Goal: Task Accomplishment & Management: Use online tool/utility

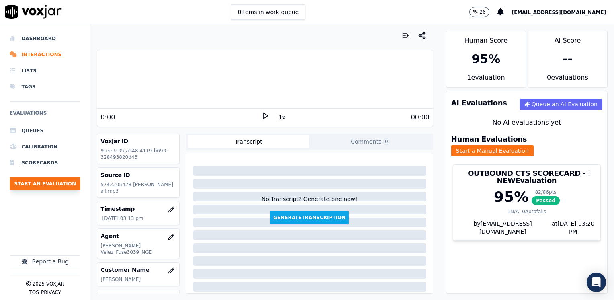
click at [43, 184] on button "Start an Evaluation" at bounding box center [45, 183] width 71 height 13
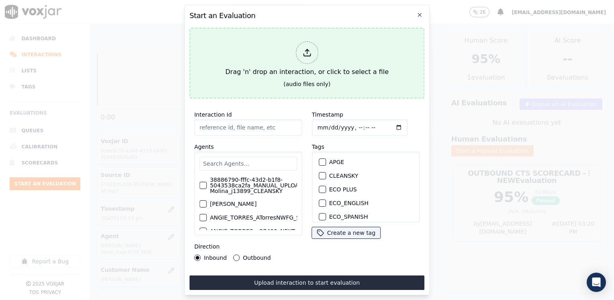
click at [309, 52] on icon at bounding box center [307, 52] width 9 height 9
type input "20250905-105425_2245583314-[PERSON_NAME] all.mp3"
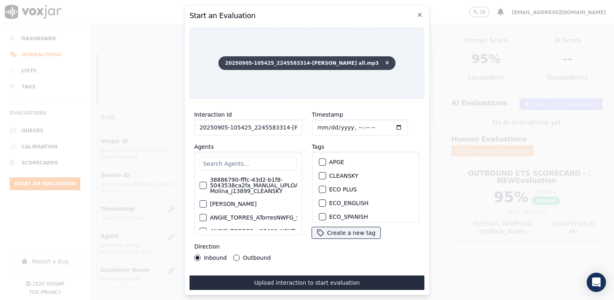
click at [386, 61] on icon at bounding box center [388, 63] width 4 height 5
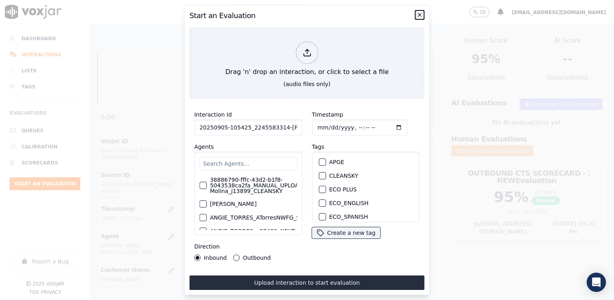
click at [419, 14] on icon "button" at bounding box center [420, 15] width 6 height 6
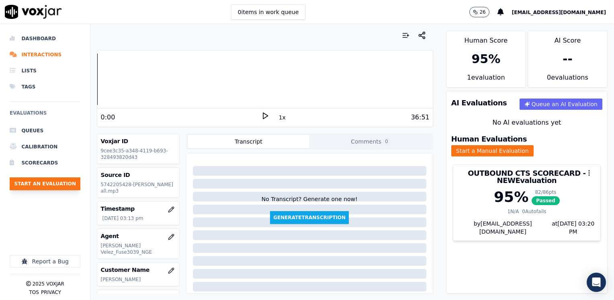
click at [48, 187] on button "Start an Evaluation" at bounding box center [45, 183] width 71 height 13
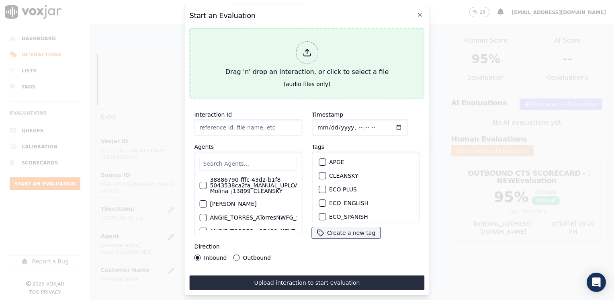
click at [312, 55] on div at bounding box center [307, 52] width 23 height 23
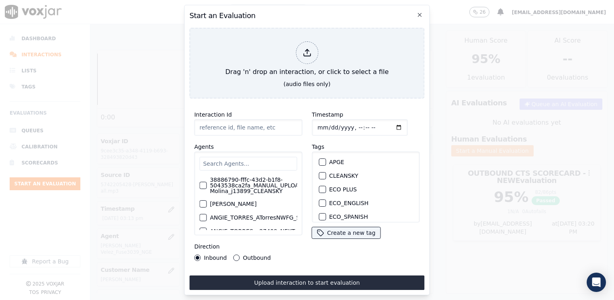
type input "20250905-121959_7732721617-[PERSON_NAME] all.mp3"
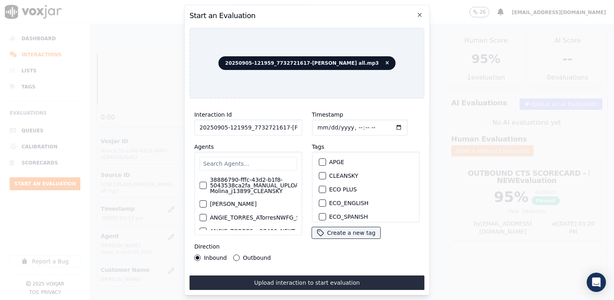
click at [257, 160] on input "text" at bounding box center [248, 164] width 98 height 14
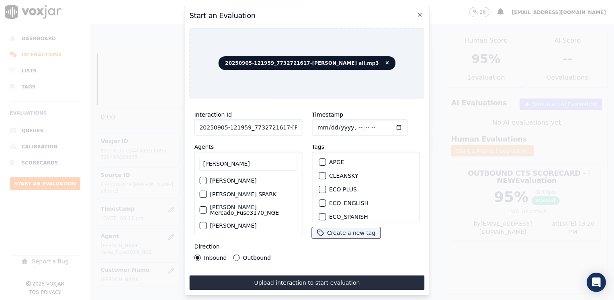
type input "[PERSON_NAME]"
click at [220, 204] on label "[PERSON_NAME] Mercado_Fuse3170_NGE" at bounding box center [253, 209] width 87 height 11
click at [207, 206] on button "[PERSON_NAME] Mercado_Fuse3170_NGE" at bounding box center [202, 209] width 7 height 7
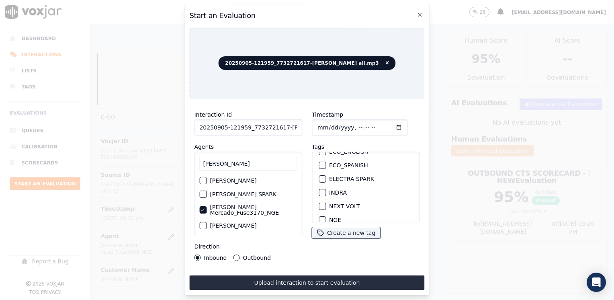
click at [322, 203] on button "NEXT VOLT" at bounding box center [322, 206] width 7 height 7
click at [386, 124] on input "Timestamp" at bounding box center [360, 127] width 96 height 16
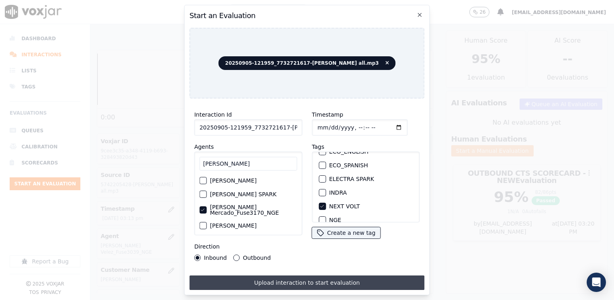
type input "[DATE]T16:11"
click at [297, 279] on button "Upload interaction to start evaluation" at bounding box center [306, 282] width 235 height 14
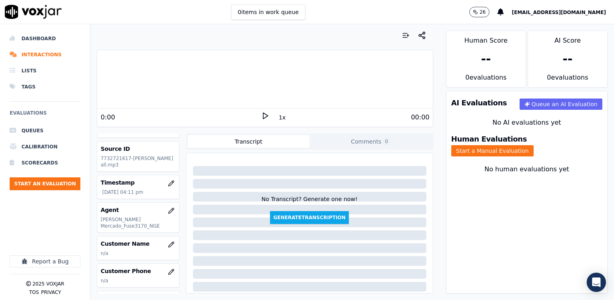
scroll to position [40, 0]
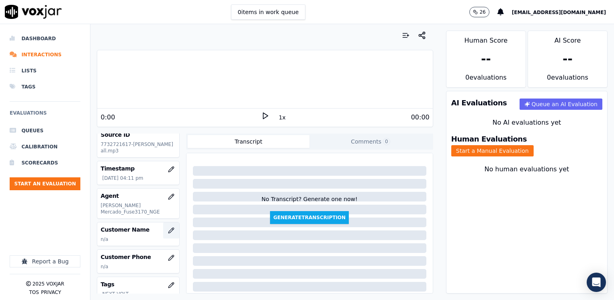
click at [168, 227] on icon "button" at bounding box center [171, 230] width 6 height 6
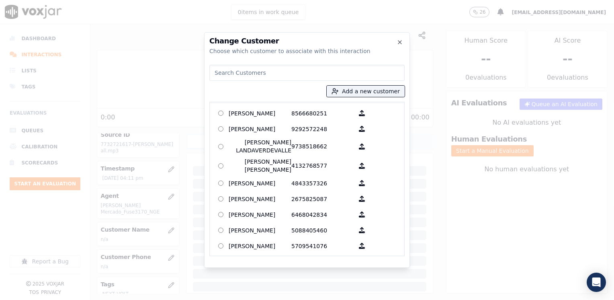
click at [321, 74] on input at bounding box center [307, 73] width 195 height 16
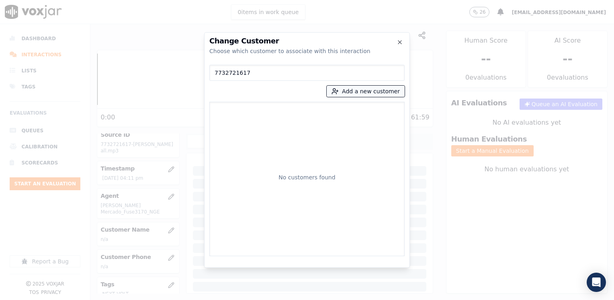
type input "7732721617"
click at [379, 95] on button "Add a new customer" at bounding box center [366, 91] width 78 height 11
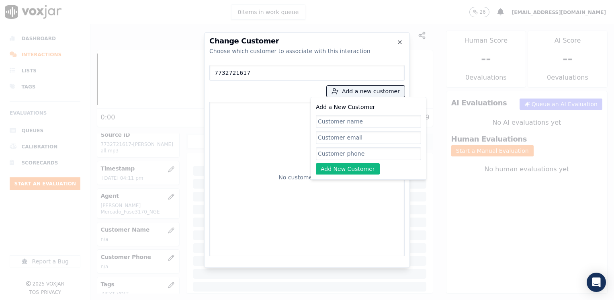
click at [359, 151] on input "Add a New Customer" at bounding box center [368, 153] width 105 height 13
paste input "7732721617"
type input "7732721617"
click at [338, 124] on input "Add a New Customer" at bounding box center [368, 121] width 105 height 13
paste input "[PERSON_NAME]"
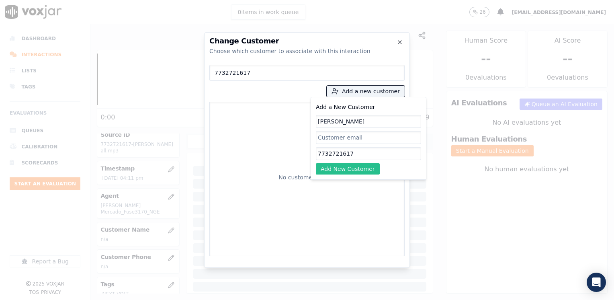
type input "[PERSON_NAME]"
click at [361, 164] on button "Add New Customer" at bounding box center [348, 168] width 64 height 11
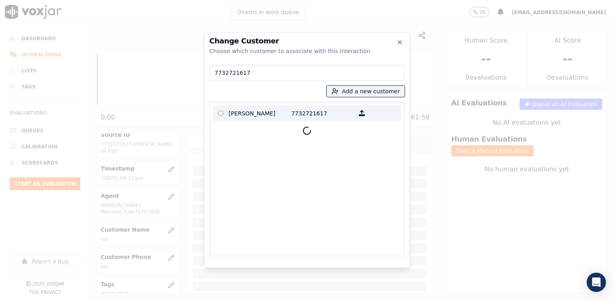
click at [299, 113] on p "7732721617" at bounding box center [323, 113] width 63 height 12
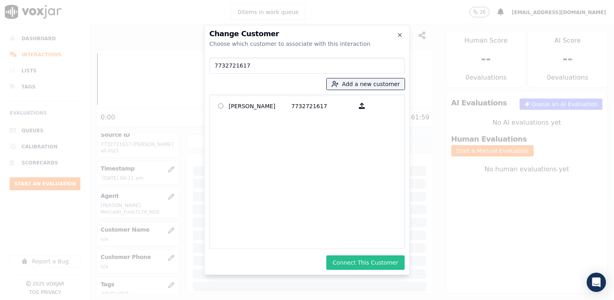
click at [372, 260] on button "Connect This Customer" at bounding box center [366, 262] width 78 height 14
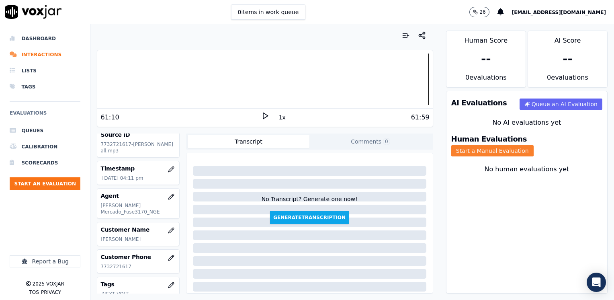
click at [524, 145] on button "Start a Manual Evaluation" at bounding box center [493, 150] width 82 height 11
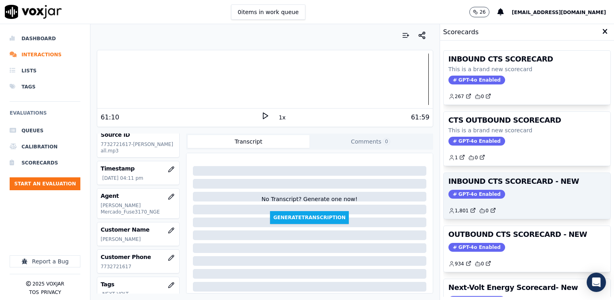
click at [466, 187] on div "INBOUND CTS SCORECARD - NEW GPT-4o Enabled 1,801 0" at bounding box center [527, 196] width 167 height 46
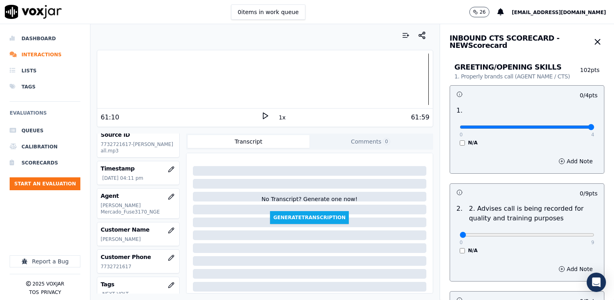
drag, startPoint x: 457, startPoint y: 127, endPoint x: 616, endPoint y: 128, distance: 158.8
type input "4"
click at [595, 128] on input "range" at bounding box center [527, 126] width 135 height 3
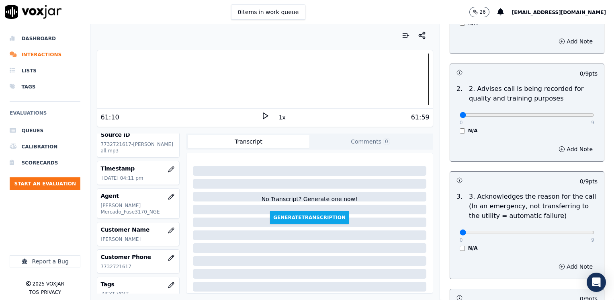
scroll to position [121, 0]
drag, startPoint x: 454, startPoint y: 232, endPoint x: 614, endPoint y: 229, distance: 160.5
type input "9"
click at [595, 230] on input "range" at bounding box center [527, 231] width 135 height 3
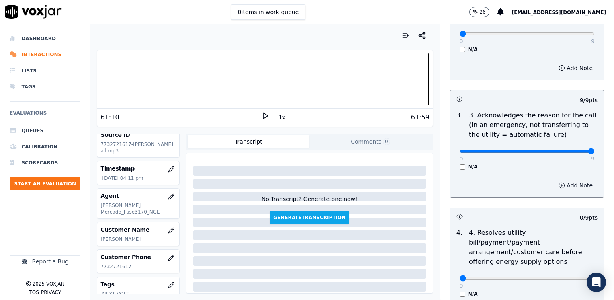
click at [563, 188] on button "Add Note" at bounding box center [576, 185] width 44 height 11
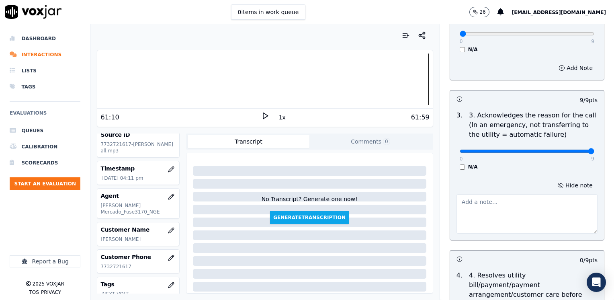
click at [475, 223] on textarea at bounding box center [527, 213] width 141 height 39
type textarea "Cx wants to start a new gas service under [PERSON_NAME]"
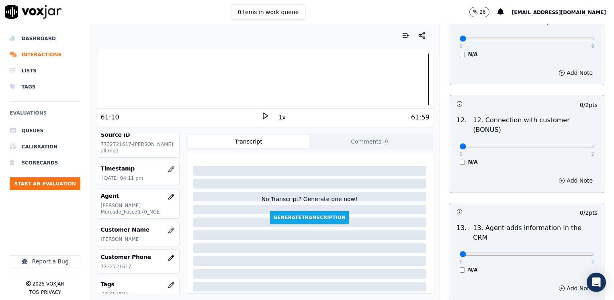
scroll to position [1391, 0]
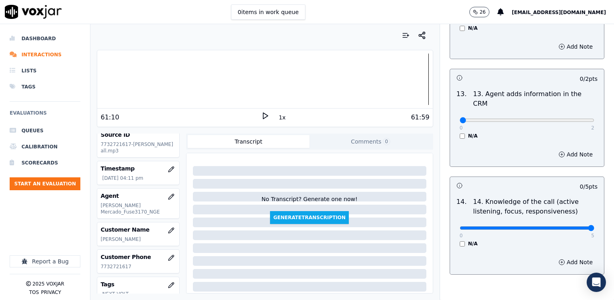
drag, startPoint x: 455, startPoint y: 187, endPoint x: 616, endPoint y: 163, distance: 162.3
type input "5"
click at [595, 226] on input "range" at bounding box center [527, 227] width 135 height 3
drag, startPoint x: 455, startPoint y: 79, endPoint x: 616, endPoint y: 70, distance: 161.1
type input "2"
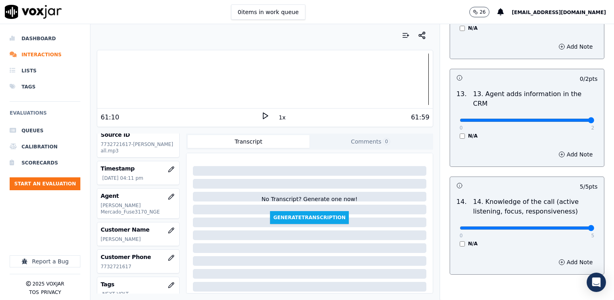
click at [595, 119] on input "range" at bounding box center [527, 120] width 135 height 3
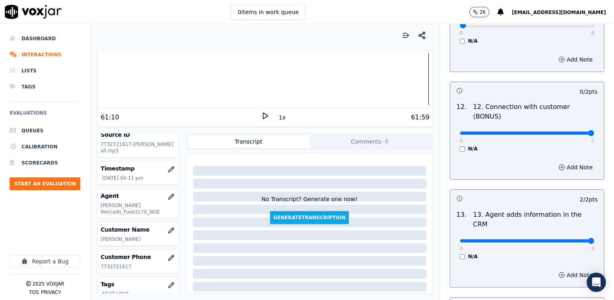
drag, startPoint x: 457, startPoint y: 102, endPoint x: 616, endPoint y: 124, distance: 160.0
type input "2"
click at [595, 131] on input "range" at bounding box center [527, 132] width 135 height 3
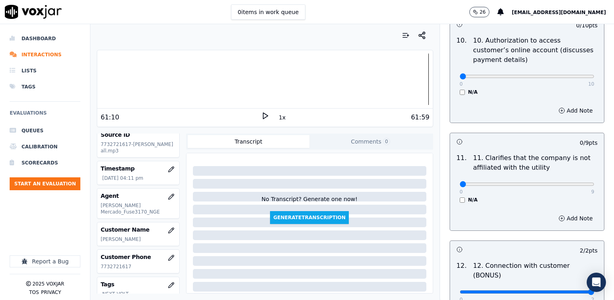
scroll to position [1109, 0]
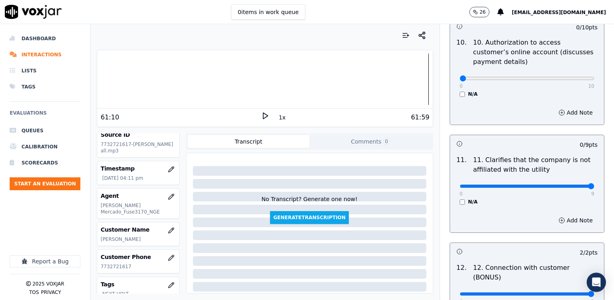
drag, startPoint x: 454, startPoint y: 165, endPoint x: 616, endPoint y: 158, distance: 161.8
type input "9"
click at [595, 185] on input "range" at bounding box center [527, 186] width 135 height 3
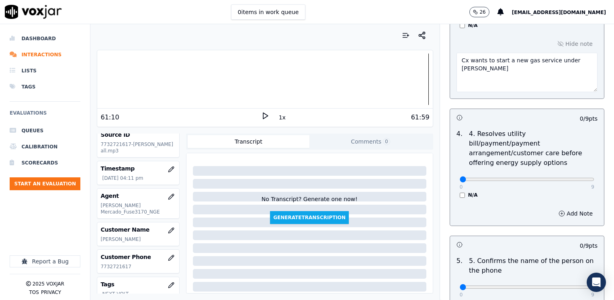
scroll to position [265, 0]
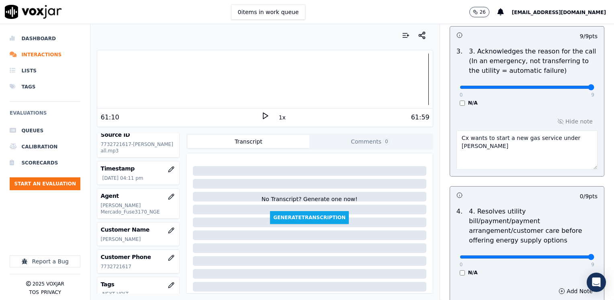
drag, startPoint x: 454, startPoint y: 244, endPoint x: 614, endPoint y: 212, distance: 163.1
type input "9"
click at [595, 255] on input "range" at bounding box center [527, 256] width 135 height 3
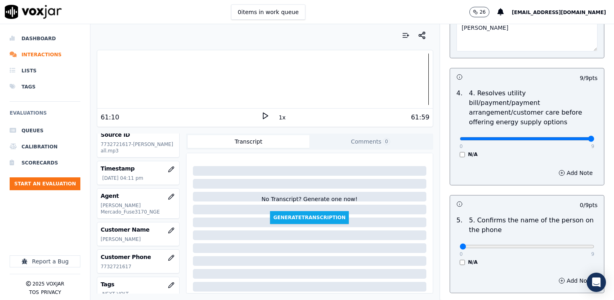
scroll to position [386, 0]
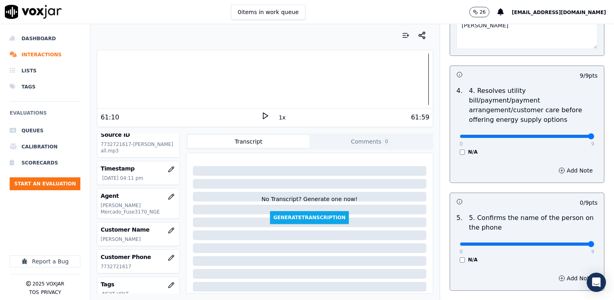
drag, startPoint x: 454, startPoint y: 232, endPoint x: 614, endPoint y: 236, distance: 160.5
type input "9"
click at [595, 242] on input "range" at bounding box center [527, 243] width 135 height 3
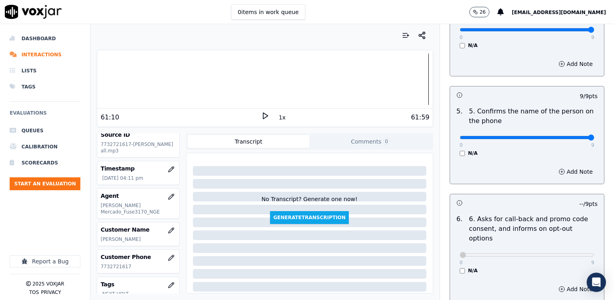
scroll to position [643, 0]
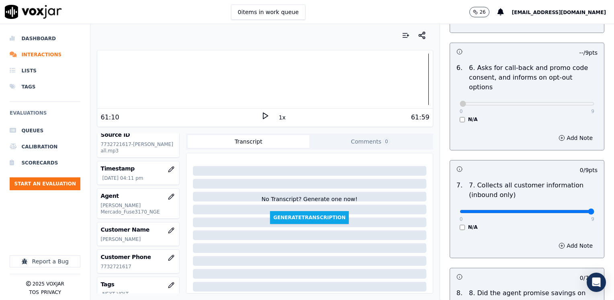
click at [567, 210] on input "range" at bounding box center [527, 211] width 135 height 3
type input "8"
click at [565, 210] on input "range" at bounding box center [527, 211] width 135 height 3
click at [563, 240] on button "Add Note" at bounding box center [576, 245] width 44 height 11
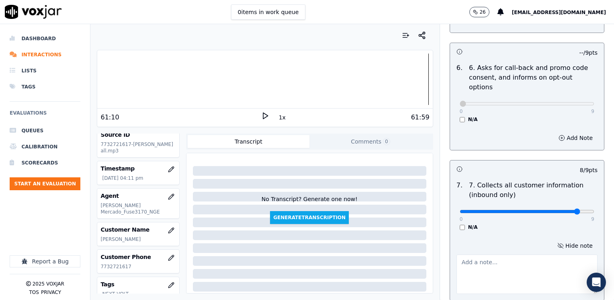
click at [518, 255] on textarea at bounding box center [527, 274] width 141 height 39
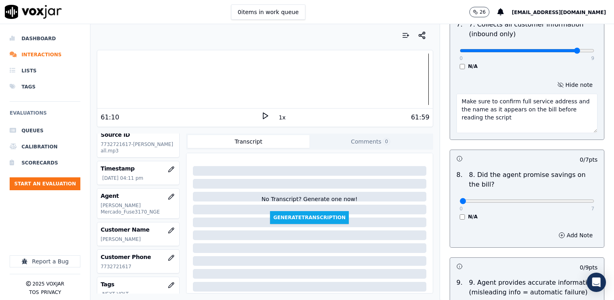
type textarea "Make sure to confirm full service address and the name as it appears on the bil…"
drag, startPoint x: 454, startPoint y: 181, endPoint x: 616, endPoint y: 174, distance: 162.2
type input "7"
click at [595, 199] on input "range" at bounding box center [527, 200] width 135 height 3
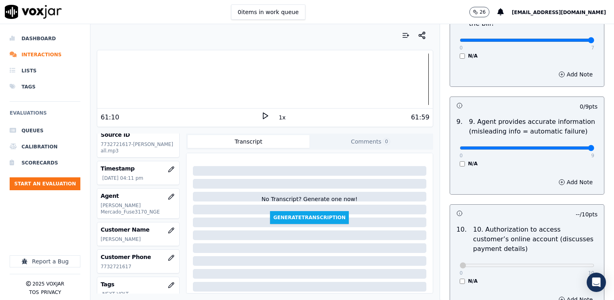
drag, startPoint x: 453, startPoint y: 129, endPoint x: 616, endPoint y: 124, distance: 162.5
type input "9"
click at [595, 146] on input "range" at bounding box center [527, 147] width 135 height 3
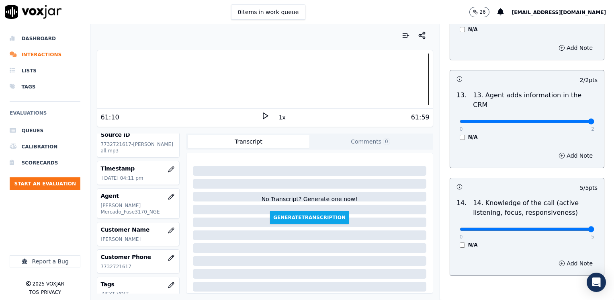
scroll to position [1433, 0]
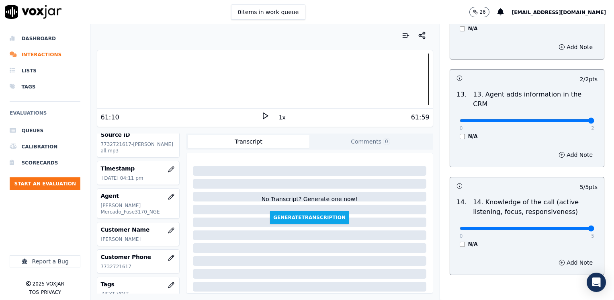
click at [513, 251] on div "Add Note" at bounding box center [527, 263] width 154 height 24
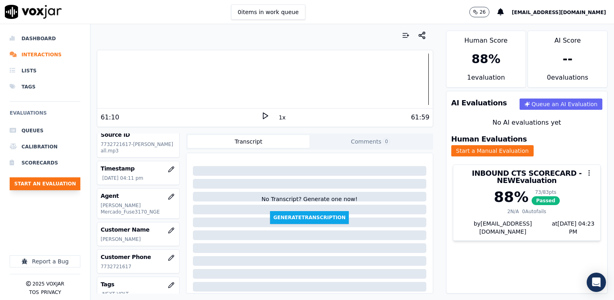
click at [58, 185] on button "Start an Evaluation" at bounding box center [45, 183] width 71 height 13
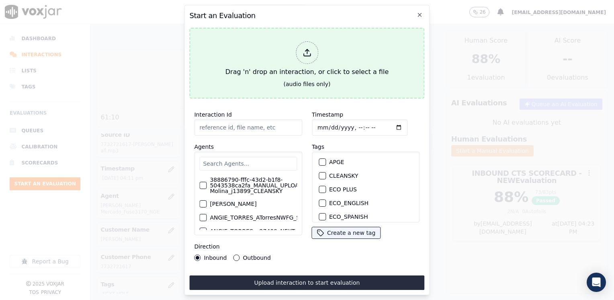
click at [306, 52] on icon at bounding box center [307, 52] width 9 height 9
type input "20250905-135948_3215127408-[PERSON_NAME] all.mp3"
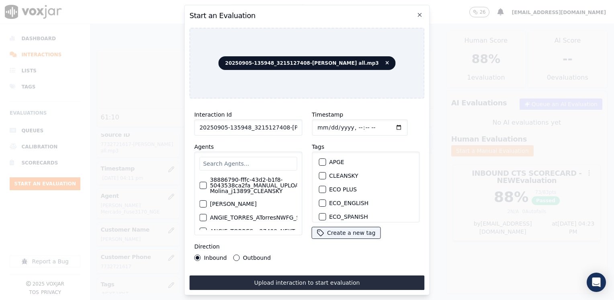
click at [241, 160] on input "text" at bounding box center [248, 164] width 98 height 14
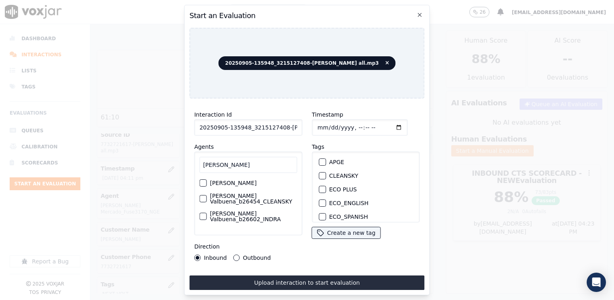
scroll to position [4, 0]
type input "[PERSON_NAME]"
click at [236, 181] on label "[PERSON_NAME]" at bounding box center [233, 183] width 47 height 6
click at [207, 181] on button "[PERSON_NAME]" at bounding box center [202, 182] width 7 height 7
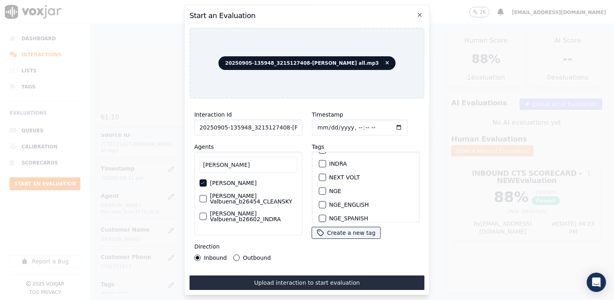
click at [321, 175] on div "button" at bounding box center [322, 178] width 6 height 6
click at [387, 125] on input "Timestamp" at bounding box center [360, 127] width 96 height 16
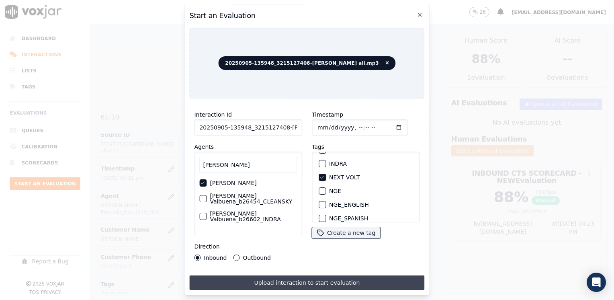
type input "[DATE]T16:25"
click at [289, 277] on button "Upload interaction to start evaluation" at bounding box center [306, 282] width 235 height 14
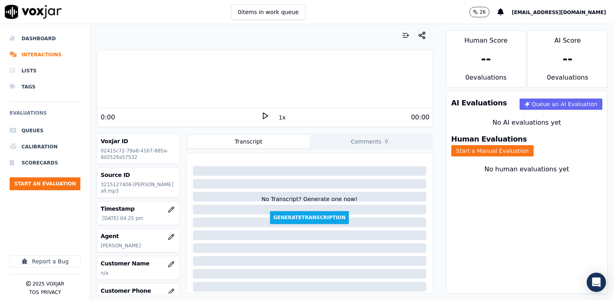
click at [263, 113] on icon at bounding box center [265, 116] width 8 height 8
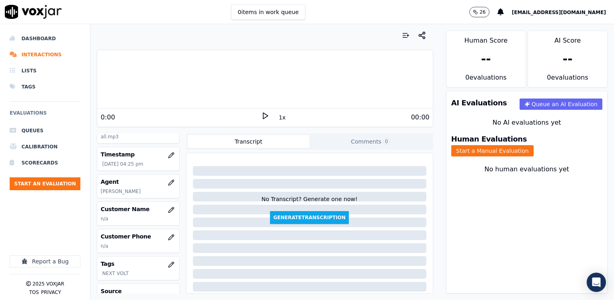
scroll to position [80, 0]
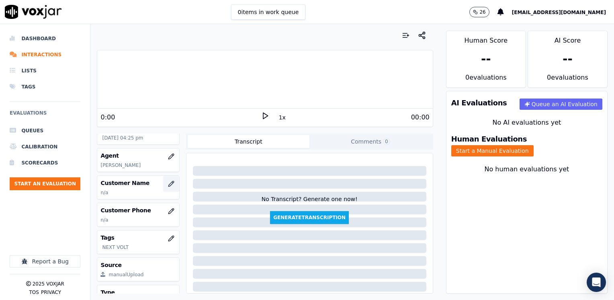
click at [168, 187] on icon "button" at bounding box center [171, 184] width 6 height 6
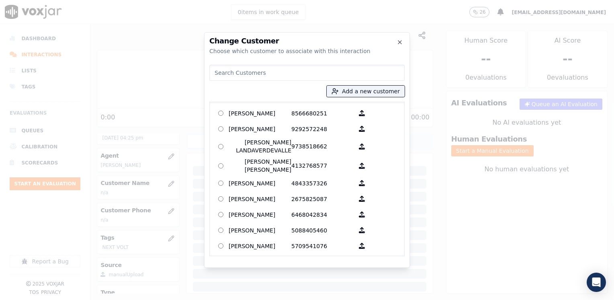
click at [314, 70] on input at bounding box center [307, 73] width 195 height 16
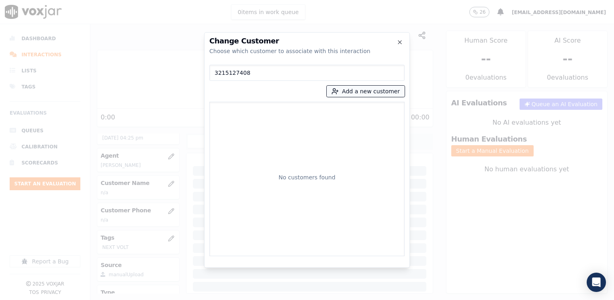
type input "3215127408"
click at [362, 89] on button "Add a new customer" at bounding box center [366, 91] width 78 height 11
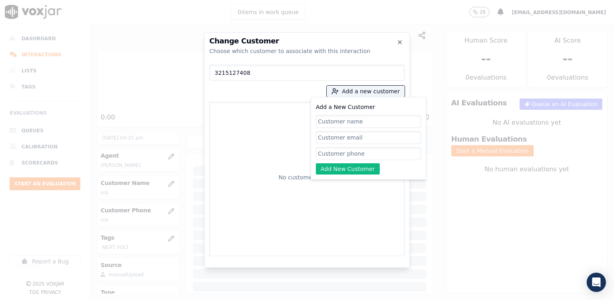
click at [368, 155] on input "Add a New Customer" at bounding box center [368, 153] width 105 height 13
paste input "3215127408"
type input "3215127408"
click at [372, 123] on input "Add a New Customer" at bounding box center [368, 121] width 105 height 13
paste input "[PERSON_NAME]"
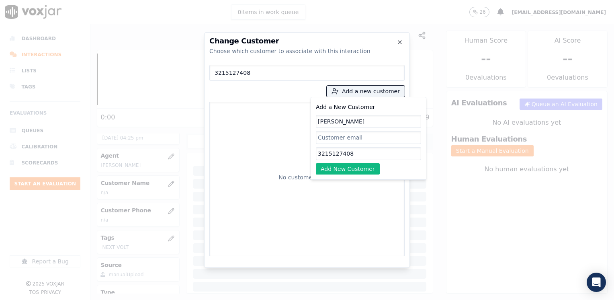
type input "[PERSON_NAME]"
click at [343, 176] on div "Add a New Customer [PERSON_NAME] 3215127408 Add New Customer" at bounding box center [369, 138] width 116 height 83
click at [343, 166] on button "Add New Customer" at bounding box center [348, 168] width 64 height 11
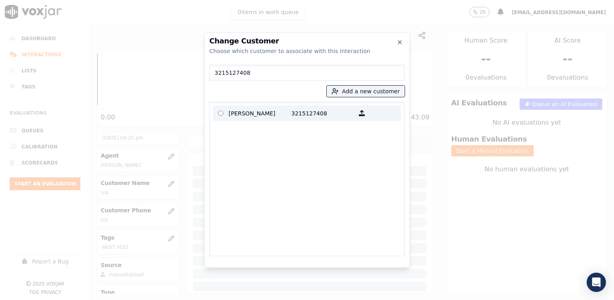
click at [311, 121] on label "[PERSON_NAME] 3215127408" at bounding box center [307, 113] width 188 height 16
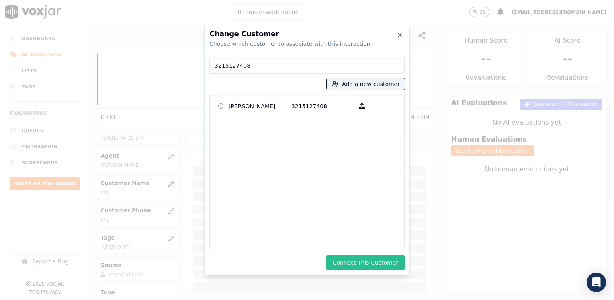
click at [367, 257] on button "Connect This Customer" at bounding box center [366, 262] width 78 height 14
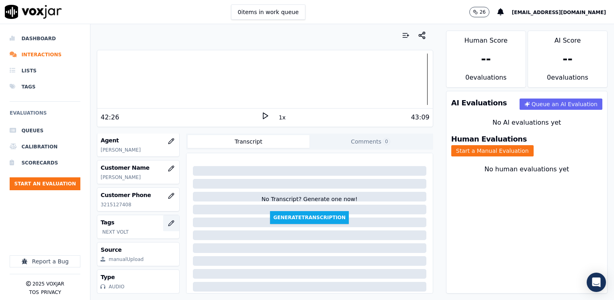
scroll to position [119, 0]
click at [534, 145] on button "Start a Manual Evaluation" at bounding box center [493, 150] width 82 height 11
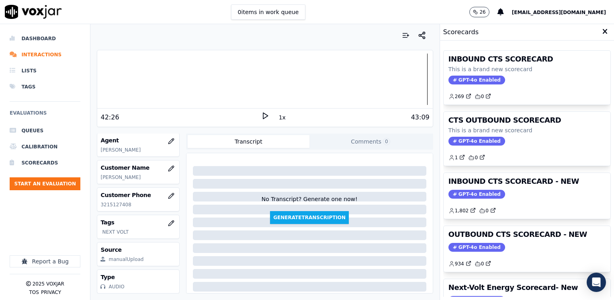
click at [460, 193] on span "GPT-4o Enabled" at bounding box center [477, 194] width 57 height 9
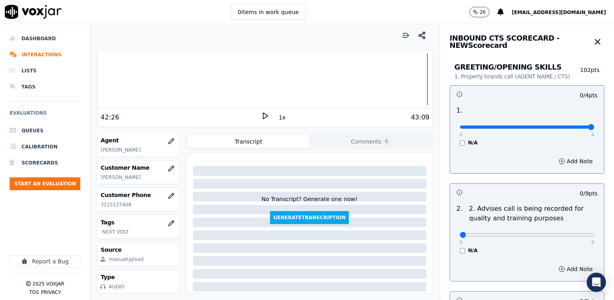
drag, startPoint x: 454, startPoint y: 129, endPoint x: 616, endPoint y: 121, distance: 162.3
type input "4"
click at [595, 125] on input "range" at bounding box center [527, 126] width 135 height 3
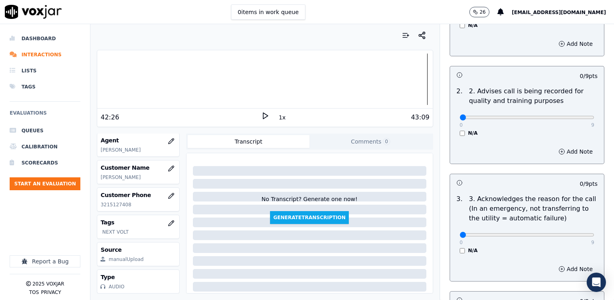
scroll to position [121, 0]
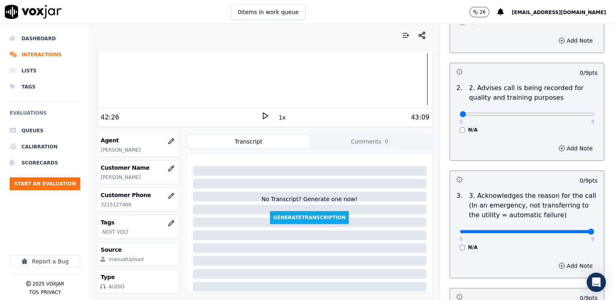
drag, startPoint x: 452, startPoint y: 234, endPoint x: 616, endPoint y: 222, distance: 164.1
type input "9"
click at [595, 230] on input "range" at bounding box center [527, 231] width 135 height 3
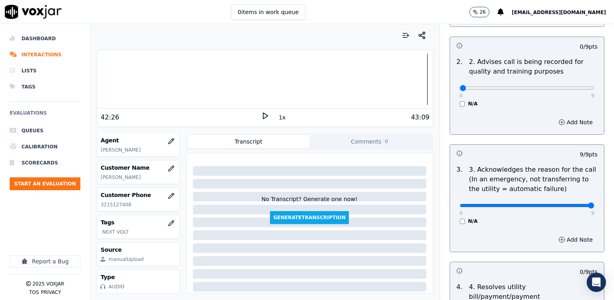
scroll to position [161, 0]
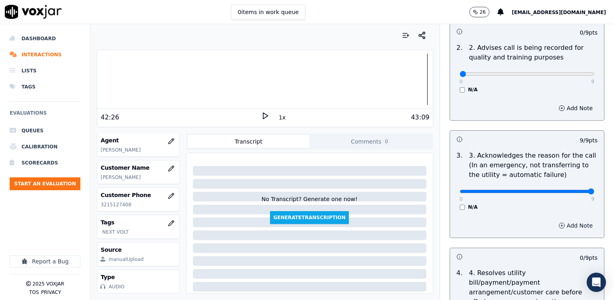
click at [561, 228] on button "Add Note" at bounding box center [576, 225] width 44 height 11
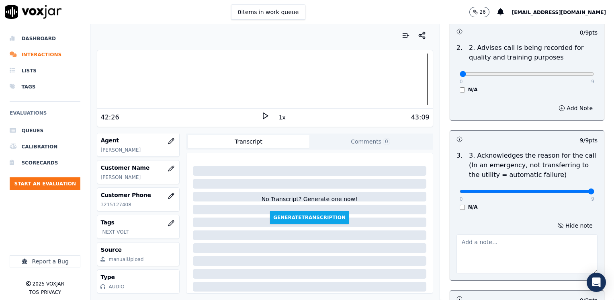
click at [486, 249] on textarea at bounding box center [527, 253] width 141 height 39
type textarea "c"
type textarea "Cx wants to get a supplier for her electricity"
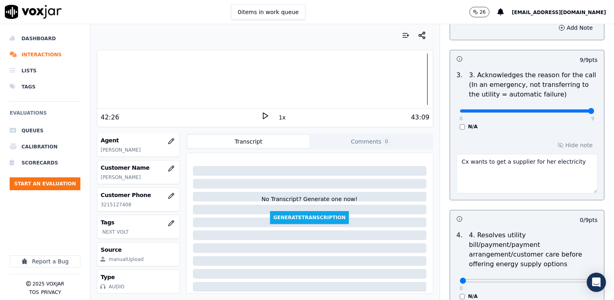
scroll to position [402, 0]
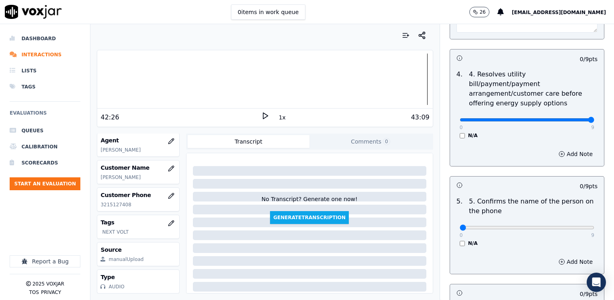
drag, startPoint x: 454, startPoint y: 110, endPoint x: 616, endPoint y: 120, distance: 162.0
type input "9"
click at [595, 120] on input "range" at bounding box center [527, 119] width 135 height 3
drag, startPoint x: 457, startPoint y: 216, endPoint x: 616, endPoint y: 210, distance: 159.0
type input "9"
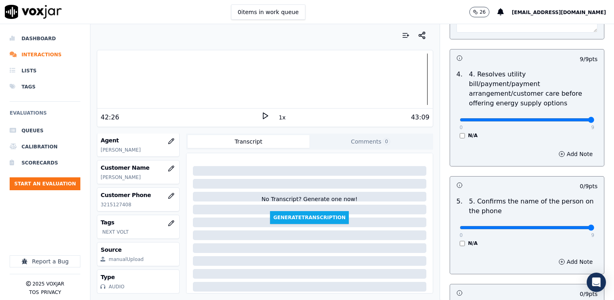
click at [595, 226] on input "range" at bounding box center [527, 227] width 135 height 3
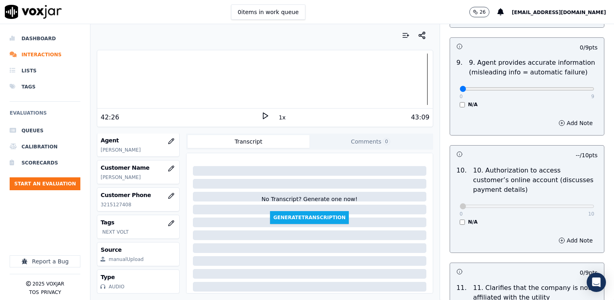
scroll to position [1086, 0]
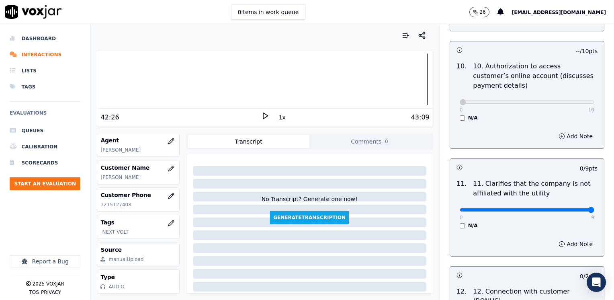
drag, startPoint x: 457, startPoint y: 189, endPoint x: 616, endPoint y: 156, distance: 162.1
type input "9"
click at [595, 208] on input "range" at bounding box center [527, 209] width 135 height 3
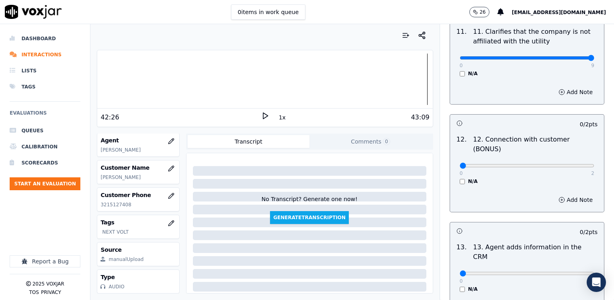
scroll to position [1247, 0]
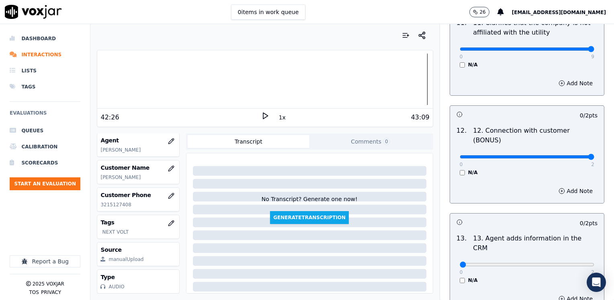
drag, startPoint x: 457, startPoint y: 125, endPoint x: 616, endPoint y: 124, distance: 158.8
type input "2"
click at [595, 155] on input "range" at bounding box center [527, 156] width 135 height 3
drag, startPoint x: 454, startPoint y: 223, endPoint x: 616, endPoint y: 188, distance: 165.5
type input "2"
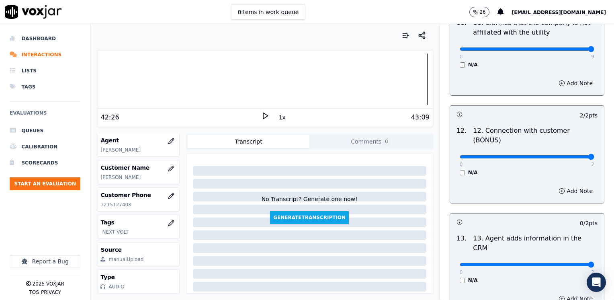
click at [595, 263] on input "range" at bounding box center [527, 264] width 135 height 3
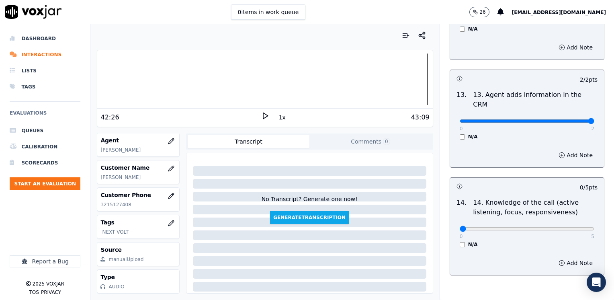
scroll to position [1391, 0]
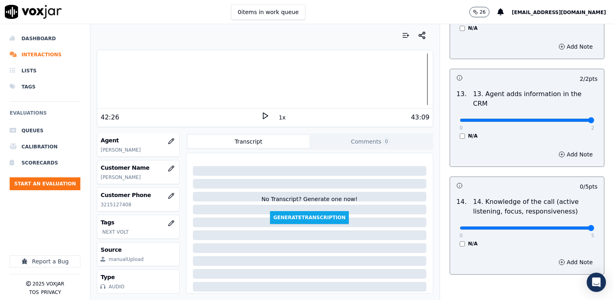
drag, startPoint x: 455, startPoint y: 187, endPoint x: 616, endPoint y: 187, distance: 160.5
type input "5"
click at [595, 226] on input "range" at bounding box center [527, 227] width 135 height 3
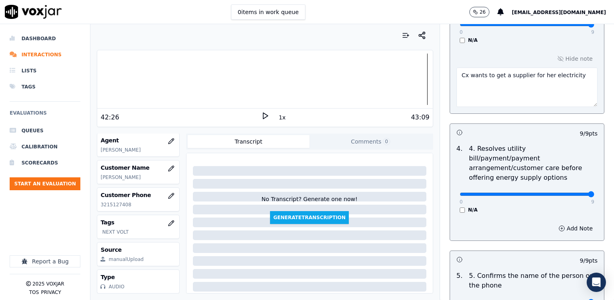
scroll to position [265, 0]
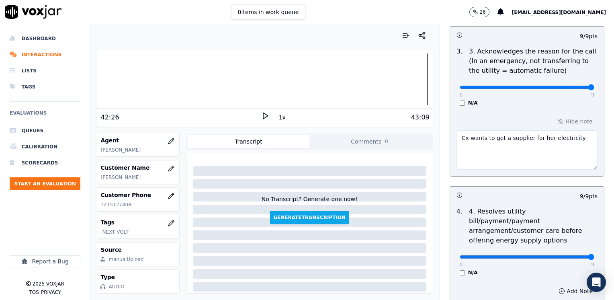
drag, startPoint x: 567, startPoint y: 138, endPoint x: 494, endPoint y: 139, distance: 72.4
click at [494, 139] on textarea "Cx wants to get a supplier for her electricity" at bounding box center [527, 149] width 141 height 39
type textarea "Cx wants to start a new service at her address"
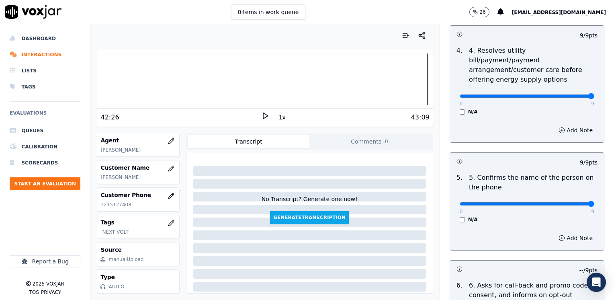
scroll to position [667, 0]
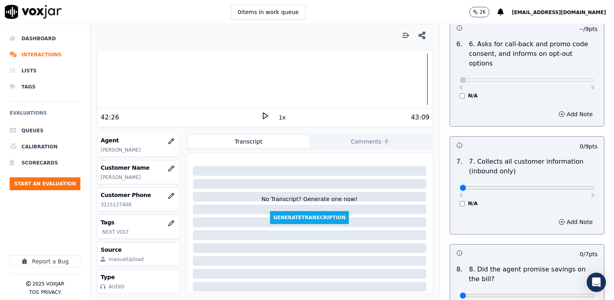
click at [528, 261] on div "8 . 8. Did the agent promise savings on the bill? 0 7 N/A" at bounding box center [527, 289] width 154 height 56
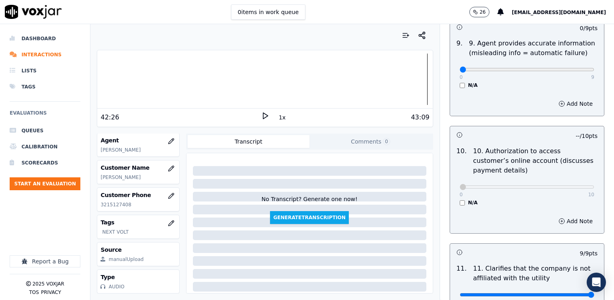
scroll to position [989, 0]
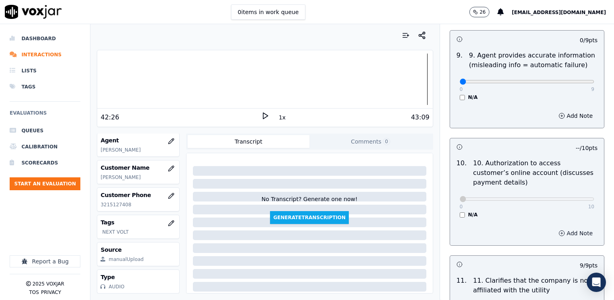
click at [567, 228] on button "Add Note" at bounding box center [576, 233] width 44 height 11
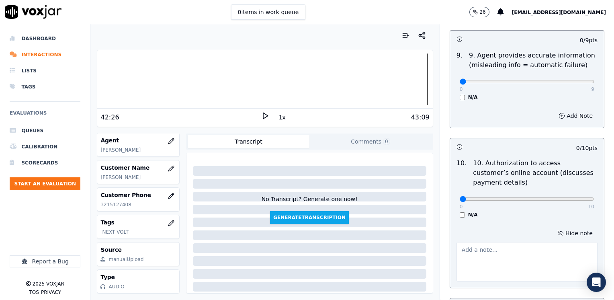
click at [492, 251] on textarea at bounding box center [527, 261] width 141 height 39
type textarea "Does not ask authorization to access cx online account"
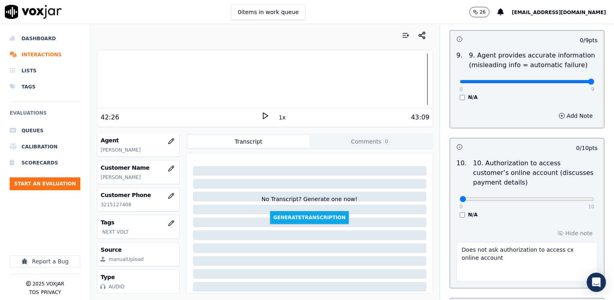
drag, startPoint x: 455, startPoint y: 60, endPoint x: 578, endPoint y: 66, distance: 123.6
type input "9"
click at [578, 80] on input "range" at bounding box center [527, 81] width 135 height 3
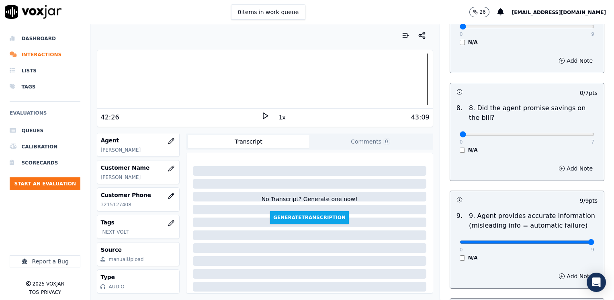
scroll to position [828, 0]
drag, startPoint x: 456, startPoint y: 113, endPoint x: 616, endPoint y: 116, distance: 160.1
type input "7"
click at [595, 133] on input "range" at bounding box center [527, 134] width 135 height 3
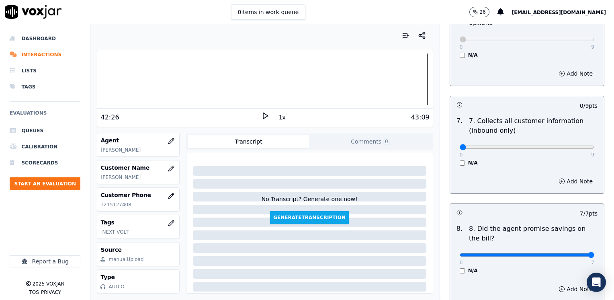
scroll to position [707, 0]
click at [565, 146] on input "range" at bounding box center [527, 147] width 135 height 3
click at [561, 176] on button "Add Note" at bounding box center [576, 181] width 44 height 11
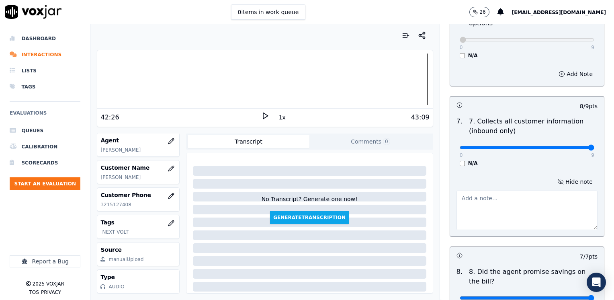
drag, startPoint x: 560, startPoint y: 127, endPoint x: 600, endPoint y: 127, distance: 40.6
type input "9"
click at [595, 146] on input "range" at bounding box center [527, 147] width 135 height 3
click at [569, 176] on button "Hide note" at bounding box center [575, 181] width 45 height 11
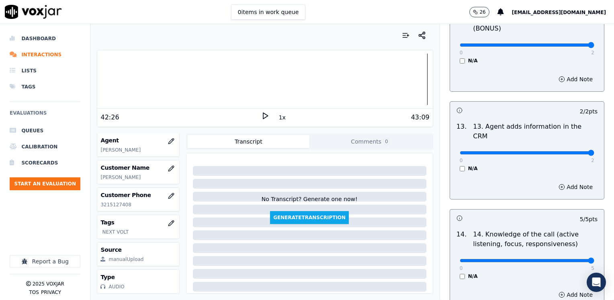
scroll to position [1433, 0]
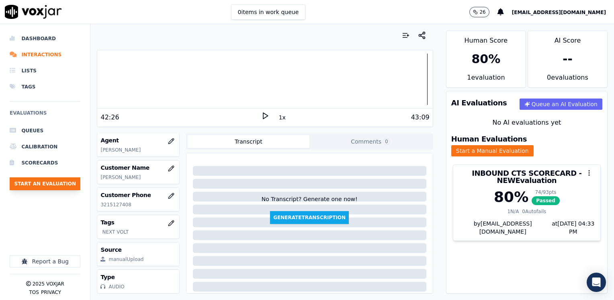
click at [58, 181] on button "Start an Evaluation" at bounding box center [45, 183] width 71 height 13
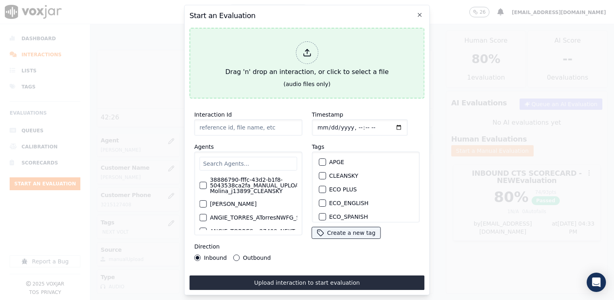
click at [309, 48] on icon at bounding box center [307, 52] width 9 height 9
type input "20250905-143450_2679050973-[PERSON_NAME] all.mp3"
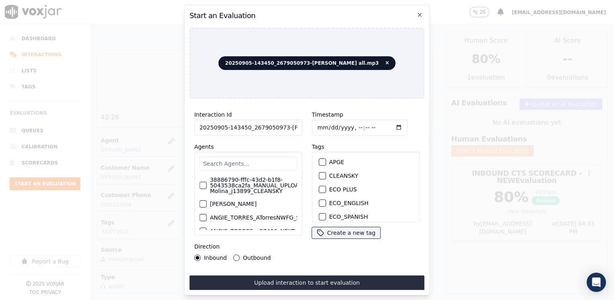
click at [234, 157] on input "text" at bounding box center [248, 164] width 98 height 14
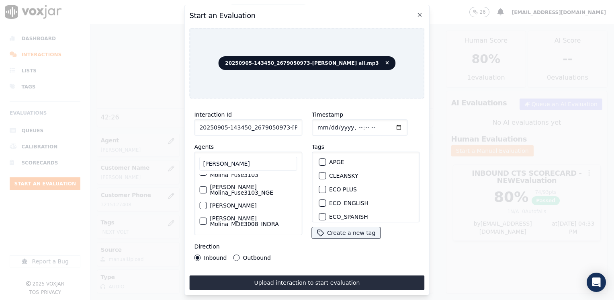
scroll to position [80, 0]
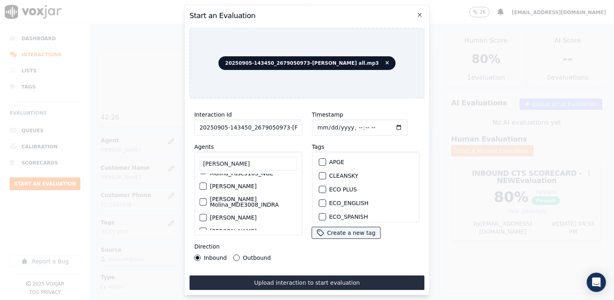
type input "[PERSON_NAME]"
click at [245, 196] on label "[PERSON_NAME] Molina_MDE3008_INDRA" at bounding box center [253, 201] width 87 height 11
click at [207, 198] on button "[PERSON_NAME] Molina_MDE3008_INDRA" at bounding box center [202, 201] width 7 height 7
click at [319, 175] on div "button" at bounding box center [322, 178] width 6 height 6
click at [385, 123] on input "Timestamp" at bounding box center [360, 127] width 96 height 16
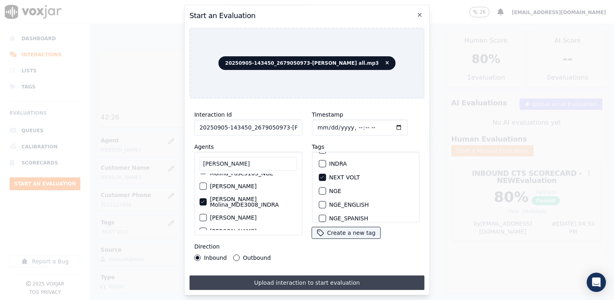
type input "[DATE]T16:47"
click at [252, 276] on button "Upload interaction to start evaluation" at bounding box center [306, 282] width 235 height 14
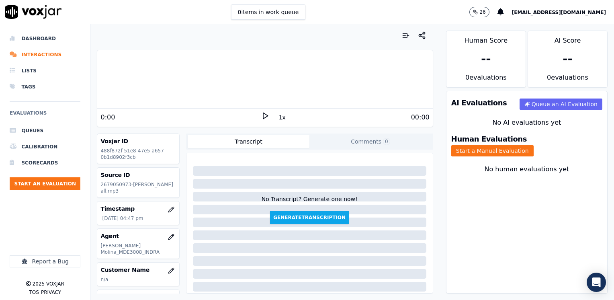
click at [261, 116] on icon at bounding box center [265, 116] width 8 height 8
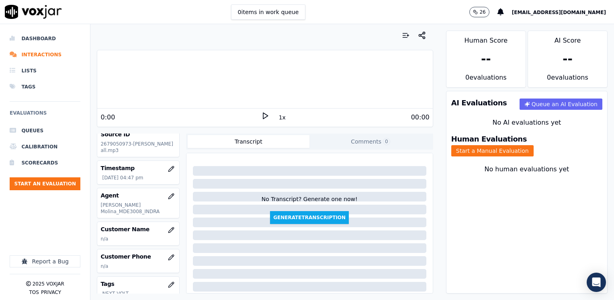
scroll to position [80, 0]
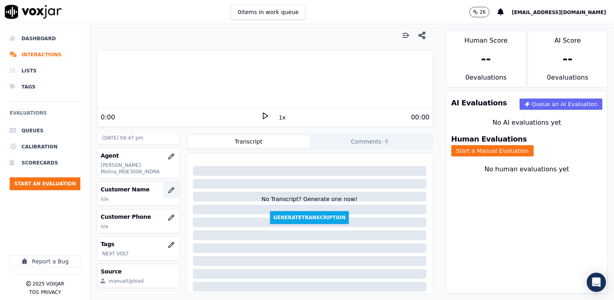
click at [168, 190] on icon "button" at bounding box center [171, 190] width 6 height 6
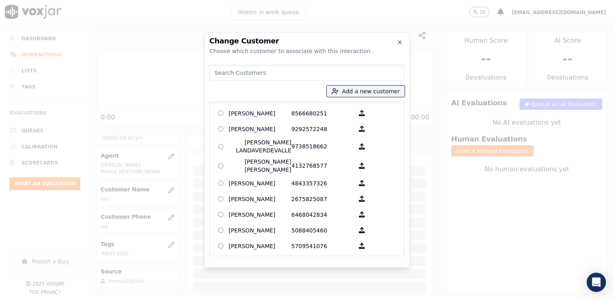
click at [335, 78] on input at bounding box center [307, 73] width 195 height 16
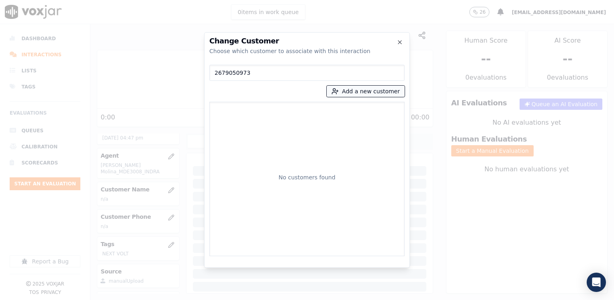
type input "2679050973"
click at [387, 89] on button "Add a new customer" at bounding box center [366, 91] width 78 height 11
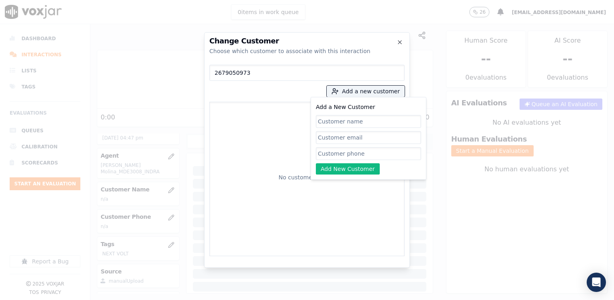
click at [380, 155] on input "Add a New Customer" at bounding box center [368, 153] width 105 height 13
paste input "2679050973"
type input "2679050973"
click at [363, 118] on input "Add a New Customer" at bounding box center [368, 121] width 105 height 13
paste input "[PERSON_NAME]"
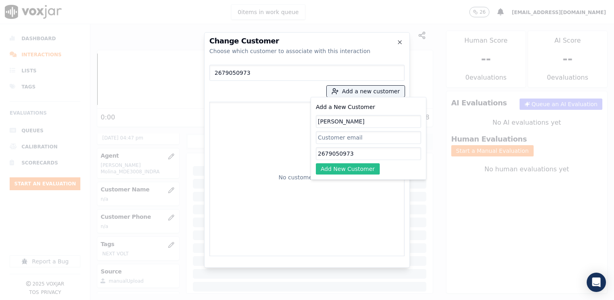
type input "[PERSON_NAME]"
click at [352, 168] on button "Add New Customer" at bounding box center [348, 168] width 64 height 11
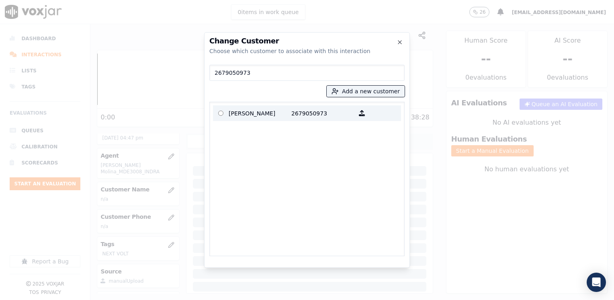
click at [292, 112] on p "2679050973" at bounding box center [323, 113] width 63 height 12
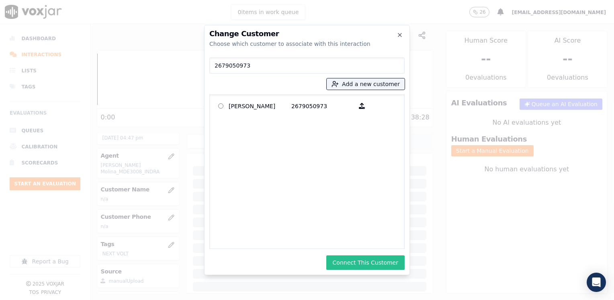
click at [380, 267] on button "Connect This Customer" at bounding box center [366, 262] width 78 height 14
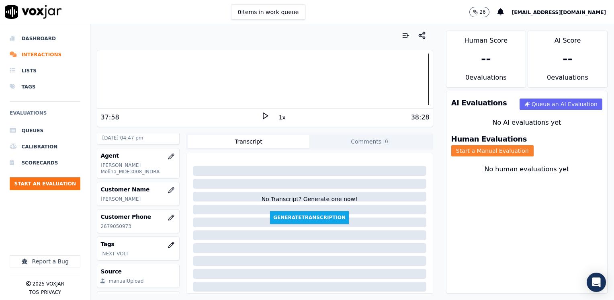
click at [534, 149] on button "Start a Manual Evaluation" at bounding box center [493, 150] width 82 height 11
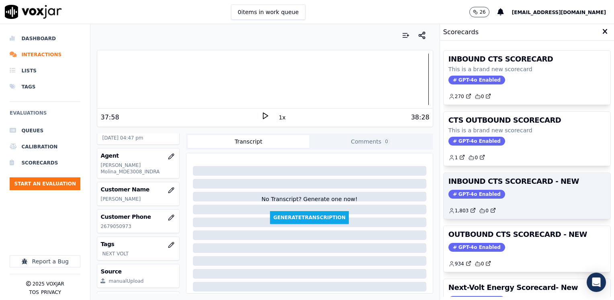
click at [470, 192] on span "GPT-4o Enabled" at bounding box center [477, 194] width 57 height 9
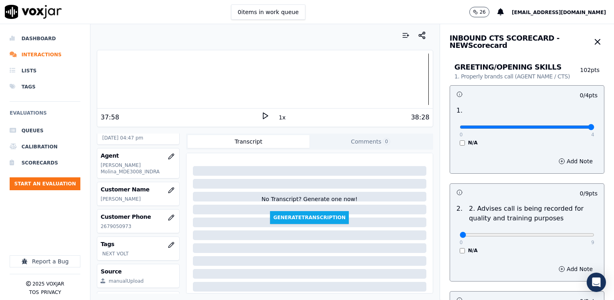
drag, startPoint x: 454, startPoint y: 127, endPoint x: 614, endPoint y: 150, distance: 161.3
type input "4"
click at [595, 129] on input "range" at bounding box center [527, 126] width 135 height 3
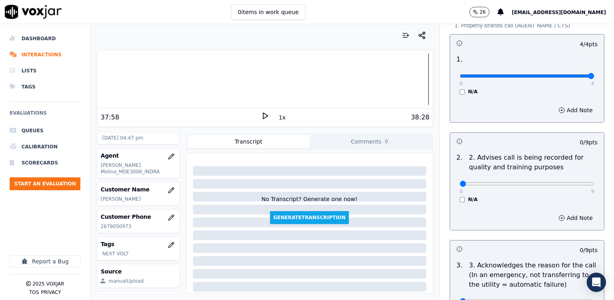
scroll to position [161, 0]
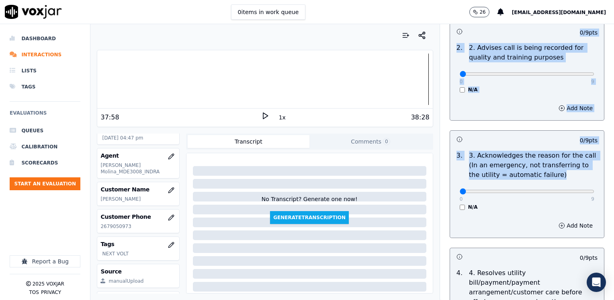
drag, startPoint x: 451, startPoint y: 191, endPoint x: 616, endPoint y: 191, distance: 164.9
click at [614, 191] on html "0 items in work queue 26 [EMAIL_ADDRESS][DOMAIN_NAME] Dashboard Interactions Li…" at bounding box center [307, 150] width 614 height 300
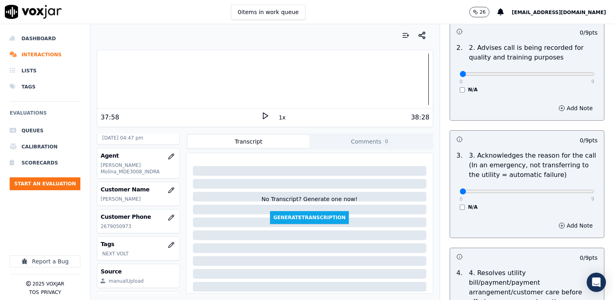
drag, startPoint x: 616, startPoint y: 191, endPoint x: 532, endPoint y: 199, distance: 84.4
click at [547, 201] on div "0 9 N/A" at bounding box center [528, 195] width 148 height 31
drag, startPoint x: 454, startPoint y: 192, endPoint x: 614, endPoint y: 213, distance: 161.4
type input "9"
click at [595, 193] on input "range" at bounding box center [527, 191] width 135 height 3
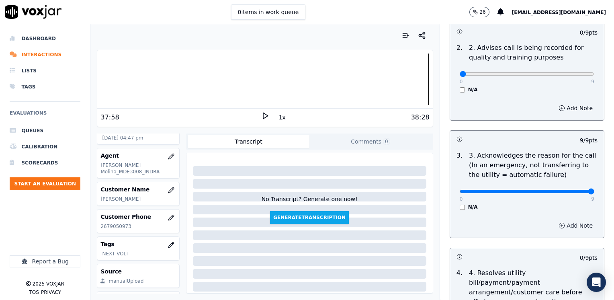
click at [566, 228] on button "Add Note" at bounding box center [576, 225] width 44 height 11
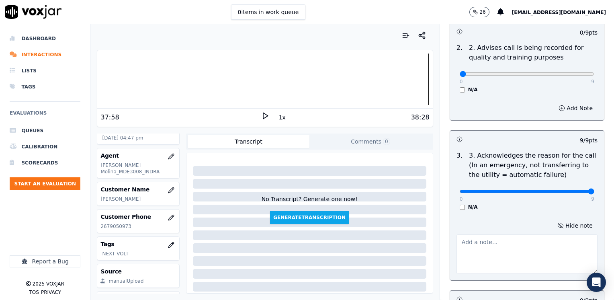
click at [485, 248] on textarea at bounding box center [527, 253] width 141 height 39
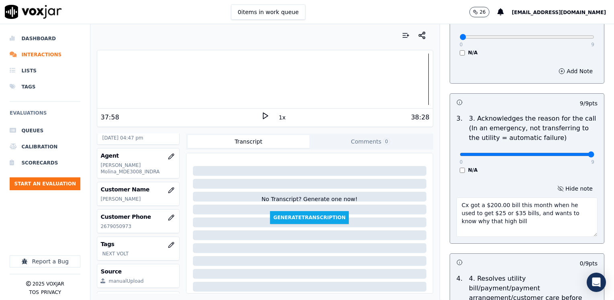
scroll to position [281, 0]
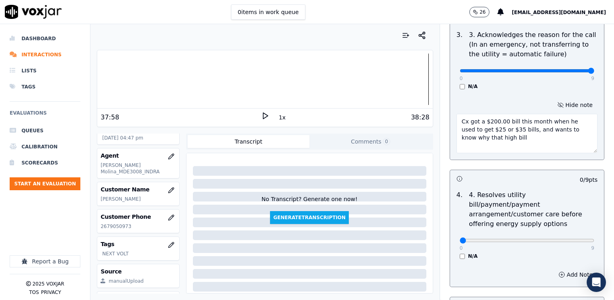
type textarea "Cx got a $200.00 bill this month when he used to get $25 or $35 bills, and want…"
drag, startPoint x: 455, startPoint y: 231, endPoint x: 616, endPoint y: 231, distance: 160.5
type input "9"
click at [595, 239] on input "range" at bounding box center [527, 240] width 135 height 3
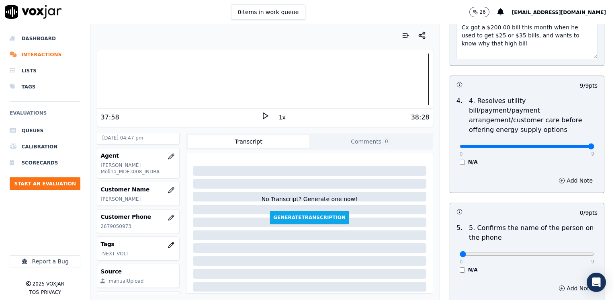
scroll to position [442, 0]
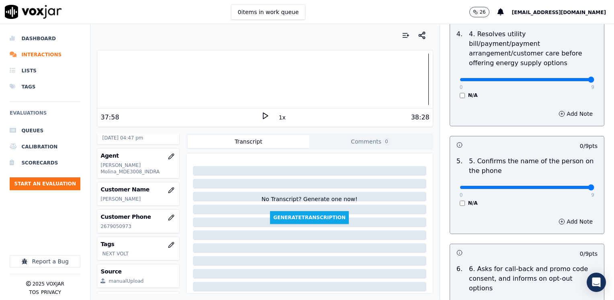
drag, startPoint x: 456, startPoint y: 178, endPoint x: 616, endPoint y: 178, distance: 160.1
type input "9"
click at [595, 186] on input "range" at bounding box center [527, 187] width 135 height 3
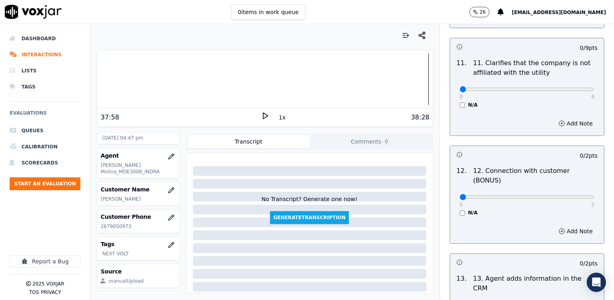
click at [510, 254] on div "0 / 2 pts" at bounding box center [527, 262] width 154 height 17
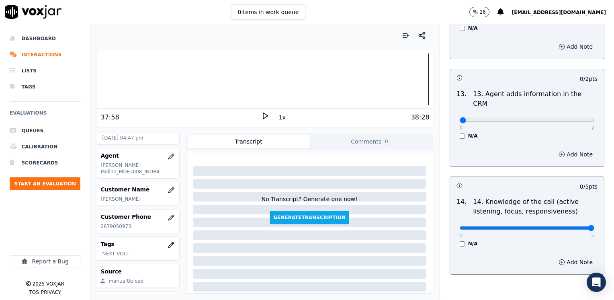
drag, startPoint x: 455, startPoint y: 187, endPoint x: 498, endPoint y: 49, distance: 144.1
type input "5"
click at [595, 226] on input "range" at bounding box center [527, 227] width 135 height 3
drag, startPoint x: 457, startPoint y: 79, endPoint x: 616, endPoint y: 79, distance: 158.8
type input "2"
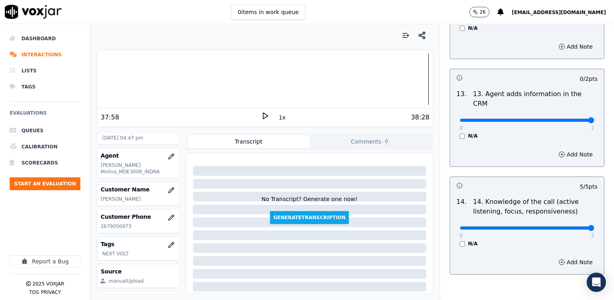
click at [595, 119] on input "range" at bounding box center [527, 120] width 135 height 3
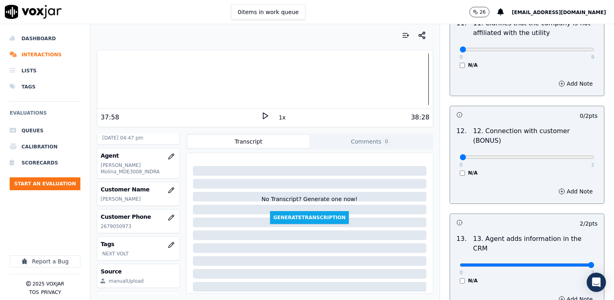
scroll to position [1230, 0]
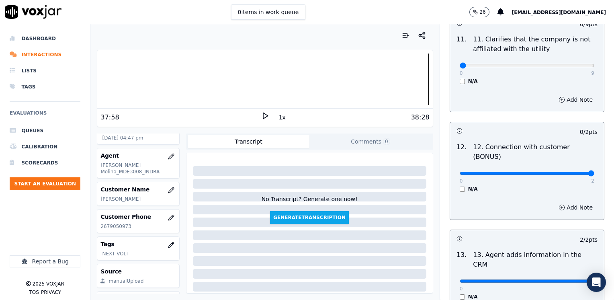
drag, startPoint x: 452, startPoint y: 141, endPoint x: 614, endPoint y: 133, distance: 161.8
type input "2"
click at [595, 172] on input "range" at bounding box center [527, 173] width 135 height 3
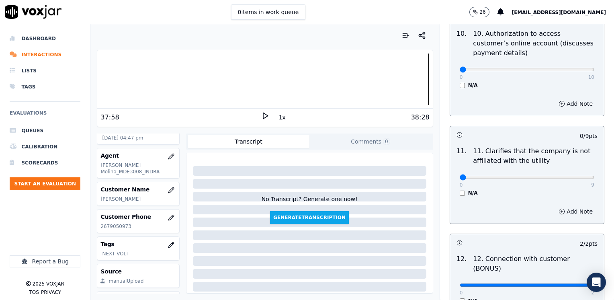
scroll to position [1109, 0]
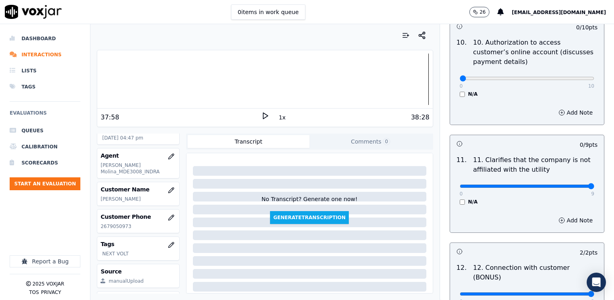
drag, startPoint x: 455, startPoint y: 167, endPoint x: 616, endPoint y: 161, distance: 161.0
type input "9"
click at [595, 185] on input "range" at bounding box center [527, 186] width 135 height 3
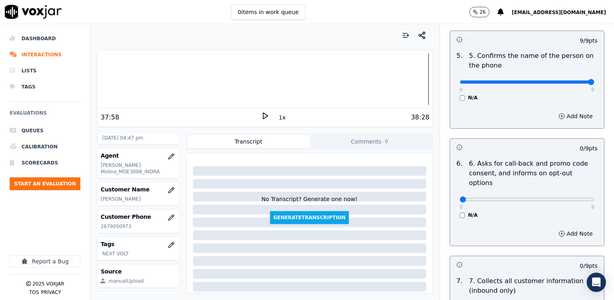
scroll to position [547, 0]
click at [491, 223] on div "Add Note" at bounding box center [527, 235] width 154 height 24
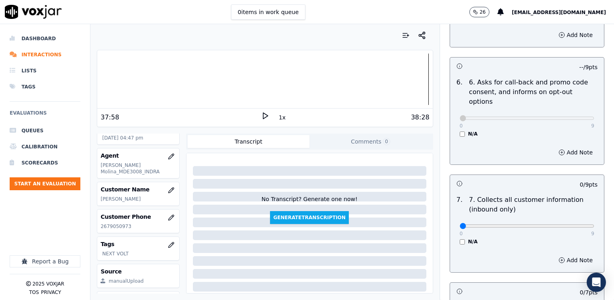
scroll to position [707, 0]
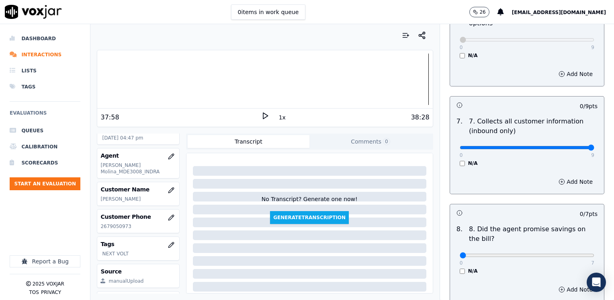
drag, startPoint x: 455, startPoint y: 127, endPoint x: 616, endPoint y: 116, distance: 161.2
type input "9"
click at [595, 146] on input "range" at bounding box center [527, 147] width 135 height 3
drag, startPoint x: 457, startPoint y: 236, endPoint x: 612, endPoint y: 232, distance: 155.3
type input "7"
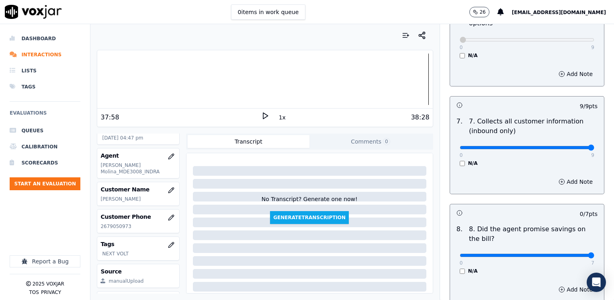
click at [595, 254] on input "range" at bounding box center [527, 255] width 135 height 3
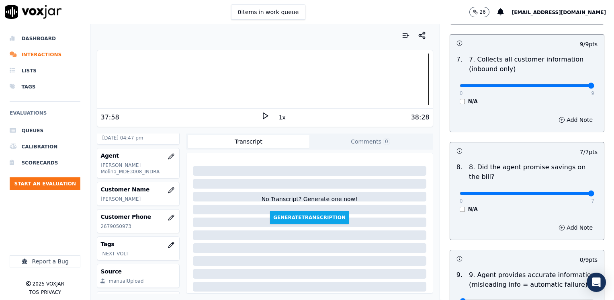
scroll to position [868, 0]
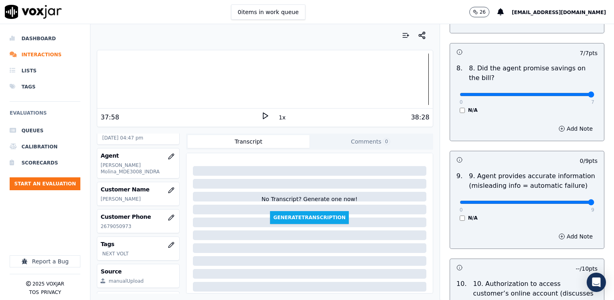
drag, startPoint x: 455, startPoint y: 185, endPoint x: 616, endPoint y: 179, distance: 160.9
type input "9"
click at [595, 201] on input "range" at bounding box center [527, 202] width 135 height 3
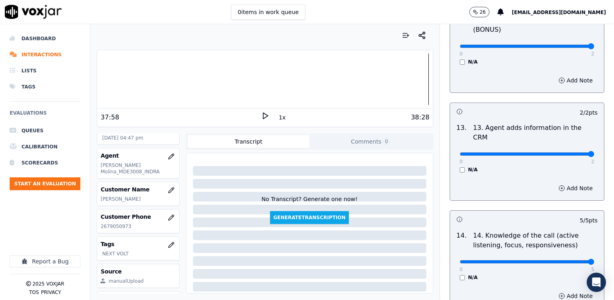
scroll to position [1391, 0]
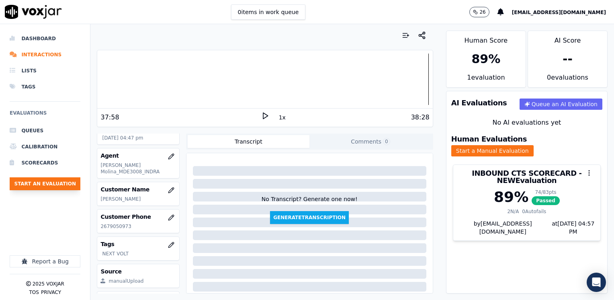
click at [60, 185] on button "Start an Evaluation" at bounding box center [45, 183] width 71 height 13
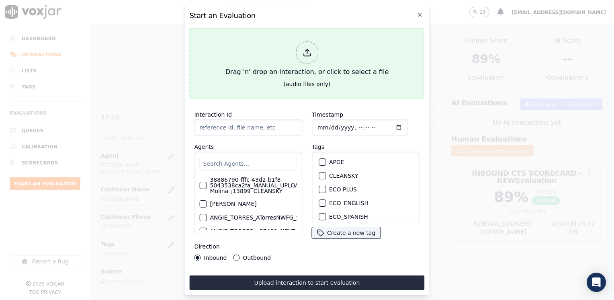
click at [307, 52] on icon at bounding box center [307, 52] width 9 height 9
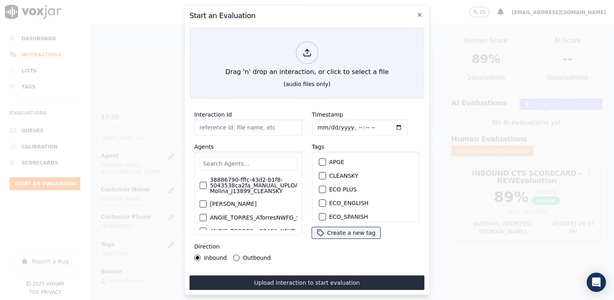
type input "20250906-133131_2244779792-[PERSON_NAME] all.mp3"
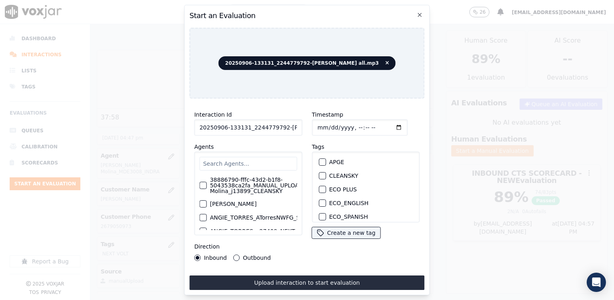
click at [256, 153] on div "38886790-fffc-43d2-b1f8-5043538ca2fa_MANUAL_UPLOAD_Juliana Molina_j13899_CLEANS…" at bounding box center [248, 194] width 108 height 84
click at [255, 160] on input "text" at bounding box center [248, 164] width 98 height 14
type input "m"
type input "M"
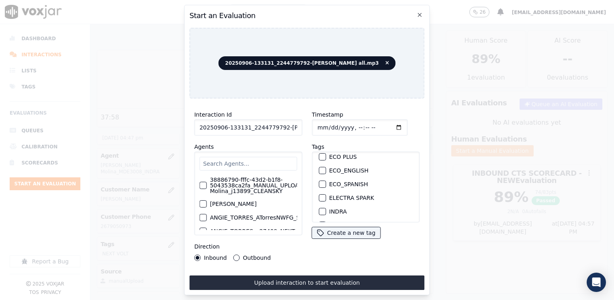
scroll to position [80, 0]
click at [321, 175] on div "button" at bounding box center [322, 178] width 6 height 6
click at [384, 124] on input "Timestamp" at bounding box center [360, 127] width 96 height 16
type input "[DATE]T16:58"
click at [236, 255] on button "Outbound" at bounding box center [237, 258] width 6 height 6
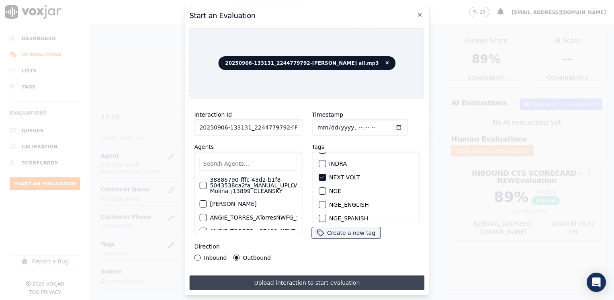
click at [284, 275] on button "Upload interaction to start evaluation" at bounding box center [306, 282] width 235 height 14
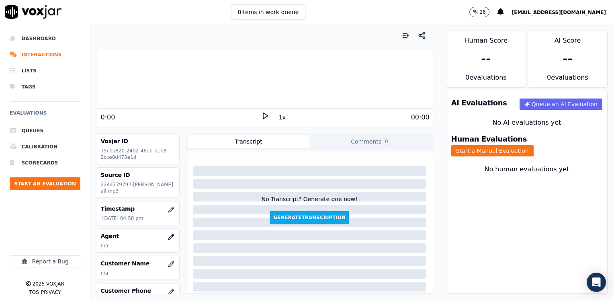
click at [261, 117] on icon at bounding box center [265, 116] width 8 height 8
click at [168, 236] on icon "button" at bounding box center [171, 237] width 6 height 6
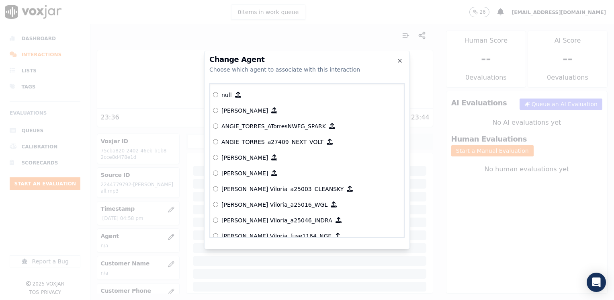
click at [160, 242] on div at bounding box center [307, 150] width 614 height 300
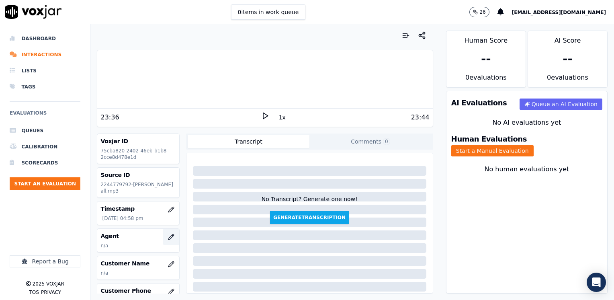
click at [168, 238] on icon "button" at bounding box center [171, 237] width 6 height 6
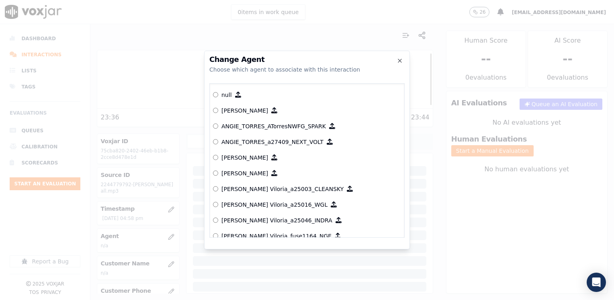
click at [346, 67] on div "Choose which agent to associate with this interaction" at bounding box center [307, 70] width 195 height 8
click at [400, 59] on icon "button" at bounding box center [400, 61] width 6 height 6
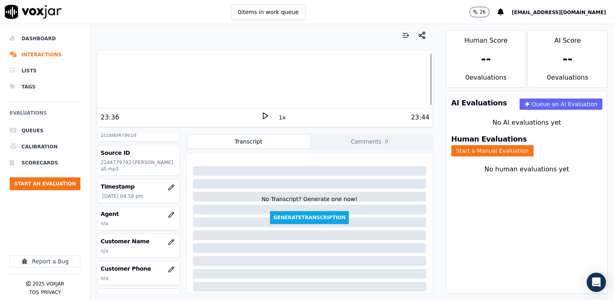
scroll to position [40, 0]
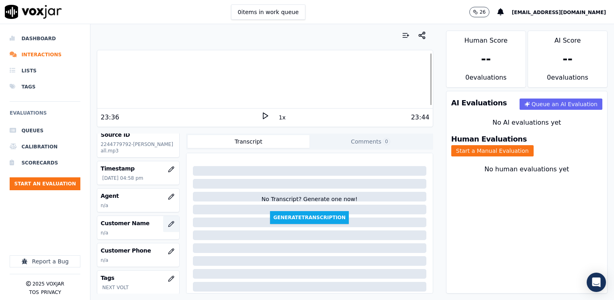
click at [167, 220] on button "button" at bounding box center [171, 224] width 16 height 16
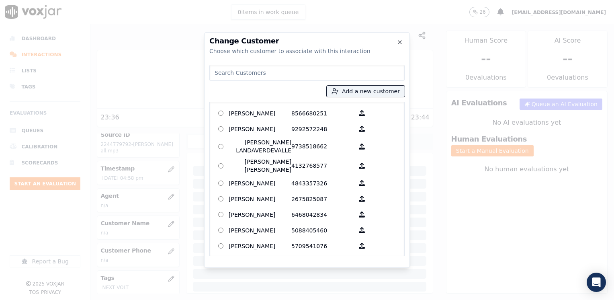
click at [290, 67] on input at bounding box center [307, 73] width 195 height 16
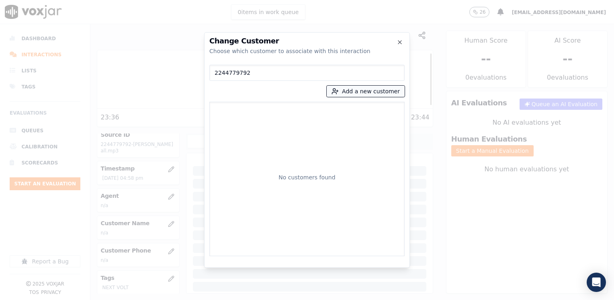
type input "2244779792"
click at [372, 92] on button "Add a new customer" at bounding box center [366, 91] width 78 height 11
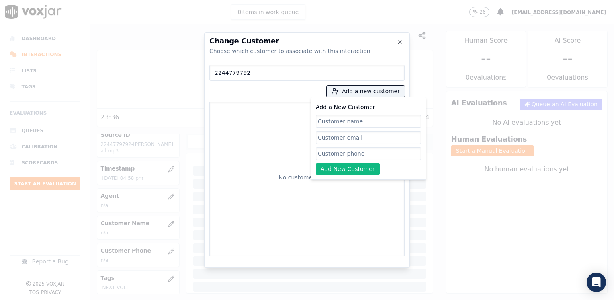
click at [365, 152] on input "Add a New Customer" at bounding box center [368, 153] width 105 height 13
paste input "2244779792"
type input "2244779792"
click at [372, 123] on input "Add a New Customer" at bounding box center [368, 121] width 105 height 13
paste input "[PERSON_NAME]"
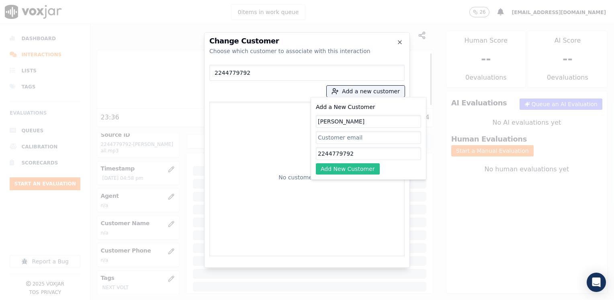
type input "[PERSON_NAME]"
click at [359, 166] on button "Add New Customer" at bounding box center [348, 168] width 64 height 11
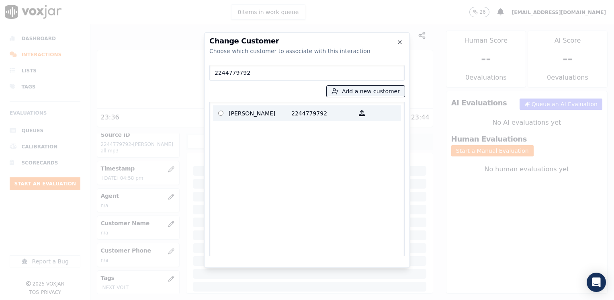
click at [310, 112] on p "2244779792" at bounding box center [323, 113] width 63 height 12
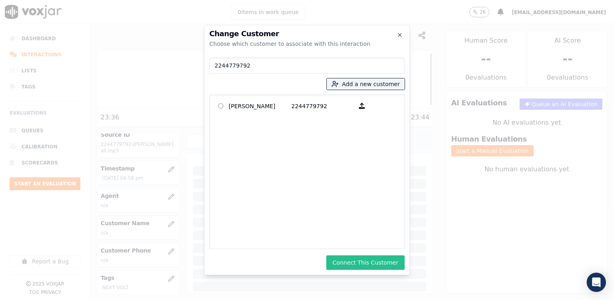
click at [383, 258] on button "Connect This Customer" at bounding box center [366, 262] width 78 height 14
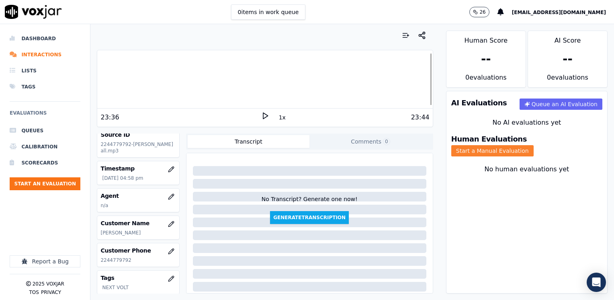
click at [534, 145] on button "Start a Manual Evaluation" at bounding box center [493, 150] width 82 height 11
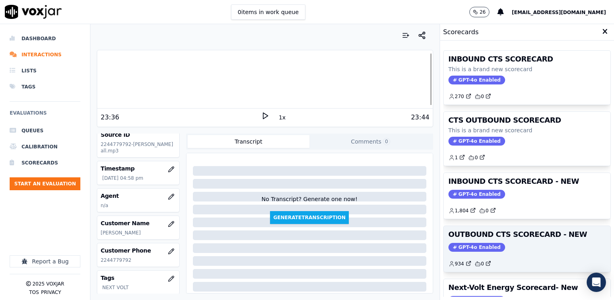
click at [470, 243] on span "GPT-4o Enabled" at bounding box center [477, 247] width 57 height 9
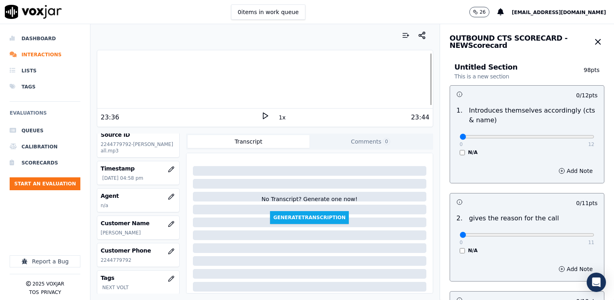
drag, startPoint x: 500, startPoint y: 190, endPoint x: 492, endPoint y: 180, distance: 13.2
drag, startPoint x: 456, startPoint y: 136, endPoint x: 616, endPoint y: 136, distance: 160.1
type input "12"
click at [595, 136] on input "range" at bounding box center [527, 136] width 135 height 3
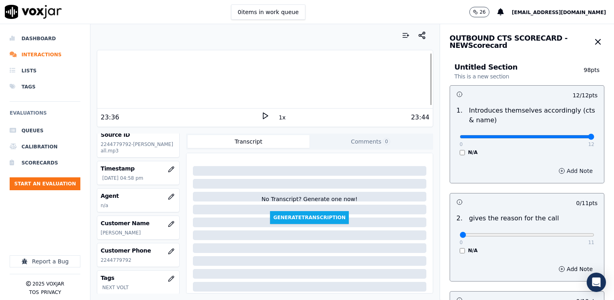
click at [565, 176] on button "Add Note" at bounding box center [576, 170] width 44 height 11
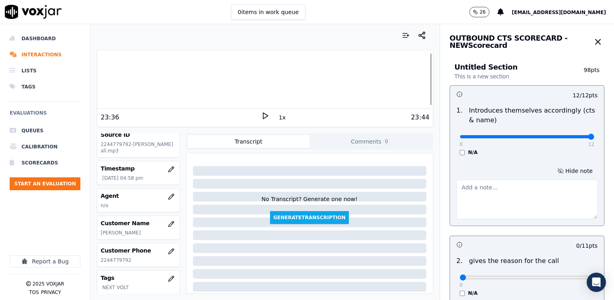
click at [479, 200] on textarea at bounding box center [527, 199] width 141 height 39
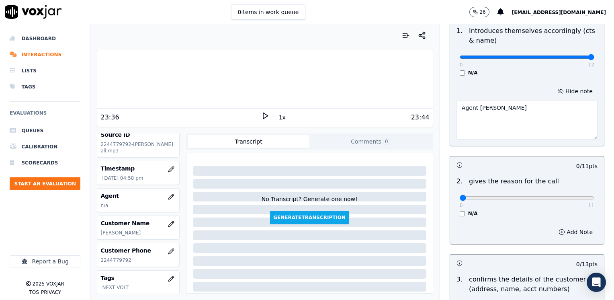
scroll to position [80, 0]
type textarea "Agent [PERSON_NAME]"
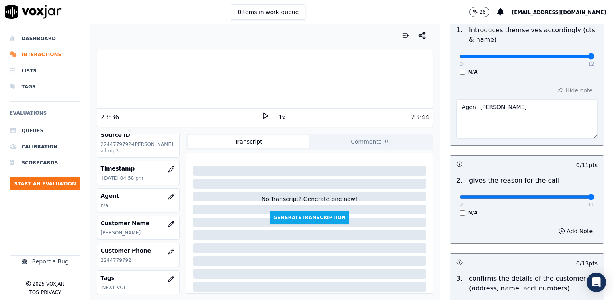
drag, startPoint x: 454, startPoint y: 197, endPoint x: 616, endPoint y: 195, distance: 161.3
type input "11"
click at [595, 195] on input "range" at bounding box center [527, 196] width 135 height 3
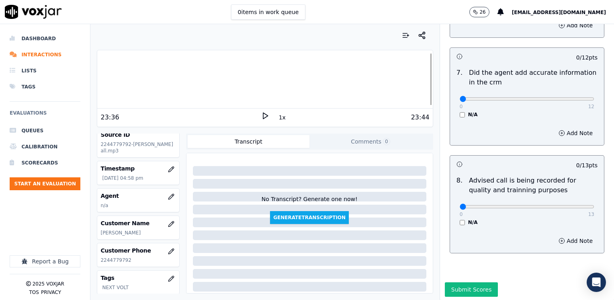
scroll to position [745, 0]
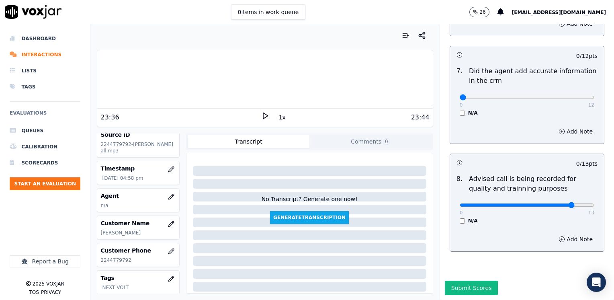
click at [552, 203] on input "range" at bounding box center [527, 204] width 135 height 3
type input "10"
click at [545, 203] on input "range" at bounding box center [527, 204] width 135 height 3
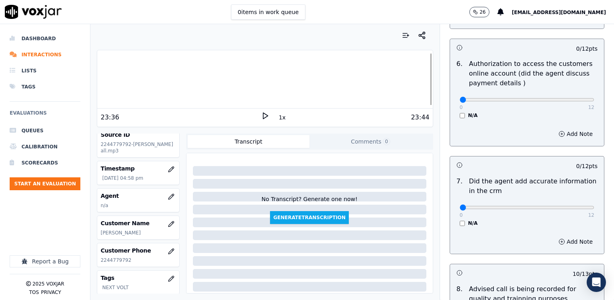
scroll to position [584, 0]
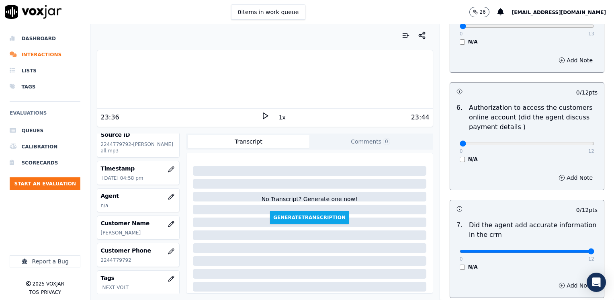
drag, startPoint x: 455, startPoint y: 242, endPoint x: 616, endPoint y: 240, distance: 160.5
type input "12"
click at [595, 250] on input "range" at bounding box center [527, 251] width 135 height 3
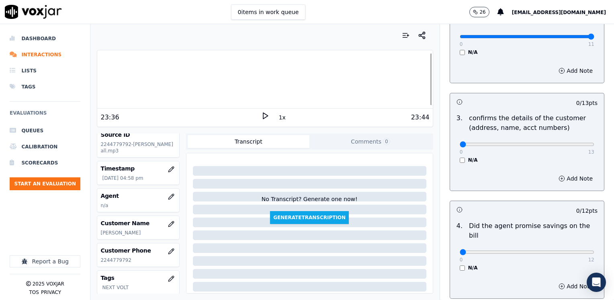
scroll to position [263, 0]
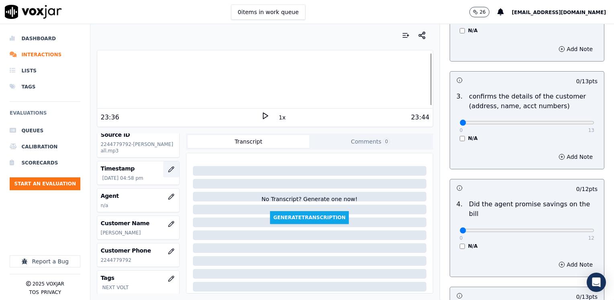
click at [168, 170] on icon "button" at bounding box center [171, 169] width 6 height 6
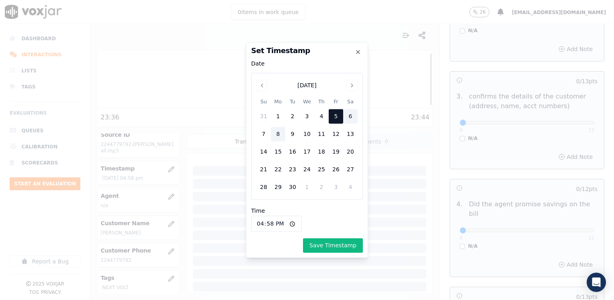
click at [352, 121] on div "6" at bounding box center [350, 116] width 14 height 14
click at [343, 242] on button "Save Timestamp" at bounding box center [333, 245] width 60 height 14
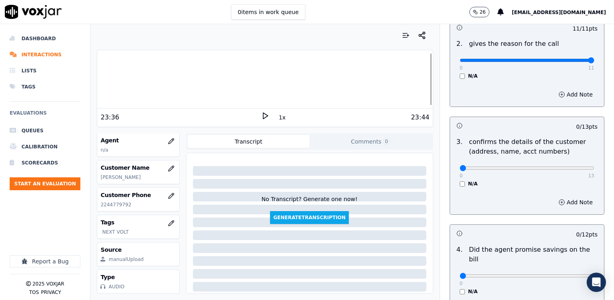
scroll to position [222, 0]
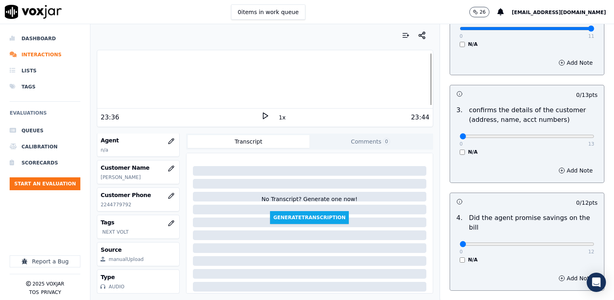
scroll to position [263, 0]
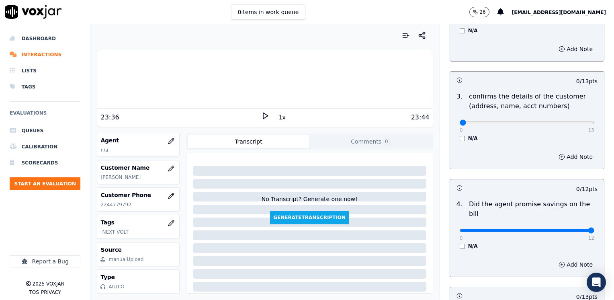
drag, startPoint x: 456, startPoint y: 220, endPoint x: 614, endPoint y: 212, distance: 158.6
type input "12"
click at [595, 229] on input "range" at bounding box center [527, 230] width 135 height 3
type input "12"
click at [564, 121] on input "range" at bounding box center [527, 122] width 135 height 3
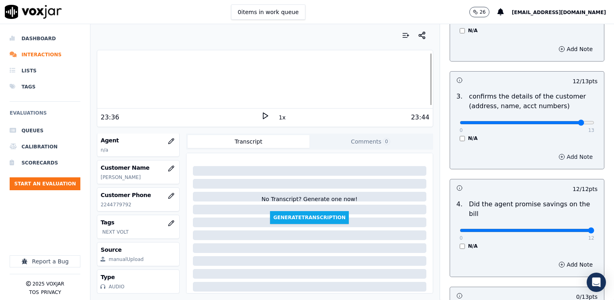
click at [566, 158] on button "Add Note" at bounding box center [576, 156] width 44 height 11
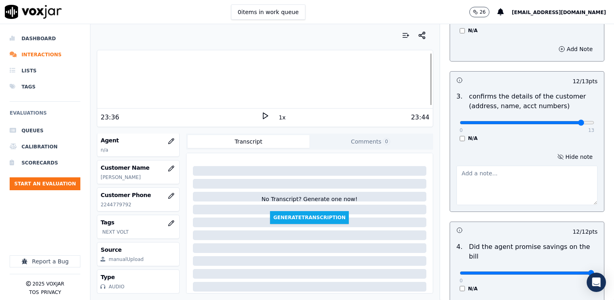
click at [530, 194] on textarea at bounding box center [527, 185] width 141 height 39
type textarea "m"
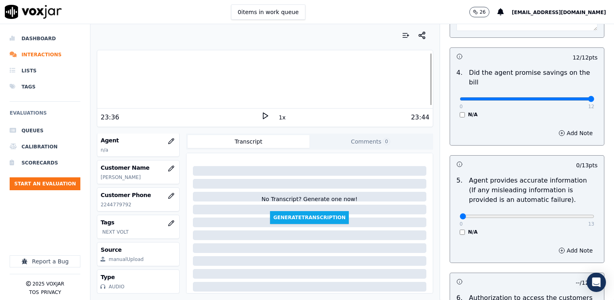
scroll to position [504, 0]
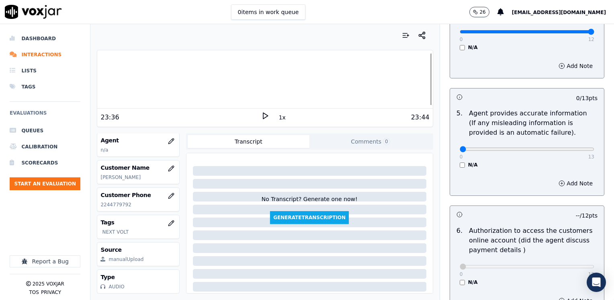
type textarea "Make sure to confirm full service address and the name as it appears on the bil…"
drag, startPoint x: 457, startPoint y: 139, endPoint x: 616, endPoint y: 174, distance: 162.3
type input "13"
click at [595, 151] on input "range" at bounding box center [527, 149] width 135 height 3
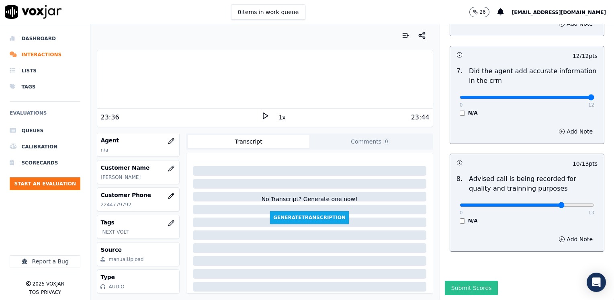
scroll to position [788, 0]
click at [464, 281] on button "Submit Scores" at bounding box center [471, 288] width 53 height 14
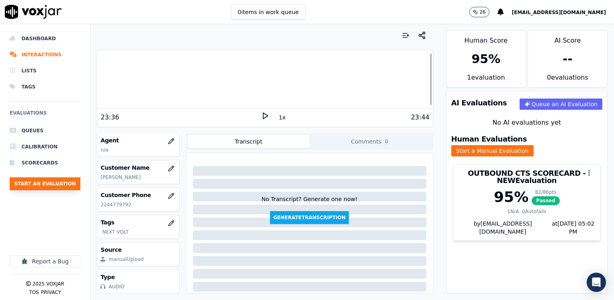
click at [49, 181] on button "Start an Evaluation" at bounding box center [45, 183] width 71 height 13
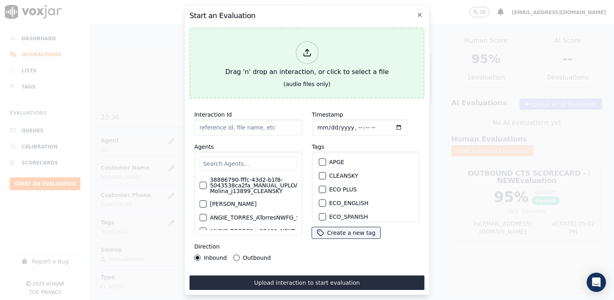
click at [295, 43] on div "Drag 'n' drop an interaction, or click to select a file" at bounding box center [307, 59] width 170 height 42
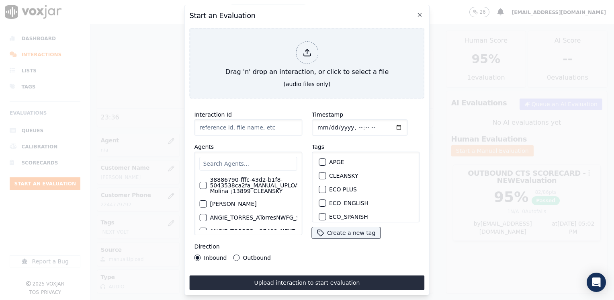
type input "20250905-152652_2158276662-[PERSON_NAME] 2 all.mp3"
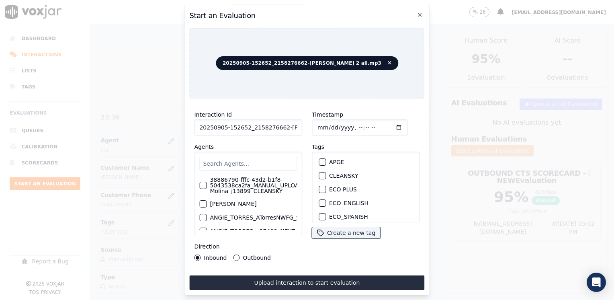
click at [268, 160] on input "text" at bounding box center [248, 164] width 98 height 14
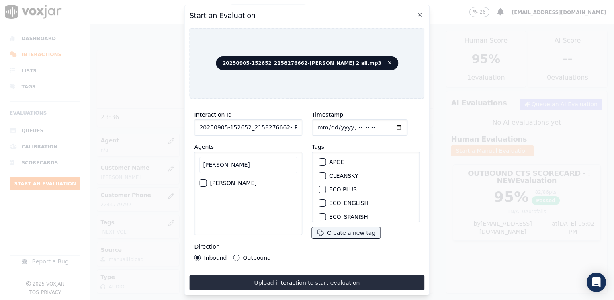
type input "[PERSON_NAME]"
click at [257, 181] on label "[PERSON_NAME]" at bounding box center [233, 183] width 47 height 6
click at [207, 181] on button "[PERSON_NAME]" at bounding box center [202, 182] width 7 height 7
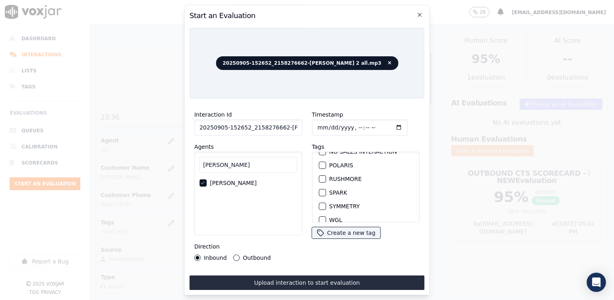
click at [319, 190] on div "button" at bounding box center [322, 193] width 6 height 6
click at [386, 123] on input "Timestamp" at bounding box center [360, 127] width 96 height 16
type input "[DATE]T17:02"
click at [234, 255] on button "Outbound" at bounding box center [237, 258] width 6 height 6
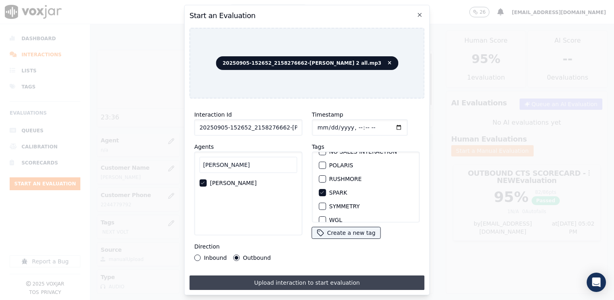
click at [277, 282] on button "Upload interaction to start evaluation" at bounding box center [306, 282] width 235 height 14
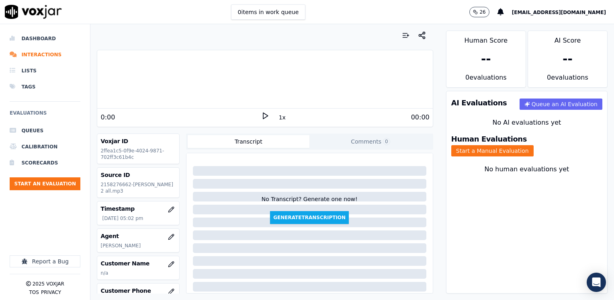
click at [232, 102] on div at bounding box center [264, 78] width 335 height 51
click at [261, 117] on icon at bounding box center [265, 116] width 8 height 8
click at [266, 117] on rect at bounding box center [266, 115] width 1 height 5
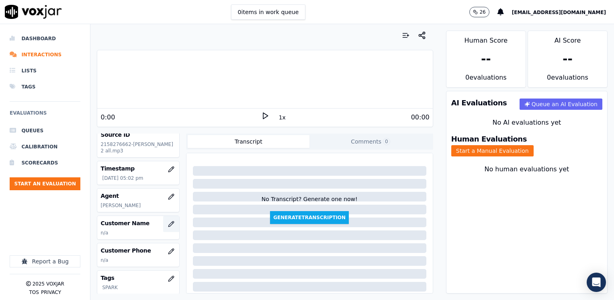
click at [168, 226] on icon "button" at bounding box center [170, 223] width 5 height 5
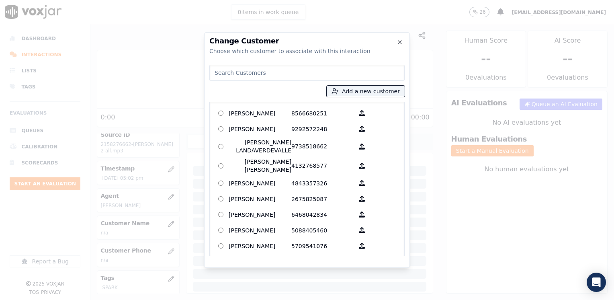
click at [292, 67] on input at bounding box center [307, 73] width 195 height 16
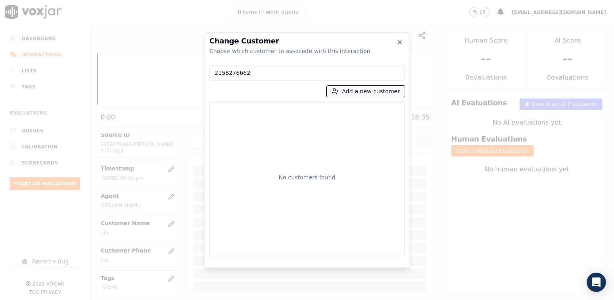
type input "2158276662"
click at [368, 90] on button "Add a new customer" at bounding box center [366, 91] width 78 height 11
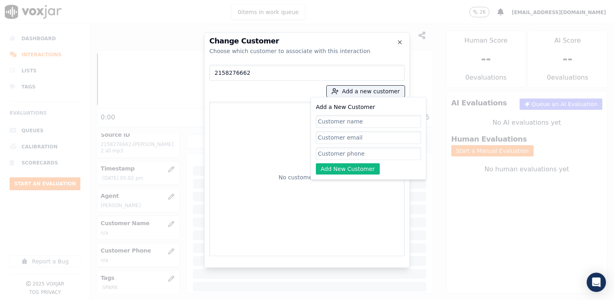
click at [346, 150] on input "Add a New Customer" at bounding box center [368, 153] width 105 height 13
paste input "2158276662"
type input "2158276662"
click at [371, 124] on input "Add a New Customer" at bounding box center [368, 121] width 105 height 13
paste input "[PERSON_NAME]"
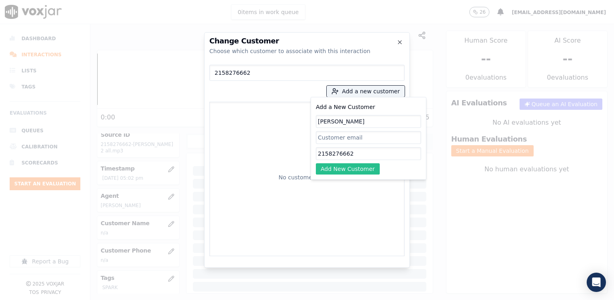
type input "[PERSON_NAME]"
click at [368, 167] on button "Add New Customer" at bounding box center [348, 168] width 64 height 11
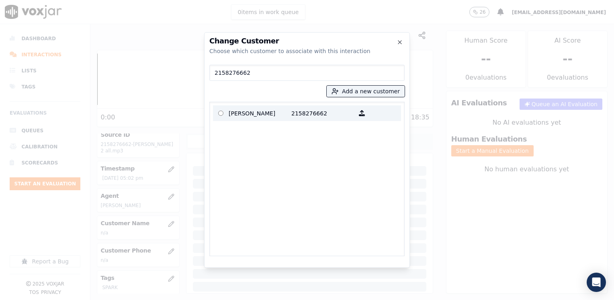
click at [308, 117] on p "2158276662" at bounding box center [323, 113] width 63 height 12
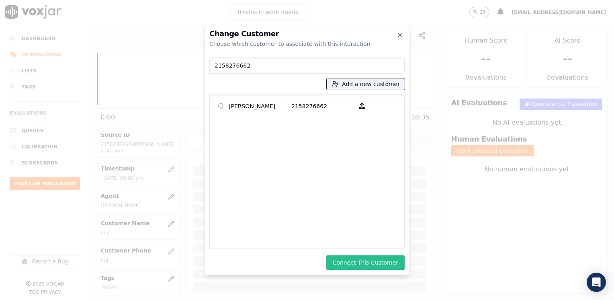
click at [372, 259] on button "Connect This Customer" at bounding box center [366, 262] width 78 height 14
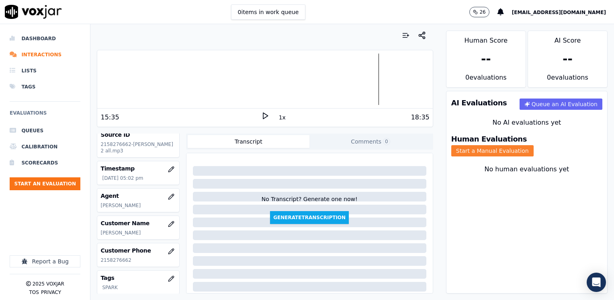
click at [534, 145] on button "Start a Manual Evaluation" at bounding box center [493, 150] width 82 height 11
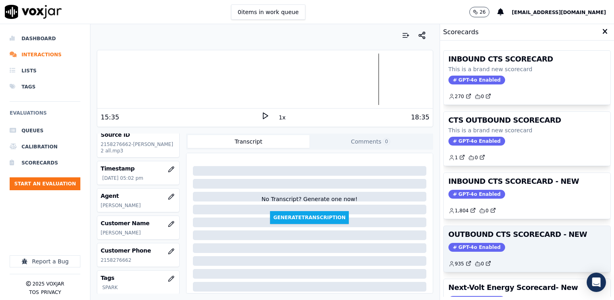
click at [468, 243] on span "GPT-4o Enabled" at bounding box center [477, 247] width 57 height 9
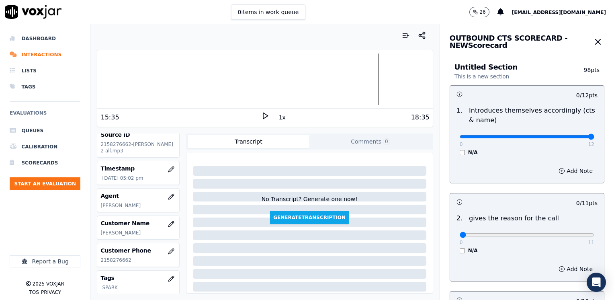
drag, startPoint x: 458, startPoint y: 135, endPoint x: 616, endPoint y: 144, distance: 157.9
type input "12"
click at [595, 138] on input "range" at bounding box center [527, 136] width 135 height 3
drag, startPoint x: 456, startPoint y: 236, endPoint x: 616, endPoint y: 216, distance: 160.5
type input "11"
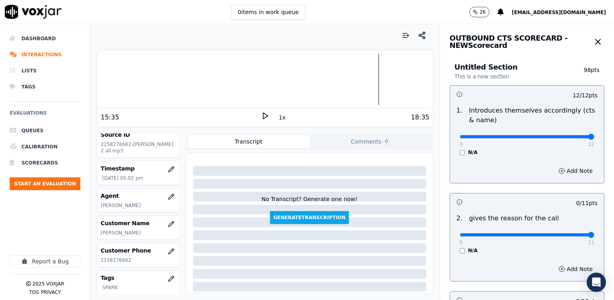
click at [595, 233] on input "range" at bounding box center [527, 234] width 135 height 3
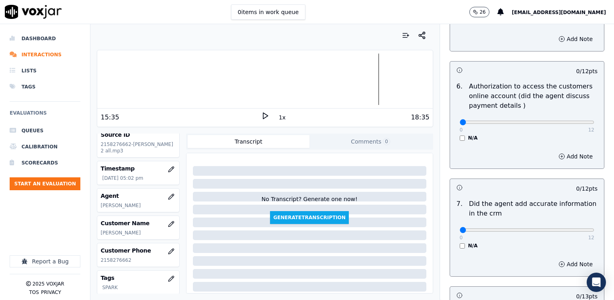
scroll to position [703, 0]
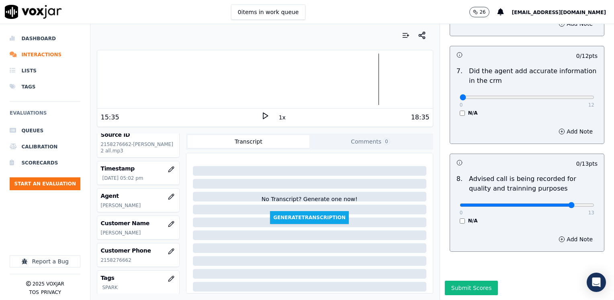
click at [552, 203] on input "range" at bounding box center [527, 204] width 135 height 3
type input "10"
click at [547, 203] on input "range" at bounding box center [527, 204] width 135 height 3
drag, startPoint x: 454, startPoint y: 78, endPoint x: 616, endPoint y: 99, distance: 162.7
type input "12"
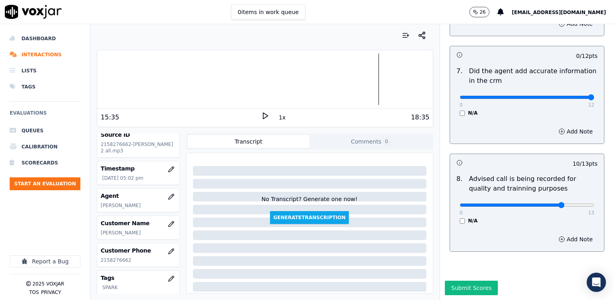
click at [595, 99] on input "range" at bounding box center [527, 97] width 135 height 3
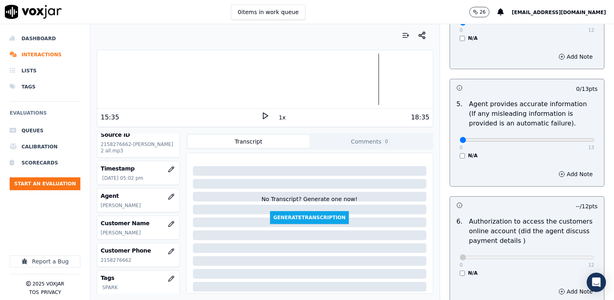
scroll to position [421, 0]
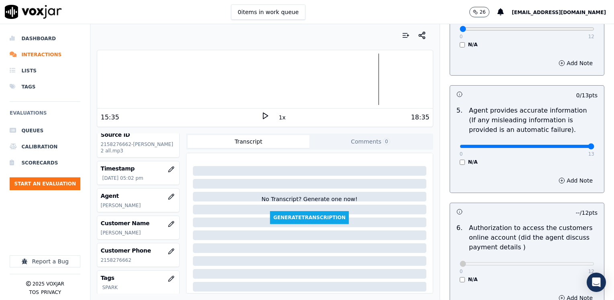
drag, startPoint x: 456, startPoint y: 134, endPoint x: 616, endPoint y: 134, distance: 160.1
type input "13"
click at [595, 145] on input "range" at bounding box center [527, 146] width 135 height 3
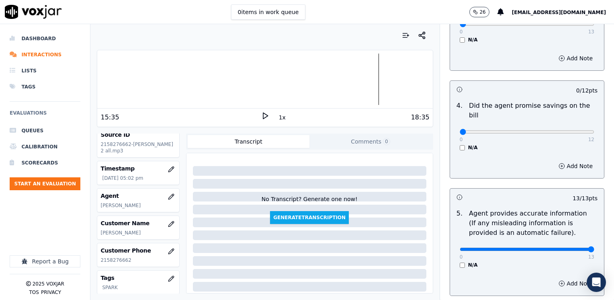
scroll to position [301, 0]
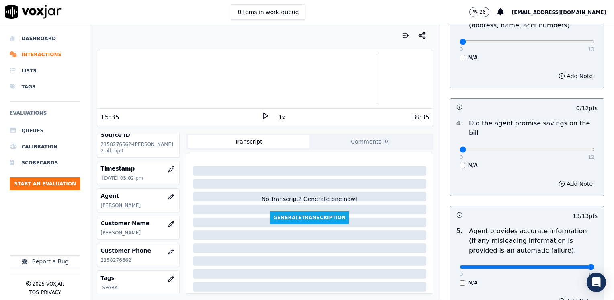
click at [503, 162] on div "N/A" at bounding box center [527, 165] width 135 height 6
drag, startPoint x: 453, startPoint y: 139, endPoint x: 604, endPoint y: 135, distance: 151.3
type input "12"
click at [595, 148] on input "range" at bounding box center [527, 149] width 135 height 3
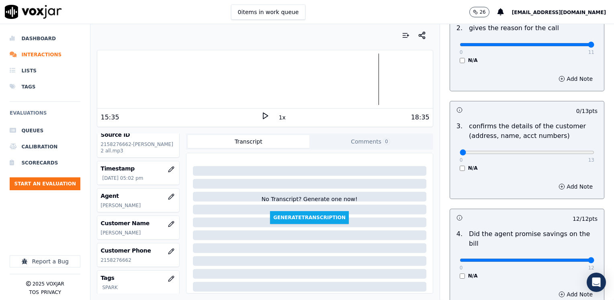
scroll to position [180, 0]
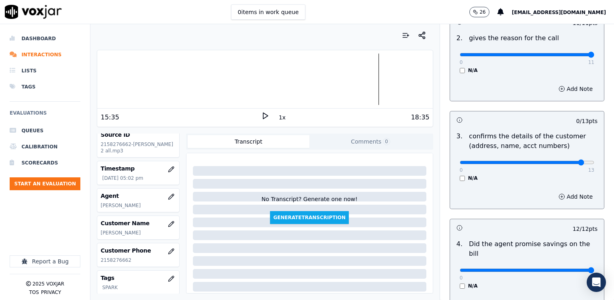
type input "12"
click at [563, 161] on input "range" at bounding box center [527, 162] width 135 height 3
click at [562, 191] on button "Add Note" at bounding box center [576, 196] width 44 height 11
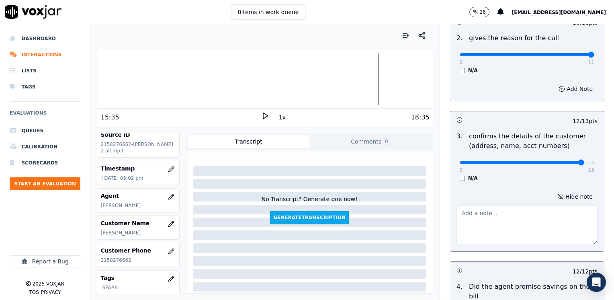
click at [532, 217] on textarea at bounding box center [527, 224] width 141 height 39
type textarea "m"
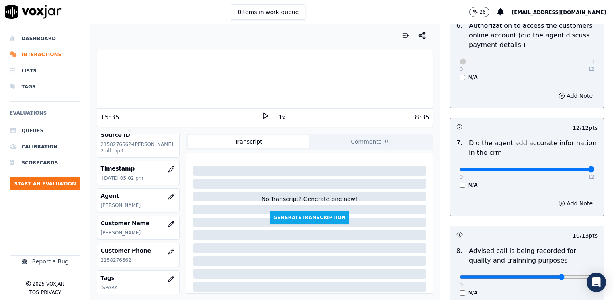
scroll to position [745, 0]
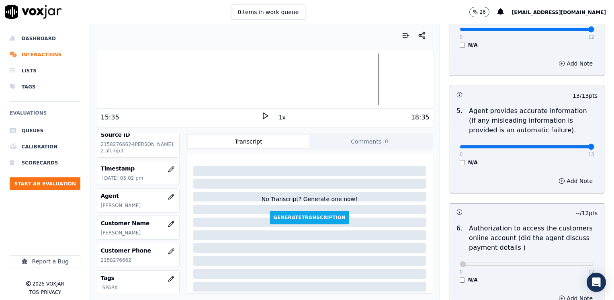
scroll to position [263, 0]
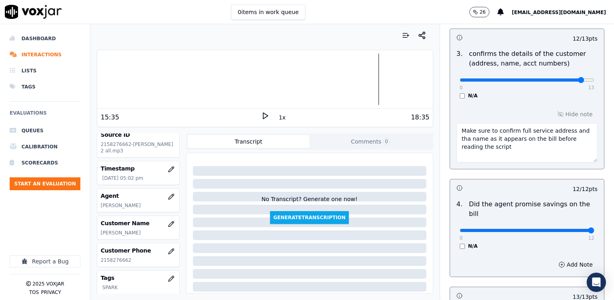
drag, startPoint x: 537, startPoint y: 137, endPoint x: 449, endPoint y: 138, distance: 88.1
click at [457, 138] on textarea "Make sure to confirm full service address and tha name as it appears on the bil…" at bounding box center [527, 142] width 141 height 39
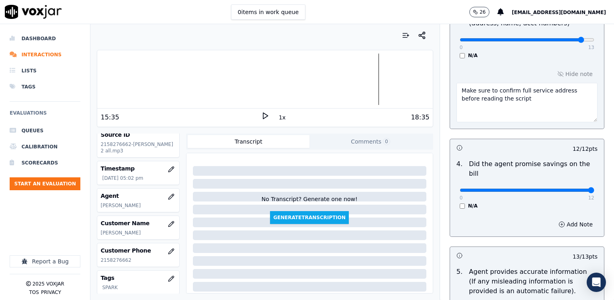
scroll to position [584, 0]
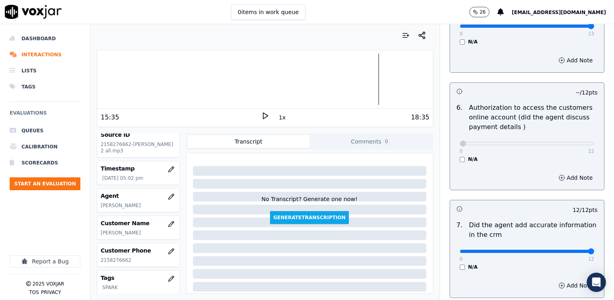
type textarea "Make sure to confirm full service address before reading the script"
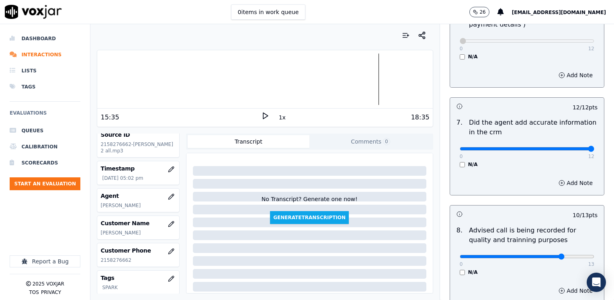
scroll to position [745, 0]
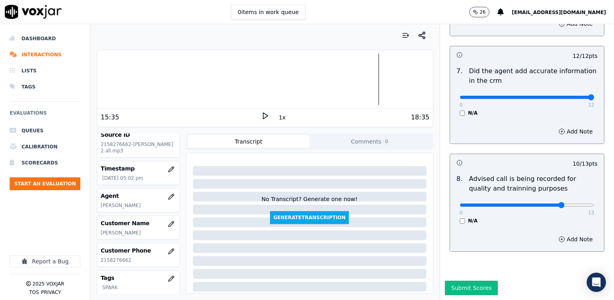
click at [457, 281] on button "Submit Scores" at bounding box center [471, 288] width 53 height 14
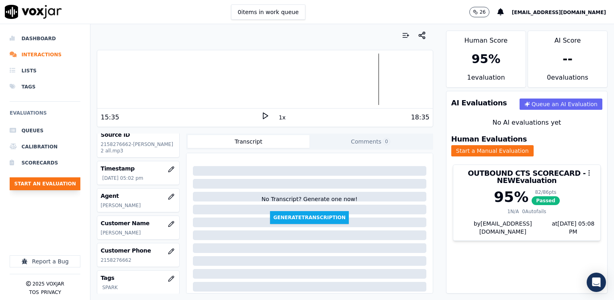
click at [59, 185] on button "Start an Evaluation" at bounding box center [45, 183] width 71 height 13
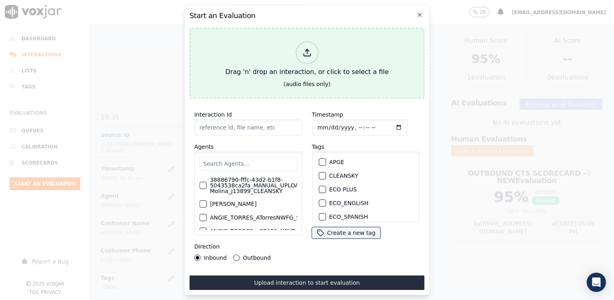
click at [309, 50] on icon at bounding box center [307, 52] width 9 height 9
type input "20250905-165122_7162356871-[PERSON_NAME] TARRIFA 2 all.mp3"
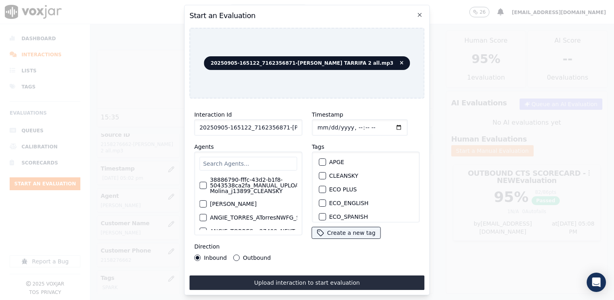
click at [312, 249] on div "Timestamp Tags APGE CLEANSKY ECO PLUS ECO_ENGLISH ECO_SPANISH ELECTRA SPARK IND…" at bounding box center [366, 185] width 118 height 161
click at [263, 157] on input "text" at bounding box center [248, 164] width 98 height 14
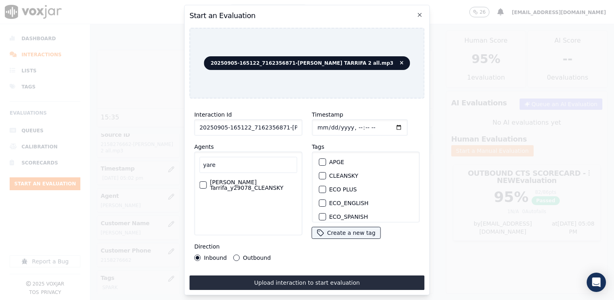
type input "yare"
click at [262, 186] on label "[PERSON_NAME] Tarrifa_y29078_CLEANSKY" at bounding box center [253, 184] width 87 height 11
click at [207, 186] on button "[PERSON_NAME] Tarrifa_y29078_CLEANSKY" at bounding box center [202, 184] width 7 height 7
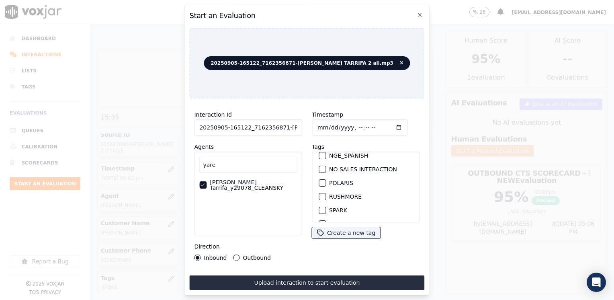
scroll to position [161, 0]
click at [323, 187] on div "SPARK" at bounding box center [366, 193] width 101 height 14
click at [321, 190] on div "button" at bounding box center [322, 193] width 6 height 6
click at [388, 124] on input "Timestamp" at bounding box center [360, 127] width 96 height 16
type input "[DATE]T17:09"
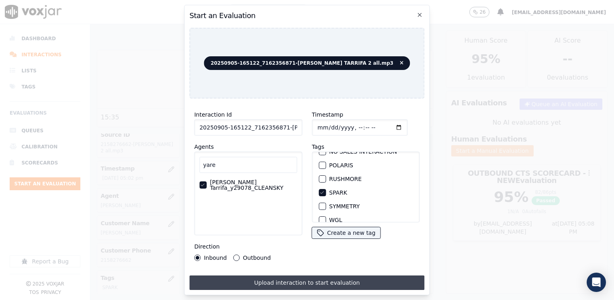
drag, startPoint x: 235, startPoint y: 253, endPoint x: 282, endPoint y: 273, distance: 51.4
click at [235, 255] on button "Outbound" at bounding box center [237, 258] width 6 height 6
click at [313, 279] on button "Upload interaction to start evaluation" at bounding box center [306, 282] width 235 height 14
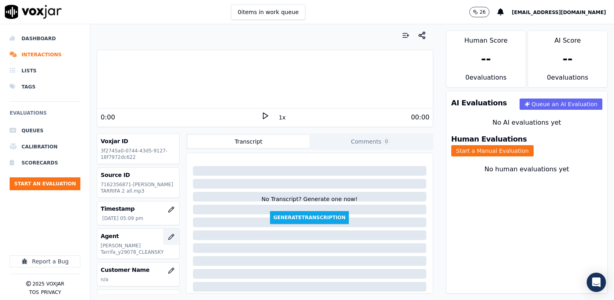
click at [168, 236] on icon "button" at bounding box center [171, 237] width 6 height 6
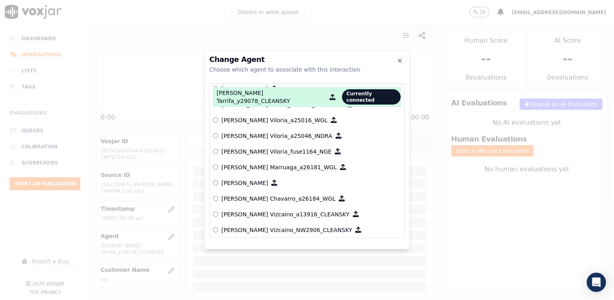
scroll to position [241, 0]
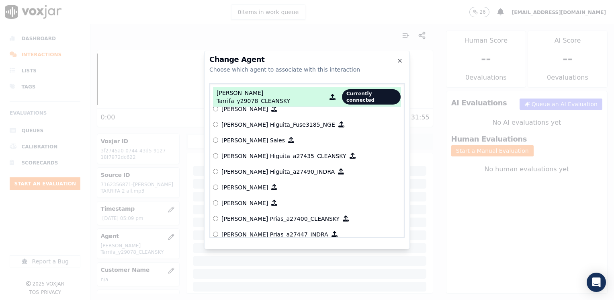
click at [403, 57] on h2 "Change Agent" at bounding box center [307, 59] width 195 height 7
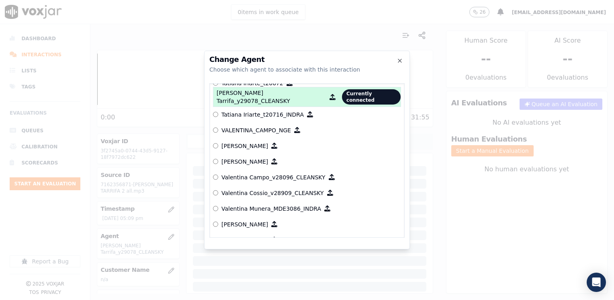
scroll to position [3836, 0]
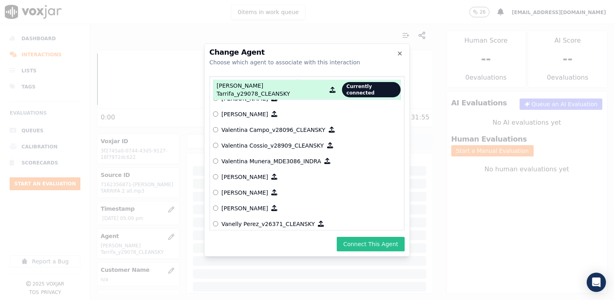
click at [374, 243] on button "Connect This Agent" at bounding box center [371, 244] width 68 height 14
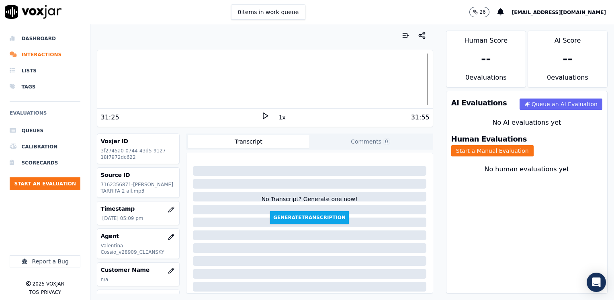
click at [150, 177] on h3 "Source ID" at bounding box center [138, 175] width 75 height 8
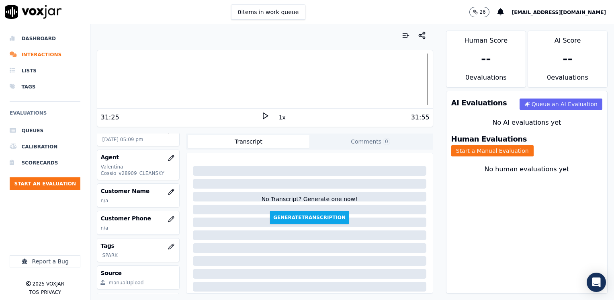
scroll to position [80, 0]
click at [168, 192] on icon "button" at bounding box center [171, 190] width 6 height 6
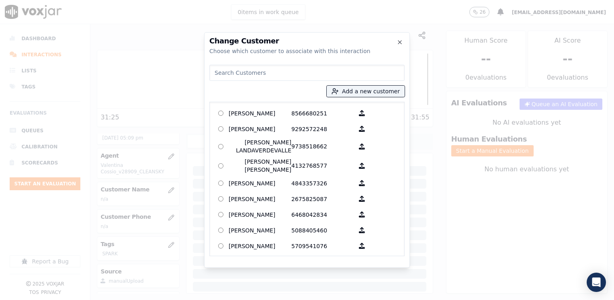
click at [285, 74] on input at bounding box center [307, 73] width 195 height 16
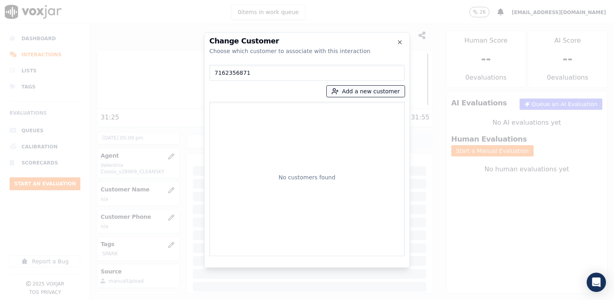
type input "7162356871"
click at [367, 88] on button "Add a new customer" at bounding box center [366, 91] width 78 height 11
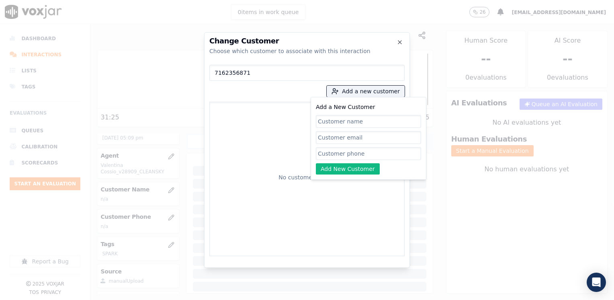
click at [360, 156] on input "Add a New Customer" at bounding box center [368, 153] width 105 height 13
paste input "7162356871"
type input "7162356871"
click at [378, 124] on input "Add a New Customer" at bounding box center [368, 121] width 105 height 13
paste input "[PERSON_NAME]"
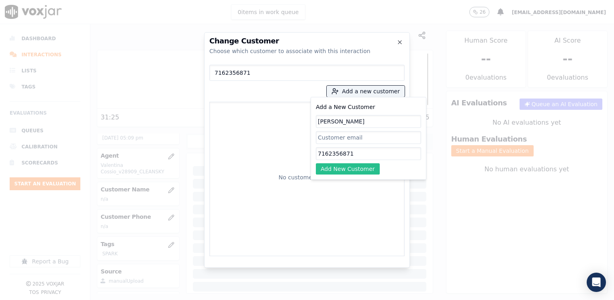
type input "[PERSON_NAME]"
click at [355, 164] on button "Add New Customer" at bounding box center [348, 168] width 64 height 11
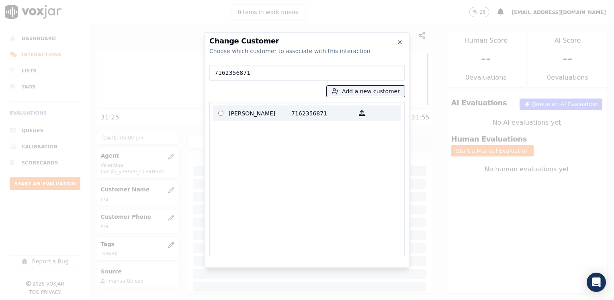
click at [265, 115] on p "[PERSON_NAME]" at bounding box center [260, 113] width 63 height 12
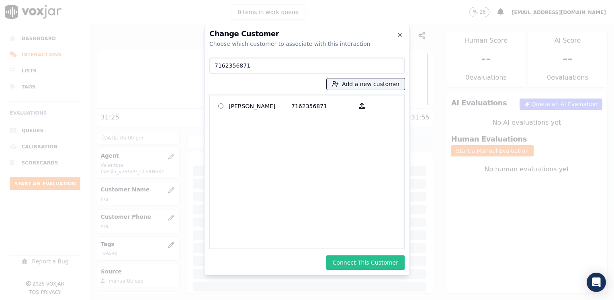
click at [376, 263] on button "Connect This Customer" at bounding box center [366, 262] width 78 height 14
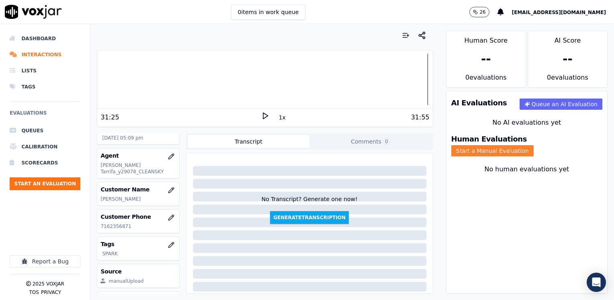
click at [534, 145] on button "Start a Manual Evaluation" at bounding box center [493, 150] width 82 height 11
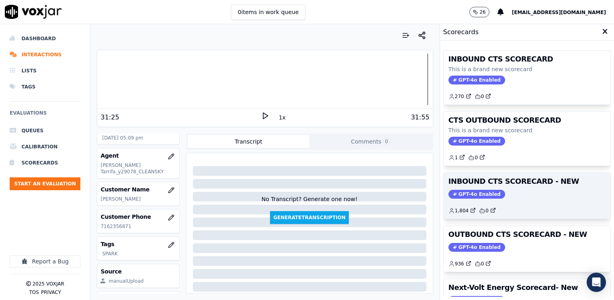
click at [479, 184] on h3 "INBOUND CTS SCORECARD - NEW" at bounding box center [527, 181] width 157 height 7
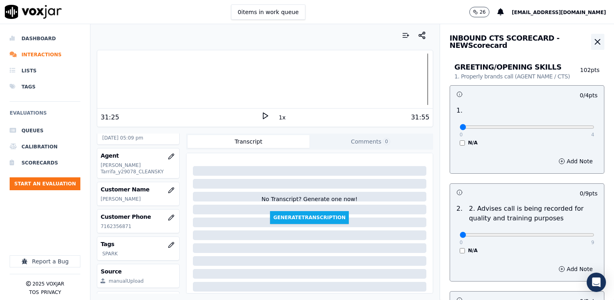
click at [593, 40] on icon "button" at bounding box center [598, 42] width 10 height 10
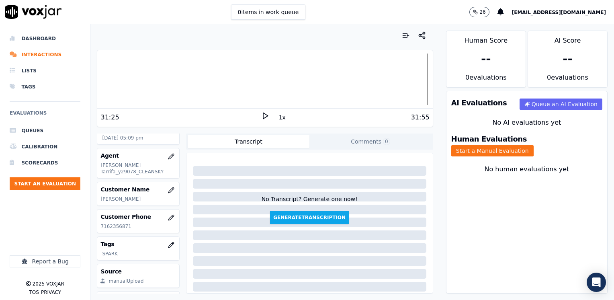
click at [534, 149] on button "Start a Manual Evaluation" at bounding box center [493, 150] width 82 height 11
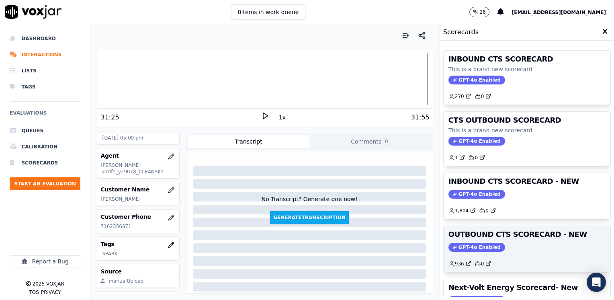
click at [485, 243] on span "GPT-4o Enabled" at bounding box center [477, 247] width 57 height 9
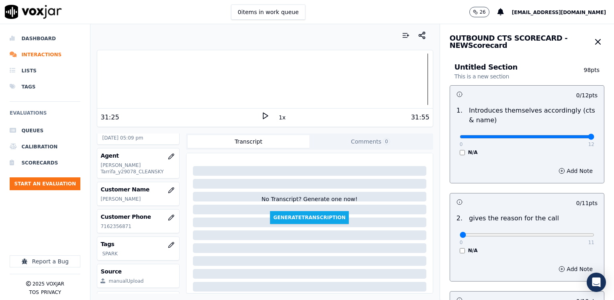
drag, startPoint x: 453, startPoint y: 138, endPoint x: 616, endPoint y: 133, distance: 162.5
type input "12"
click at [595, 135] on input "range" at bounding box center [527, 136] width 135 height 3
drag, startPoint x: 453, startPoint y: 236, endPoint x: 515, endPoint y: 255, distance: 64.5
type input "11"
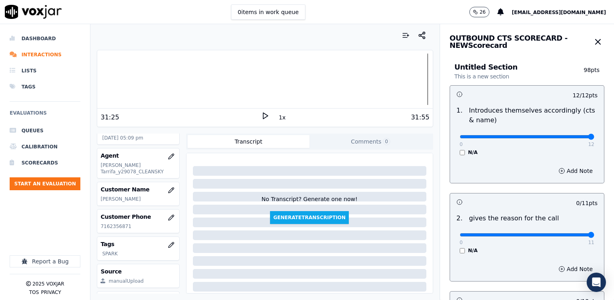
click at [595, 233] on input "range" at bounding box center [527, 234] width 135 height 3
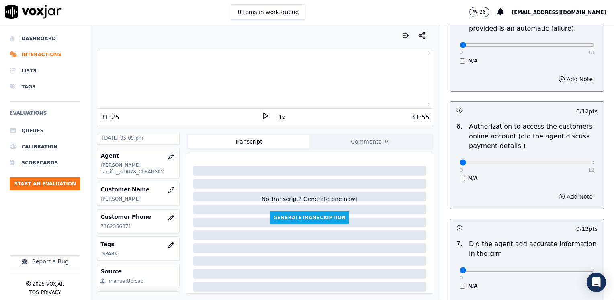
scroll to position [703, 0]
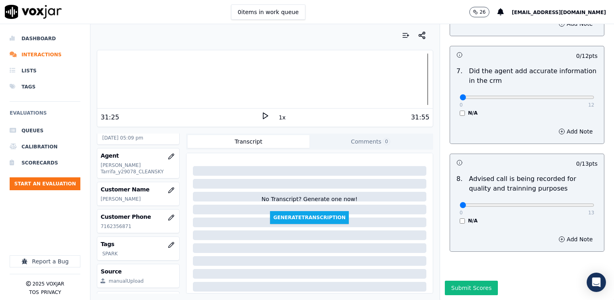
click at [549, 193] on div "0 13 N/A" at bounding box center [528, 208] width 148 height 31
click at [549, 200] on div "0 13" at bounding box center [527, 205] width 135 height 10
click at [551, 203] on input "range" at bounding box center [527, 204] width 135 height 3
type input "10"
click at [550, 203] on input "range" at bounding box center [527, 204] width 135 height 3
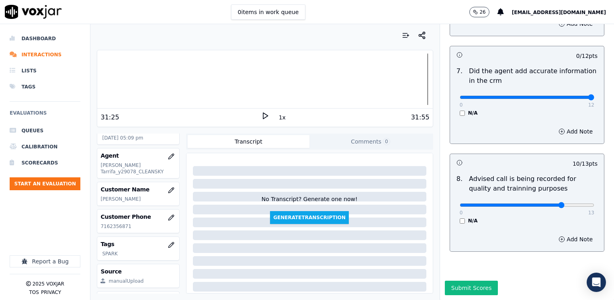
drag, startPoint x: 455, startPoint y: 77, endPoint x: 616, endPoint y: 77, distance: 160.9
type input "12"
click at [595, 96] on input "range" at bounding box center [527, 97] width 135 height 3
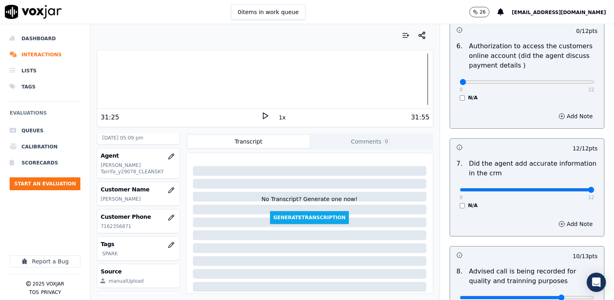
scroll to position [542, 0]
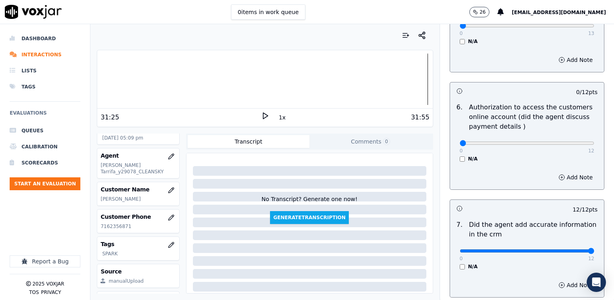
click at [474, 228] on p "Did the agent add accurate information in the crm" at bounding box center [533, 229] width 129 height 19
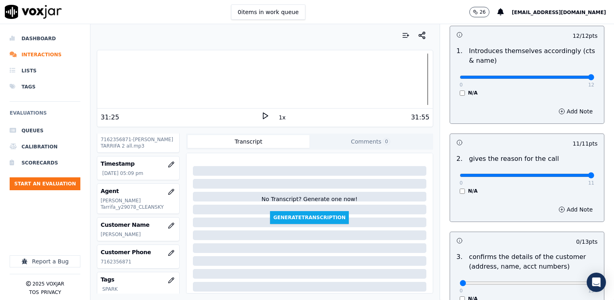
scroll to position [38, 0]
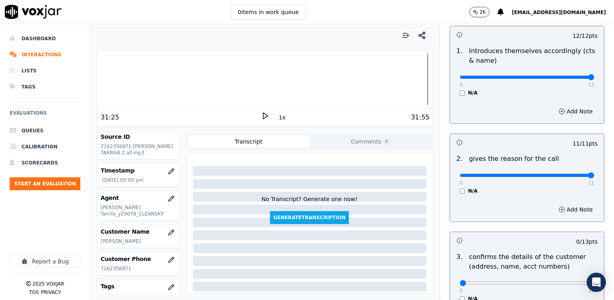
click at [505, 240] on h3 at bounding box center [492, 240] width 71 height 10
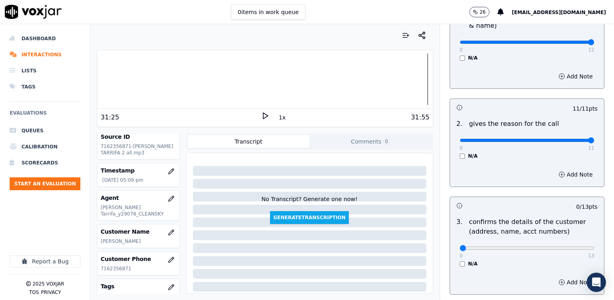
scroll to position [140, 0]
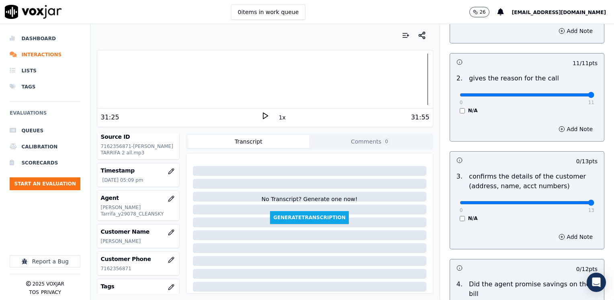
click at [571, 201] on input "range" at bounding box center [527, 202] width 135 height 3
type input "12"
click at [565, 201] on input "range" at bounding box center [527, 202] width 135 height 3
click at [567, 238] on button "Add Note" at bounding box center [576, 236] width 44 height 11
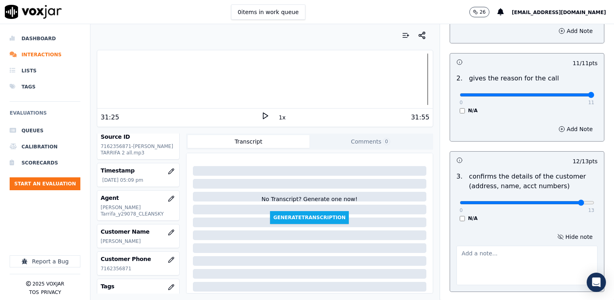
click at [507, 274] on textarea at bounding box center [527, 265] width 141 height 39
type textarea "m"
type textarea "Make sure to confirm full service address and the name as it appears on the bil…"
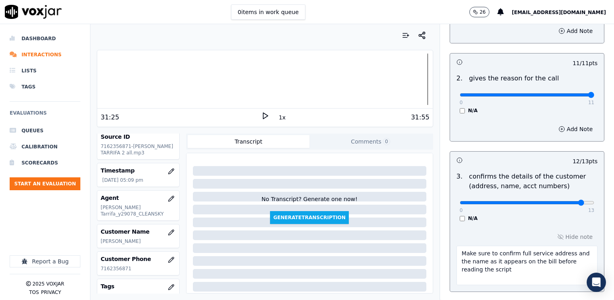
drag, startPoint x: 529, startPoint y: 226, endPoint x: 534, endPoint y: 229, distance: 5.6
click at [529, 226] on div "Hide note Make sure to confirm full service address and the name as it appears …" at bounding box center [527, 258] width 154 height 67
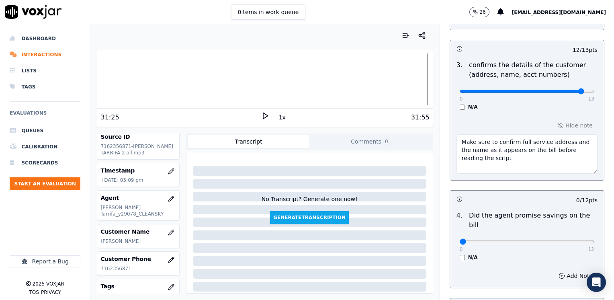
scroll to position [341, 0]
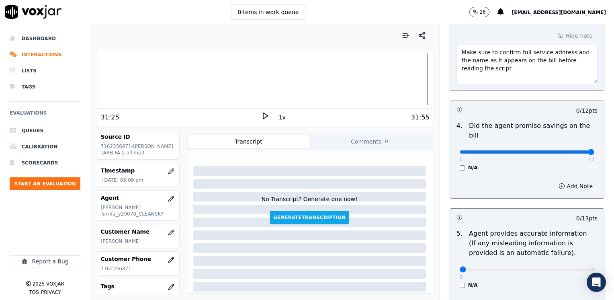
drag, startPoint x: 455, startPoint y: 142, endPoint x: 520, endPoint y: 238, distance: 115.7
type input "12"
click at [595, 154] on input "range" at bounding box center [527, 151] width 135 height 3
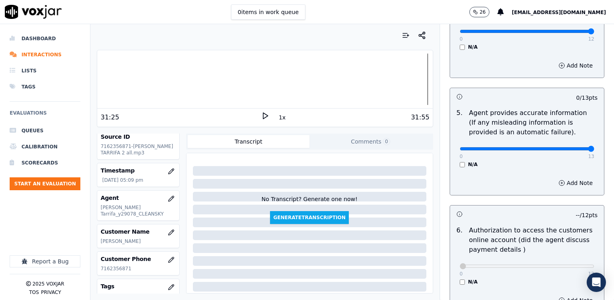
drag, startPoint x: 452, startPoint y: 136, endPoint x: 542, endPoint y: 269, distance: 160.2
type input "13"
click at [595, 150] on input "range" at bounding box center [527, 148] width 135 height 3
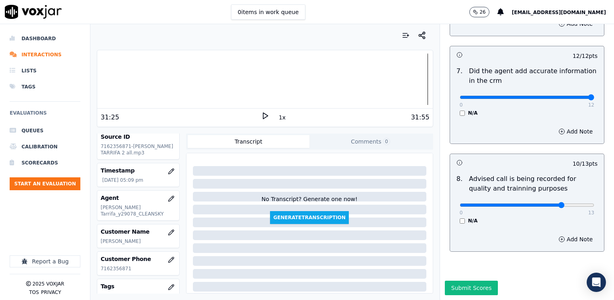
scroll to position [745, 0]
click at [453, 281] on button "Submit Scores" at bounding box center [471, 288] width 53 height 14
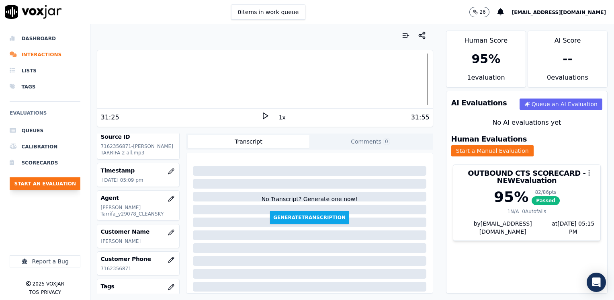
click at [49, 180] on button "Start an Evaluation" at bounding box center [45, 183] width 71 height 13
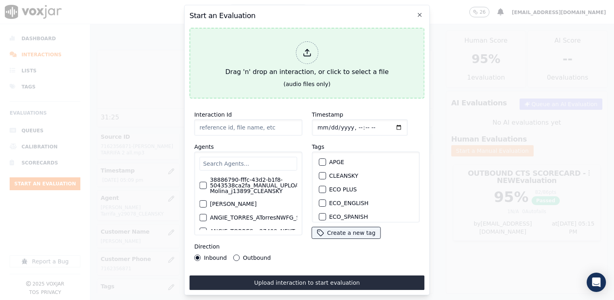
click at [301, 48] on div at bounding box center [307, 52] width 23 height 23
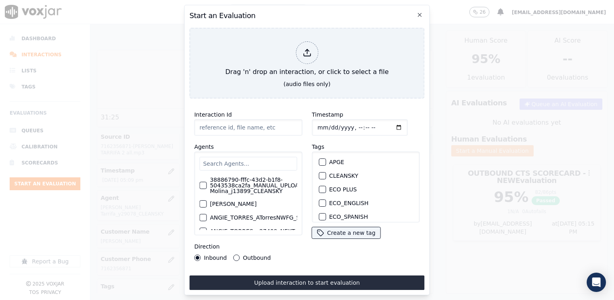
type input "20250905-133948_3478477416-[PERSON_NAME] 1 all.mp3"
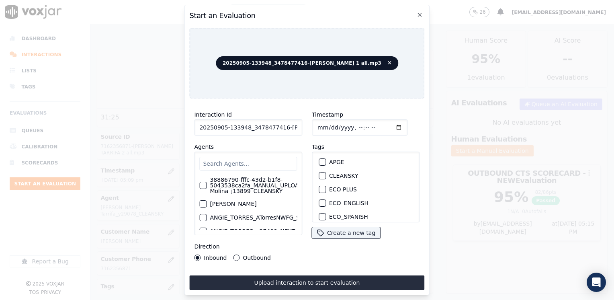
click at [262, 160] on input "text" at bounding box center [248, 164] width 98 height 14
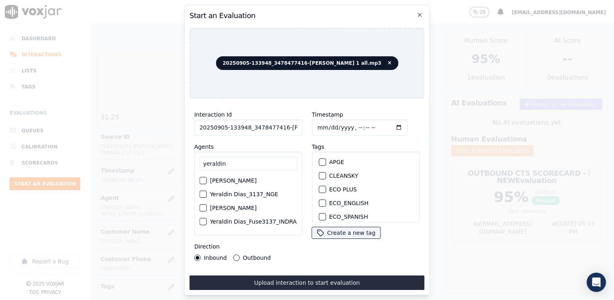
type input "yeraldin"
click at [249, 181] on label "[PERSON_NAME]" at bounding box center [233, 181] width 47 height 6
click at [207, 181] on button "[PERSON_NAME]" at bounding box center [202, 180] width 7 height 7
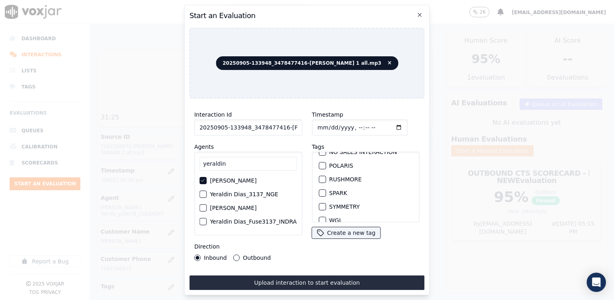
scroll to position [161, 0]
click at [320, 190] on div "button" at bounding box center [322, 193] width 6 height 6
click at [385, 123] on input "Timestamp" at bounding box center [360, 127] width 96 height 16
type input "[DATE]T17:15"
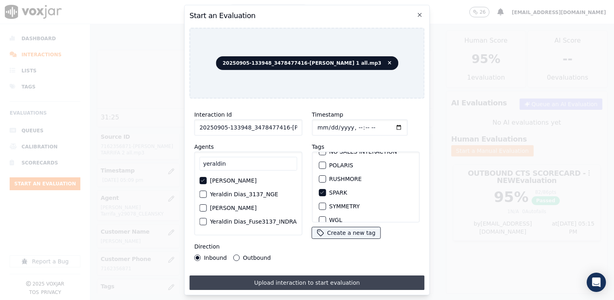
drag, startPoint x: 236, startPoint y: 254, endPoint x: 285, endPoint y: 273, distance: 52.1
click at [237, 255] on button "Outbound" at bounding box center [237, 258] width 6 height 6
click at [286, 275] on button "Upload interaction to start evaluation" at bounding box center [306, 282] width 235 height 14
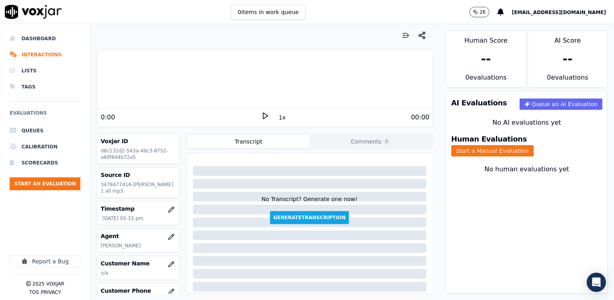
click at [241, 115] on div "0:00" at bounding box center [181, 118] width 160 height 10
click at [264, 117] on icon at bounding box center [265, 116] width 8 height 8
click at [263, 117] on icon at bounding box center [265, 116] width 8 height 8
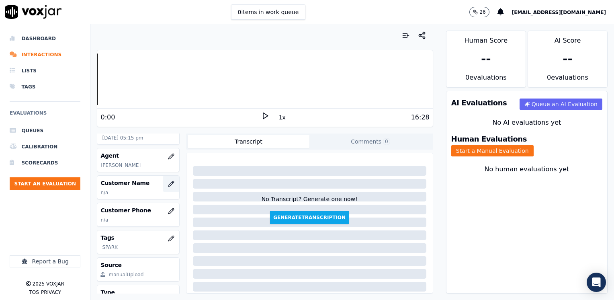
click at [168, 187] on icon "button" at bounding box center [171, 184] width 6 height 6
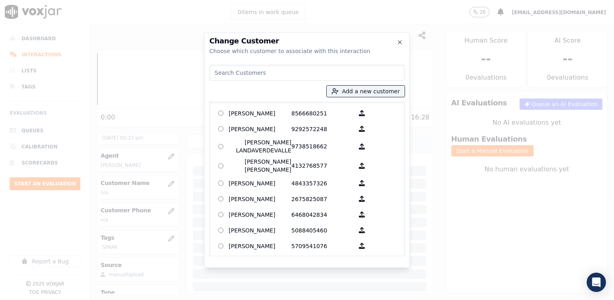
click at [343, 74] on input at bounding box center [307, 73] width 195 height 16
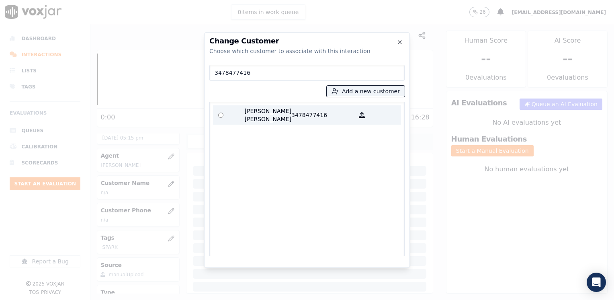
type input "3478477416"
click at [287, 118] on p "[PERSON_NAME] [PERSON_NAME]" at bounding box center [260, 115] width 63 height 16
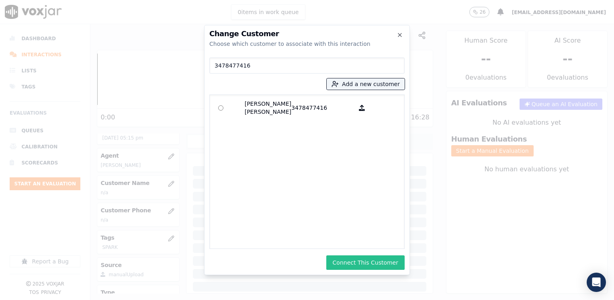
click at [373, 265] on button "Connect This Customer" at bounding box center [366, 262] width 78 height 14
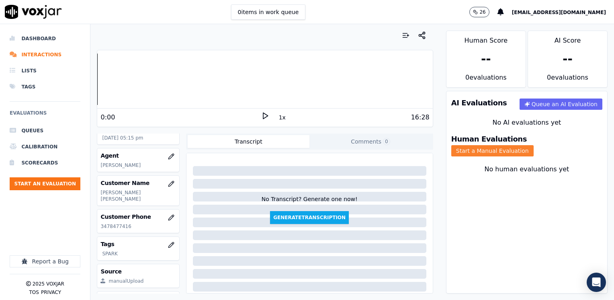
click at [534, 145] on button "Start a Manual Evaluation" at bounding box center [493, 150] width 82 height 11
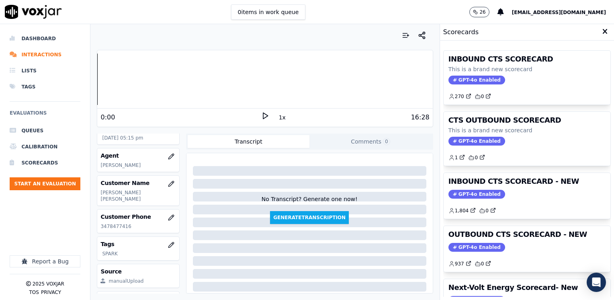
drag, startPoint x: 465, startPoint y: 240, endPoint x: 473, endPoint y: 237, distance: 8.1
click at [465, 240] on div "OUTBOUND CTS SCORECARD - NEW GPT-4o Enabled 937 0" at bounding box center [527, 249] width 167 height 46
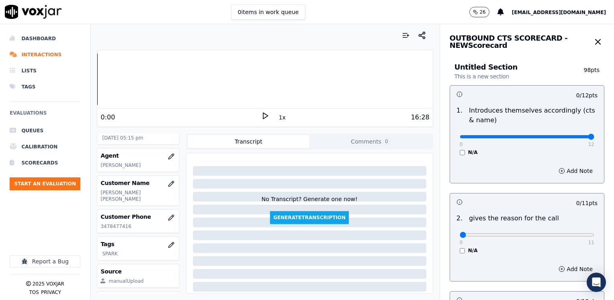
drag, startPoint x: 457, startPoint y: 136, endPoint x: 616, endPoint y: 136, distance: 158.8
type input "12"
click at [595, 136] on input "range" at bounding box center [527, 136] width 135 height 3
drag, startPoint x: 539, startPoint y: 224, endPoint x: 614, endPoint y: 205, distance: 77.3
type input "11"
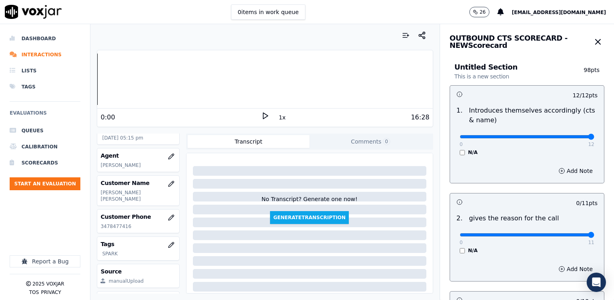
click at [595, 233] on input "range" at bounding box center [527, 234] width 135 height 3
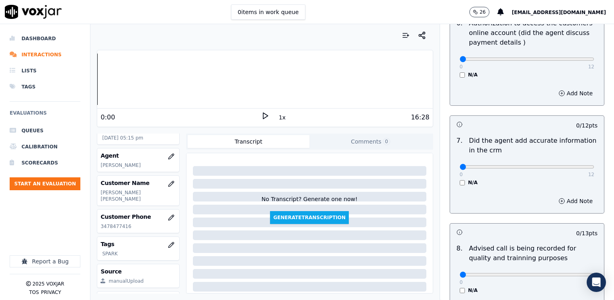
scroll to position [703, 0]
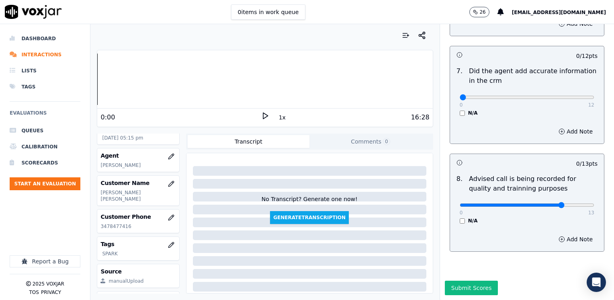
type input "10"
click at [546, 203] on input "range" at bounding box center [527, 204] width 135 height 3
drag, startPoint x: 455, startPoint y: 80, endPoint x: 608, endPoint y: 71, distance: 153.5
type input "12"
click at [595, 96] on input "range" at bounding box center [527, 97] width 135 height 3
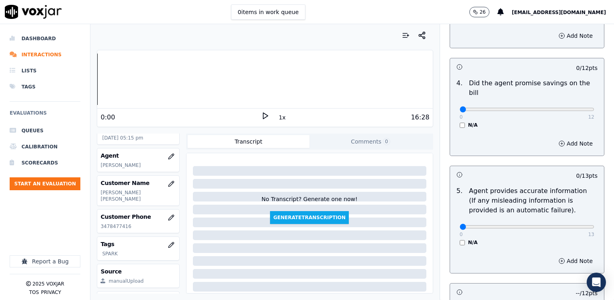
scroll to position [100, 0]
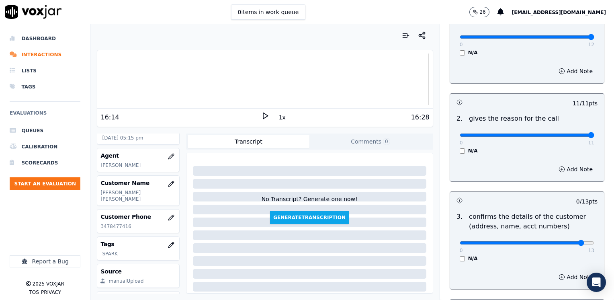
type input "12"
click at [562, 241] on input "range" at bounding box center [527, 242] width 135 height 3
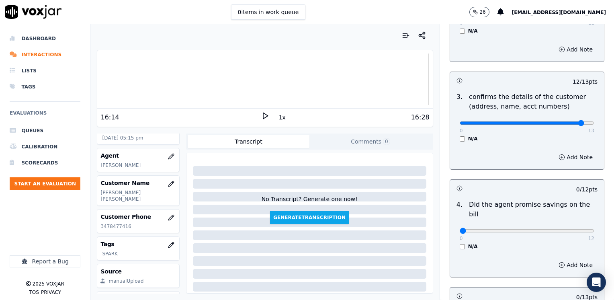
scroll to position [220, 0]
click at [568, 158] on button "Add Note" at bounding box center [576, 156] width 44 height 11
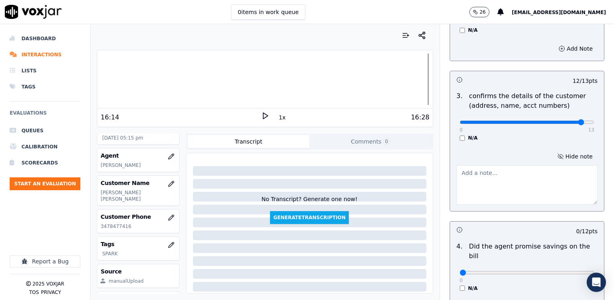
click at [513, 193] on textarea at bounding box center [527, 184] width 141 height 39
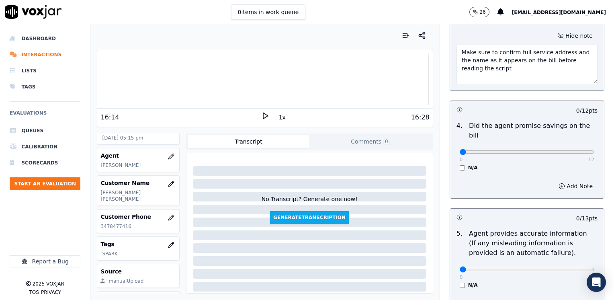
type textarea "Make sure to confirm full service address and the name as it appears on the bil…"
drag, startPoint x: 455, startPoint y: 142, endPoint x: 446, endPoint y: 146, distance: 9.9
type input "12"
click at [595, 150] on input "range" at bounding box center [527, 151] width 135 height 3
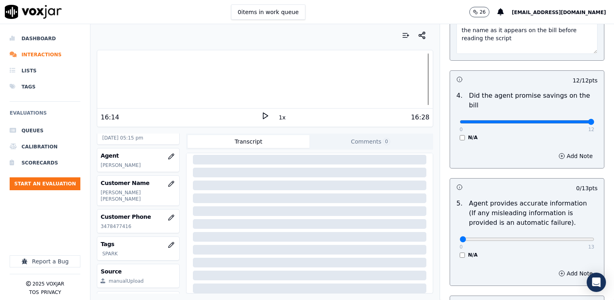
scroll to position [421, 0]
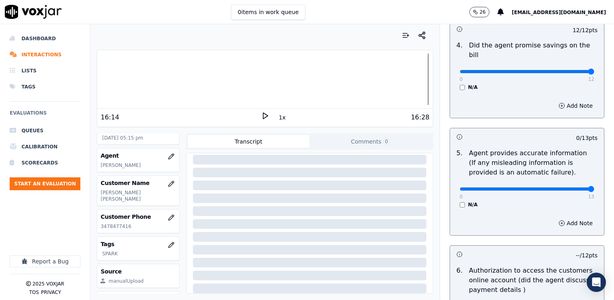
drag, startPoint x: 454, startPoint y: 179, endPoint x: 598, endPoint y: 174, distance: 144.8
type input "13"
click at [595, 187] on input "range" at bounding box center [527, 188] width 135 height 3
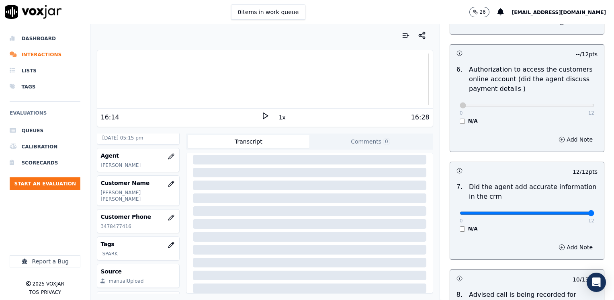
scroll to position [745, 0]
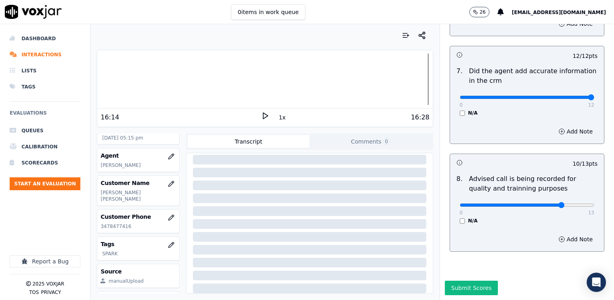
click at [465, 281] on button "Submit Scores" at bounding box center [471, 288] width 53 height 14
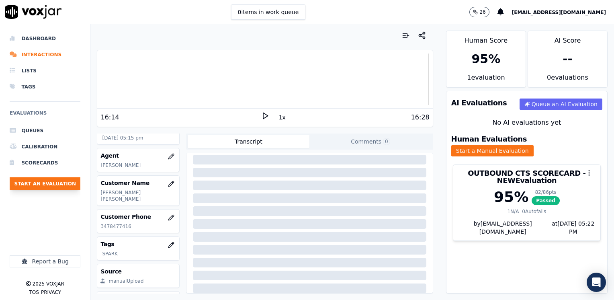
click at [53, 185] on button "Start an Evaluation" at bounding box center [45, 183] width 71 height 13
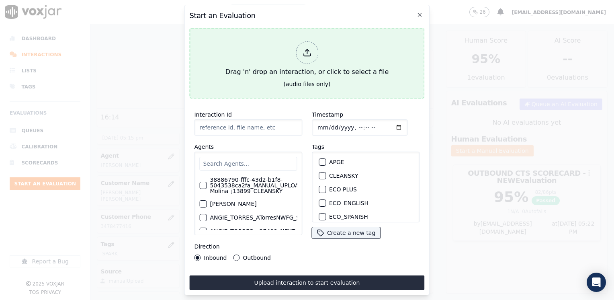
click at [306, 50] on icon at bounding box center [307, 52] width 9 height 9
type input "20250905-162251_7868366929-[PERSON_NAME] all.mp3"
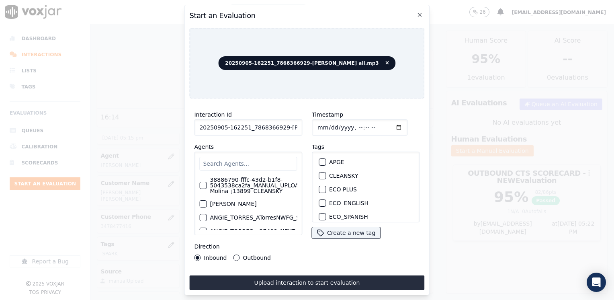
click at [262, 164] on input "text" at bounding box center [248, 164] width 98 height 14
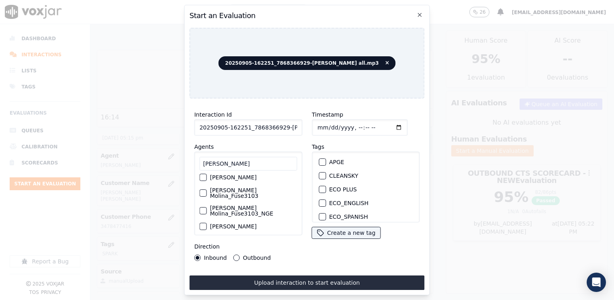
scroll to position [80, 0]
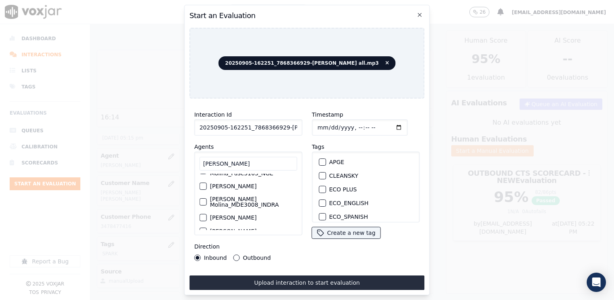
type input "[PERSON_NAME]"
click at [225, 183] on label "[PERSON_NAME]" at bounding box center [233, 186] width 47 height 6
click at [207, 183] on button "[PERSON_NAME]" at bounding box center [202, 186] width 7 height 7
click at [319, 182] on div "button" at bounding box center [322, 185] width 6 height 6
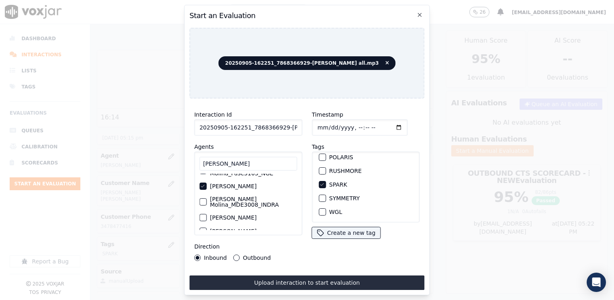
click at [384, 127] on input "Timestamp" at bounding box center [360, 127] width 96 height 16
click at [389, 123] on input "Timestamp" at bounding box center [360, 127] width 96 height 16
type input "[DATE]T17:23"
drag, startPoint x: 234, startPoint y: 255, endPoint x: 261, endPoint y: 271, distance: 31.9
click at [234, 255] on button "Outbound" at bounding box center [237, 258] width 6 height 6
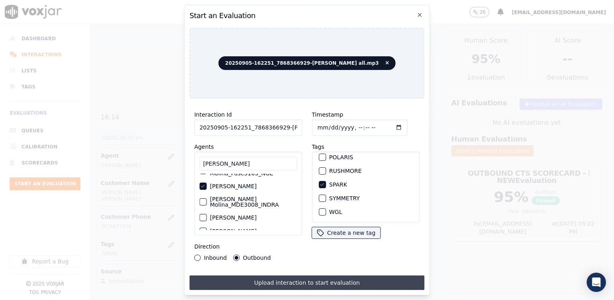
click at [288, 277] on button "Upload interaction to start evaluation" at bounding box center [306, 282] width 235 height 14
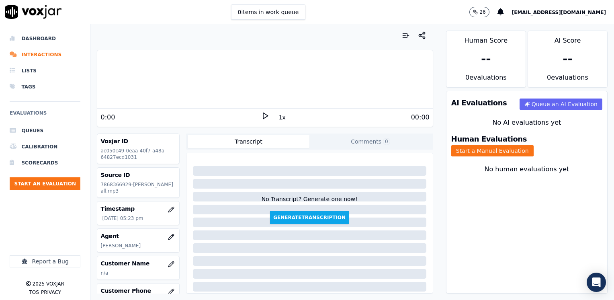
drag, startPoint x: 238, startPoint y: 118, endPoint x: 254, endPoint y: 117, distance: 16.6
click at [238, 118] on div "0:00" at bounding box center [181, 118] width 160 height 10
click at [263, 117] on polygon at bounding box center [265, 116] width 5 height 6
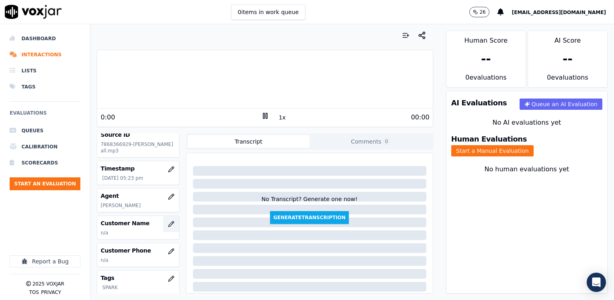
click at [168, 227] on icon "button" at bounding box center [171, 224] width 6 height 6
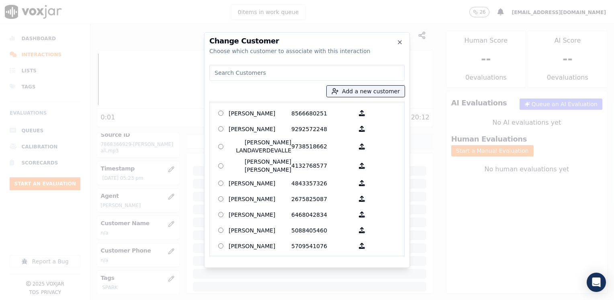
click at [311, 66] on input at bounding box center [307, 73] width 195 height 16
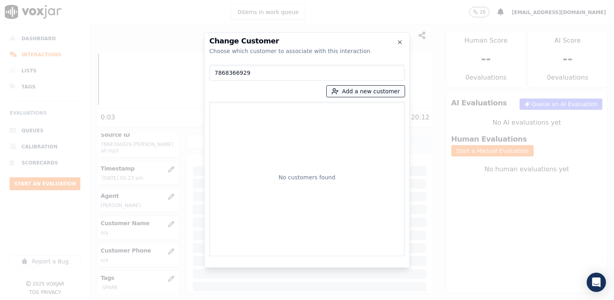
type input "7868366929"
click at [368, 90] on button "Add a new customer" at bounding box center [366, 91] width 78 height 11
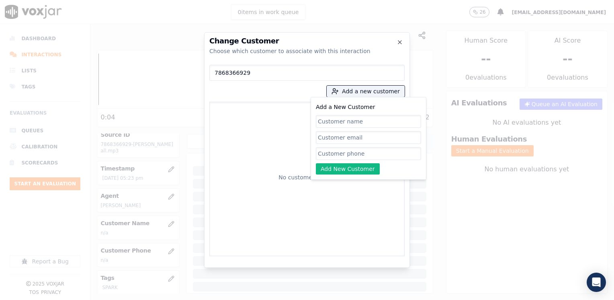
drag, startPoint x: 360, startPoint y: 153, endPoint x: 345, endPoint y: 197, distance: 46.9
click at [361, 153] on input "Add a New Customer" at bounding box center [368, 153] width 105 height 13
paste input "7868366929"
type input "7868366929"
click at [352, 216] on div "No customers found" at bounding box center [307, 178] width 188 height 147
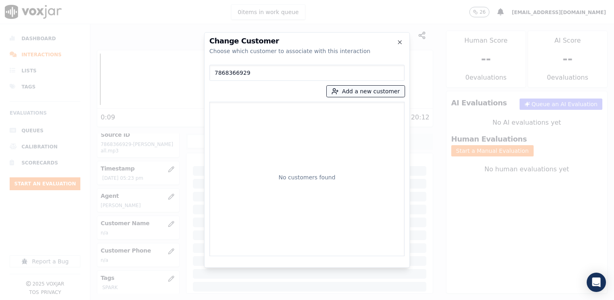
click at [378, 89] on button "Add a new customer" at bounding box center [366, 91] width 78 height 11
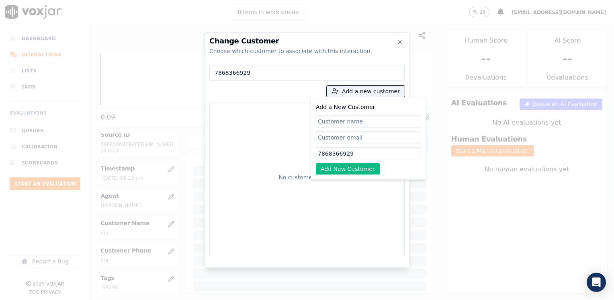
click at [373, 118] on input "Add a New Customer" at bounding box center [368, 121] width 105 height 13
type input "[PERSON_NAME]"
click at [360, 168] on button "Add New Customer" at bounding box center [348, 168] width 64 height 11
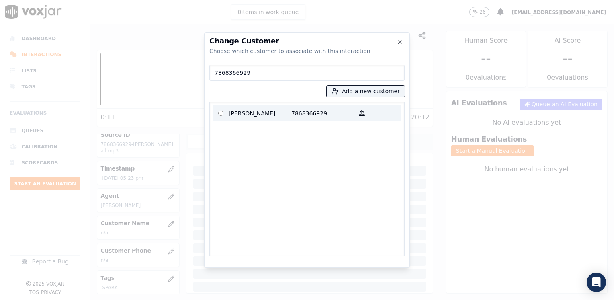
click at [315, 112] on p "7868366929" at bounding box center [323, 113] width 63 height 12
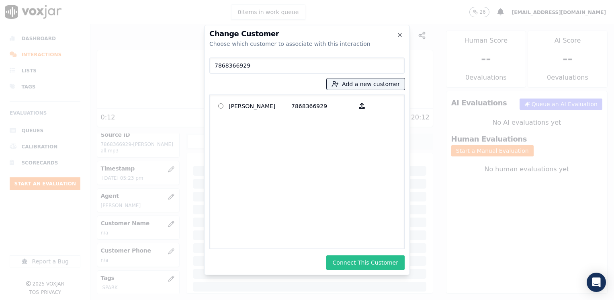
click at [366, 260] on button "Connect This Customer" at bounding box center [366, 262] width 78 height 14
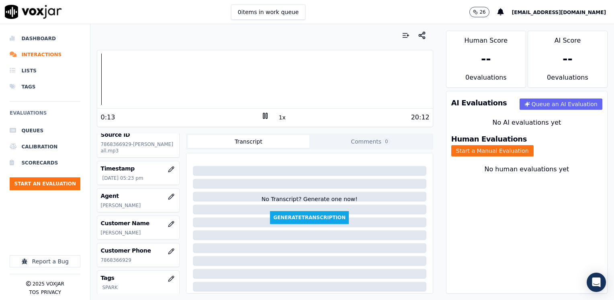
click at [263, 115] on rect at bounding box center [263, 115] width 1 height 5
click at [534, 145] on button "Start a Manual Evaluation" at bounding box center [493, 150] width 82 height 11
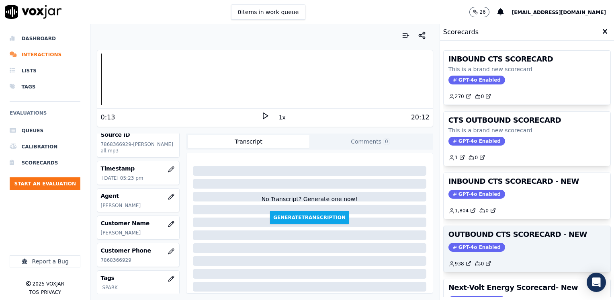
click at [476, 244] on span "GPT-4o Enabled" at bounding box center [477, 247] width 57 height 9
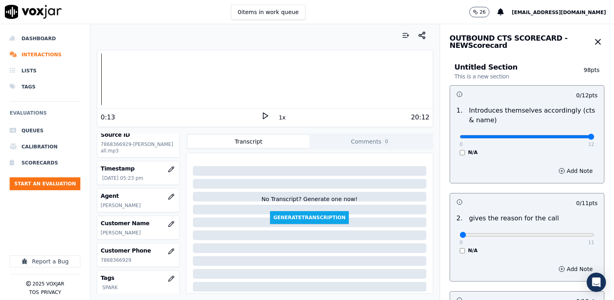
drag, startPoint x: 453, startPoint y: 136, endPoint x: 614, endPoint y: 138, distance: 160.9
type input "12"
click at [595, 136] on input "range" at bounding box center [527, 136] width 135 height 3
drag, startPoint x: 457, startPoint y: 234, endPoint x: 616, endPoint y: 216, distance: 159.8
type input "11"
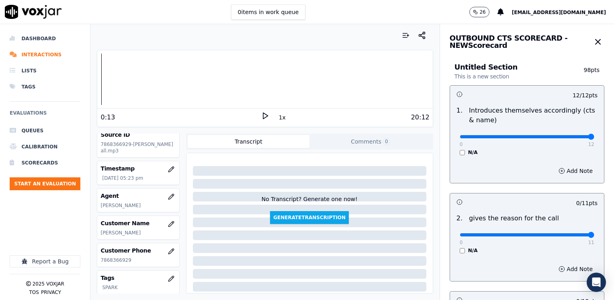
click at [595, 233] on input "range" at bounding box center [527, 234] width 135 height 3
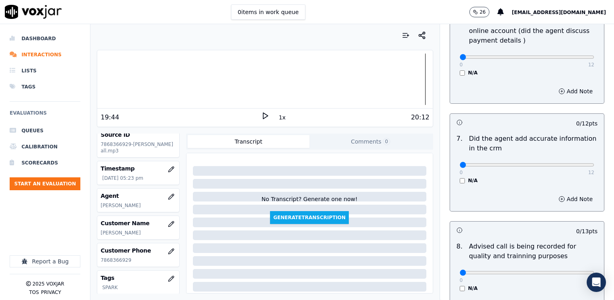
scroll to position [684, 0]
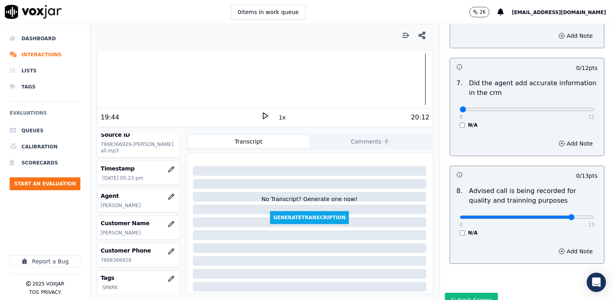
click at [553, 216] on input "range" at bounding box center [527, 217] width 135 height 3
type input "10"
click at [549, 216] on input "range" at bounding box center [527, 217] width 135 height 3
drag, startPoint x: 455, startPoint y: 98, endPoint x: 565, endPoint y: 111, distance: 110.1
type input "12"
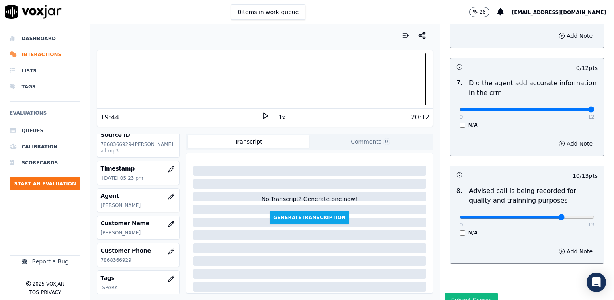
click at [595, 108] on input "range" at bounding box center [527, 109] width 135 height 3
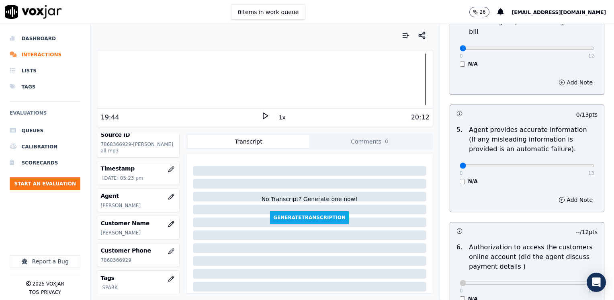
scroll to position [201, 0]
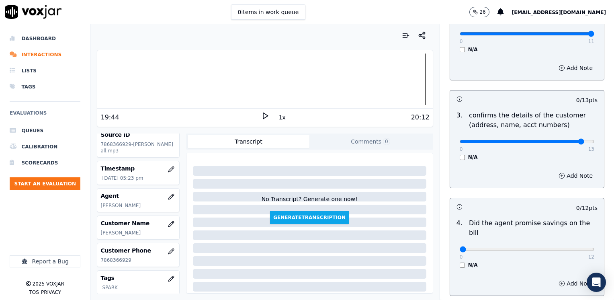
type input "12"
click at [564, 140] on input "range" at bounding box center [527, 141] width 135 height 3
drag, startPoint x: 453, startPoint y: 238, endPoint x: 614, endPoint y: 217, distance: 162.3
type input "12"
click at [595, 248] on input "range" at bounding box center [527, 249] width 135 height 3
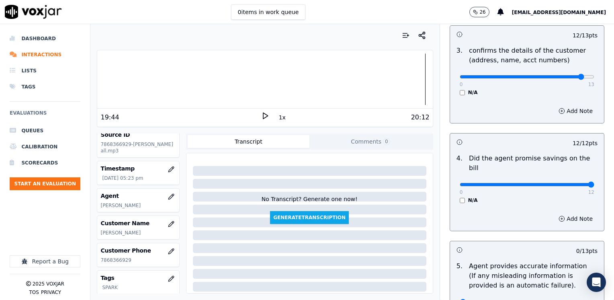
scroll to position [322, 0]
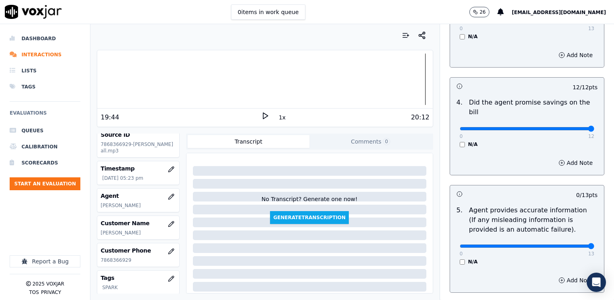
drag, startPoint x: 454, startPoint y: 237, endPoint x: 489, endPoint y: 156, distance: 88.8
type input "13"
click at [595, 244] on input "range" at bounding box center [527, 245] width 135 height 3
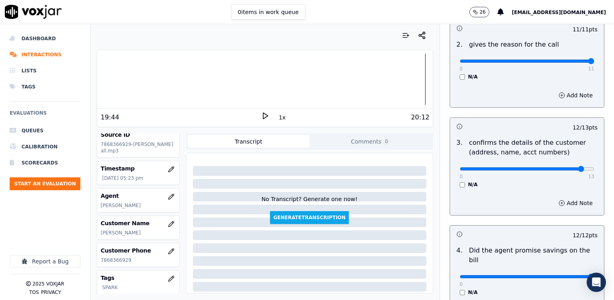
scroll to position [161, 0]
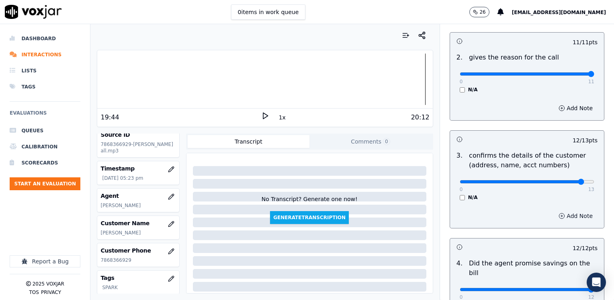
click at [555, 217] on button "Add Note" at bounding box center [576, 215] width 44 height 11
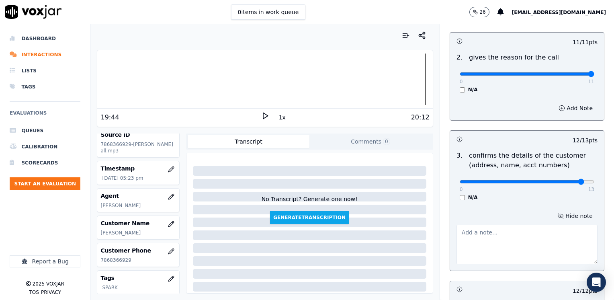
click at [506, 244] on textarea at bounding box center [527, 244] width 141 height 39
type textarea "Make sure to confirm full service address and the name as it appears on the bil…"
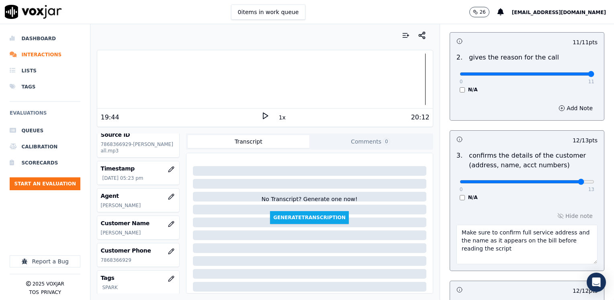
click at [491, 204] on div "Hide note Make sure to confirm full service address and the name as it appears …" at bounding box center [527, 237] width 154 height 67
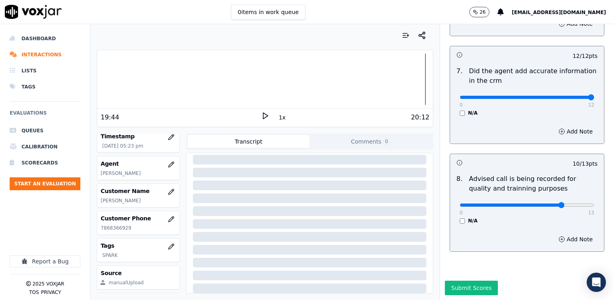
scroll to position [119, 0]
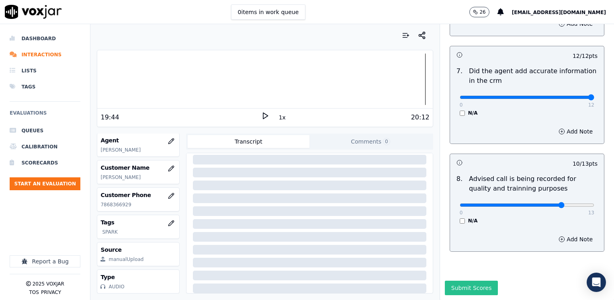
click at [466, 281] on button "Submit Scores" at bounding box center [471, 288] width 53 height 14
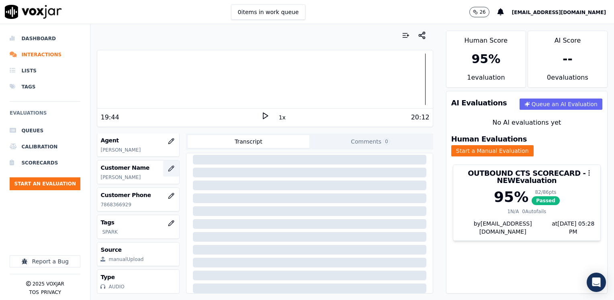
scroll to position [78, 0]
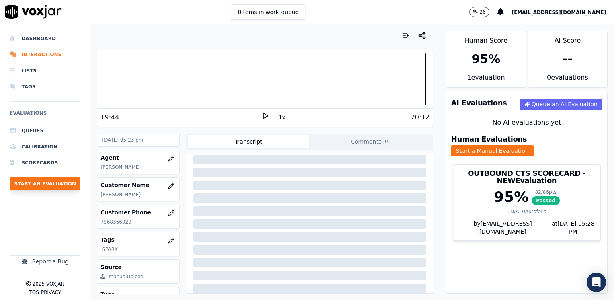
click at [60, 184] on button "Start an Evaluation" at bounding box center [45, 183] width 71 height 13
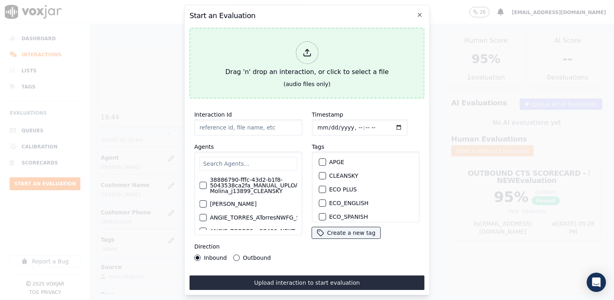
click at [305, 48] on icon at bounding box center [307, 52] width 9 height 9
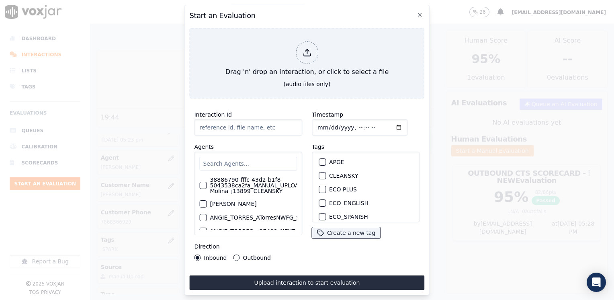
type input "20250905-171234_7816925951-[PERSON_NAME] all.mp3"
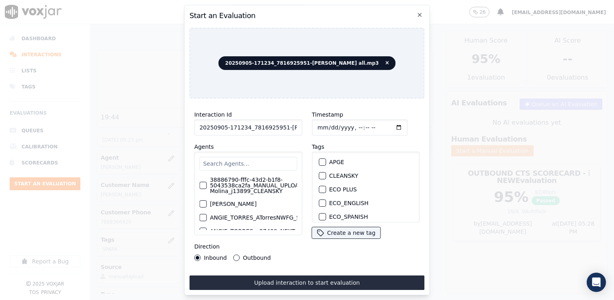
click at [267, 163] on input "text" at bounding box center [248, 164] width 98 height 14
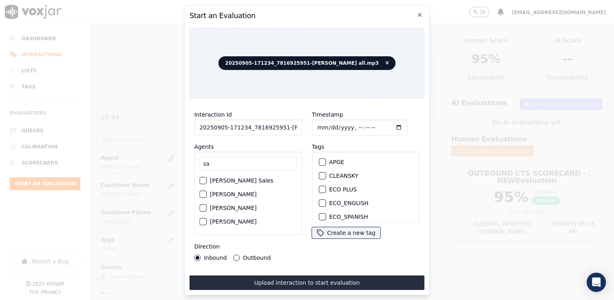
type input "s"
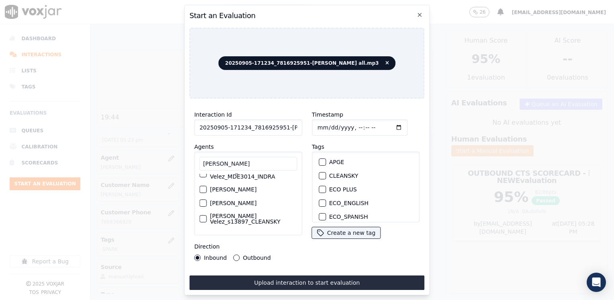
type input "[PERSON_NAME]"
click at [223, 187] on label "[PERSON_NAME]" at bounding box center [233, 190] width 47 height 6
click at [207, 187] on button "[PERSON_NAME]" at bounding box center [202, 189] width 7 height 7
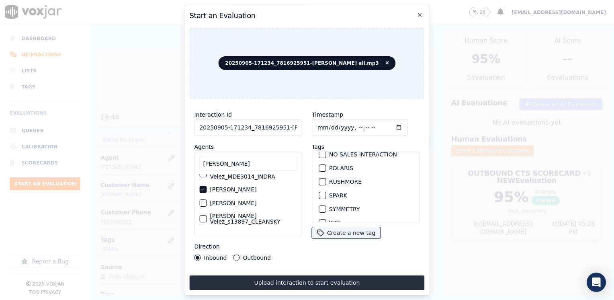
scroll to position [172, 0]
click at [319, 182] on div "button" at bounding box center [322, 185] width 6 height 6
click at [387, 123] on input "Timestamp" at bounding box center [360, 127] width 96 height 16
type input "[DATE]T17:29"
click at [234, 255] on button "Outbound" at bounding box center [237, 258] width 6 height 6
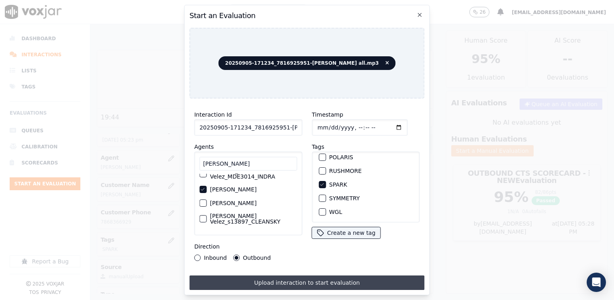
click at [310, 275] on button "Upload interaction to start evaluation" at bounding box center [306, 282] width 235 height 14
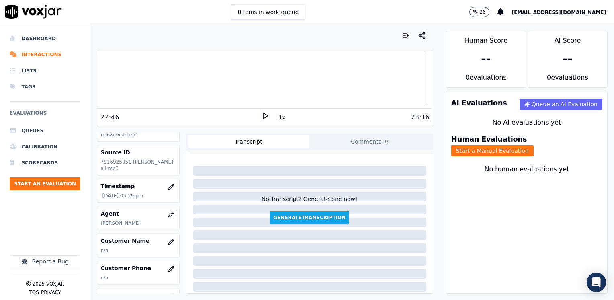
scroll to position [40, 0]
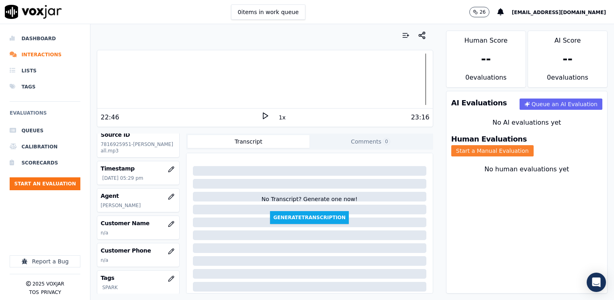
click at [532, 145] on button "Start a Manual Evaluation" at bounding box center [493, 150] width 82 height 11
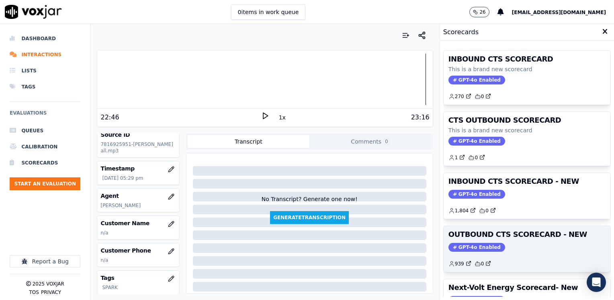
click at [460, 243] on span "GPT-4o Enabled" at bounding box center [477, 247] width 57 height 9
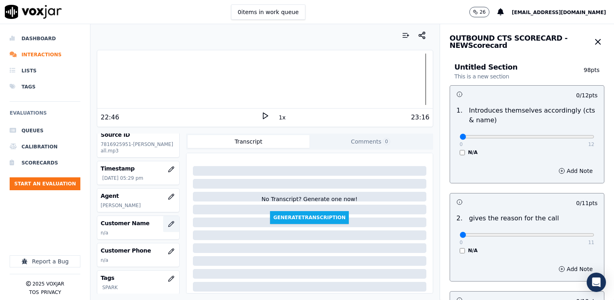
click at [168, 227] on icon "button" at bounding box center [171, 224] width 6 height 6
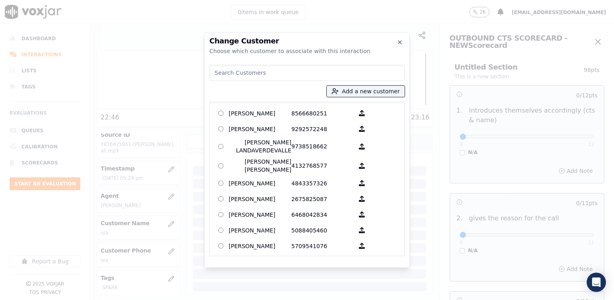
click at [341, 72] on input at bounding box center [307, 73] width 195 height 16
click at [247, 76] on input at bounding box center [307, 73] width 195 height 16
paste input "7816925951"
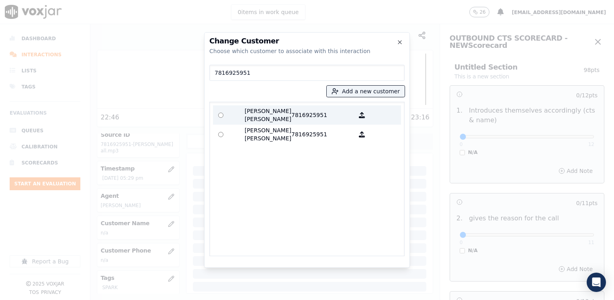
type input "7816925951"
click at [294, 114] on p "7816925951" at bounding box center [323, 115] width 63 height 16
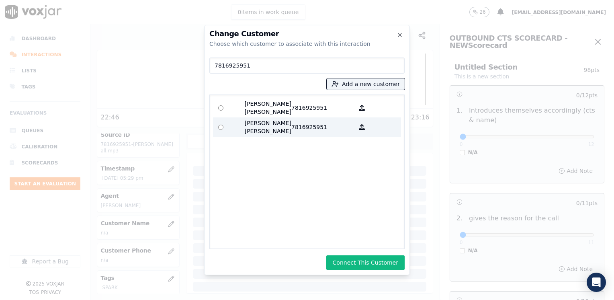
click at [288, 125] on p "[PERSON_NAME] [PERSON_NAME]" at bounding box center [260, 127] width 63 height 16
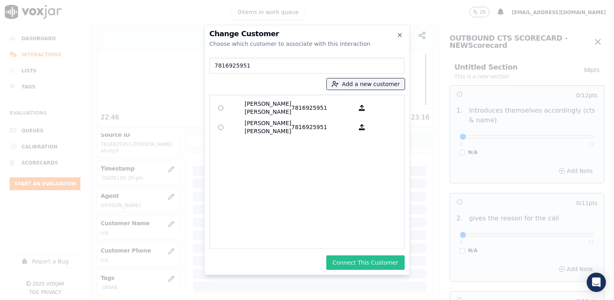
click at [377, 261] on button "Connect This Customer" at bounding box center [366, 262] width 78 height 14
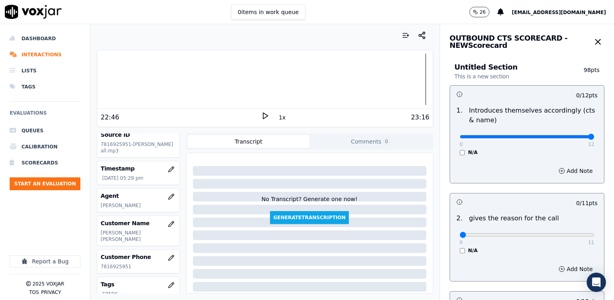
drag, startPoint x: 454, startPoint y: 140, endPoint x: 616, endPoint y: 131, distance: 161.5
type input "12"
click at [595, 135] on input "range" at bounding box center [527, 136] width 135 height 3
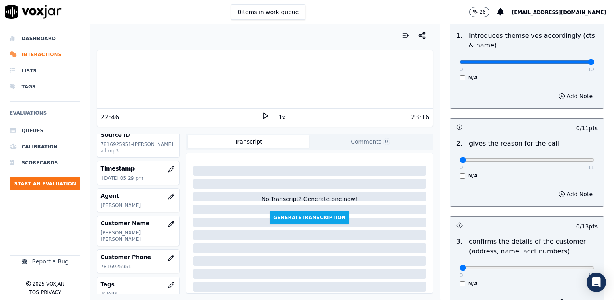
scroll to position [161, 0]
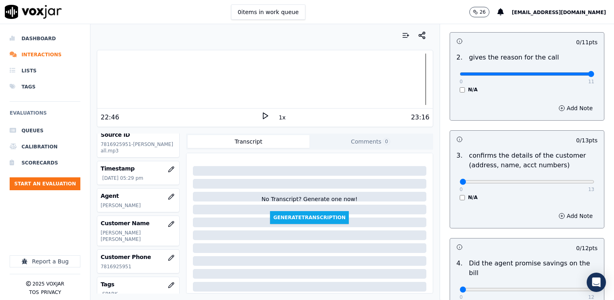
drag, startPoint x: 456, startPoint y: 74, endPoint x: 616, endPoint y: 103, distance: 162.3
type input "11"
click at [595, 76] on input "range" at bounding box center [527, 73] width 135 height 3
drag, startPoint x: 457, startPoint y: 184, endPoint x: 616, endPoint y: 181, distance: 158.9
type input "13"
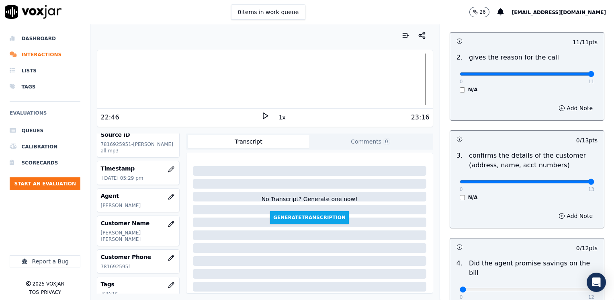
click at [595, 181] on input "range" at bounding box center [527, 181] width 135 height 3
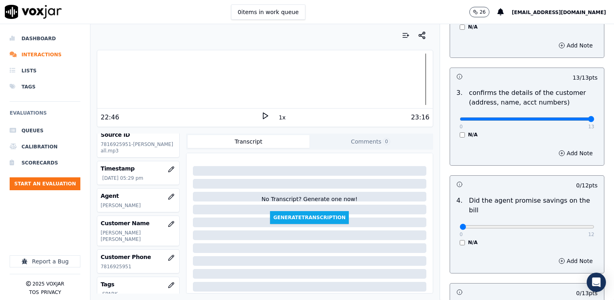
scroll to position [281, 0]
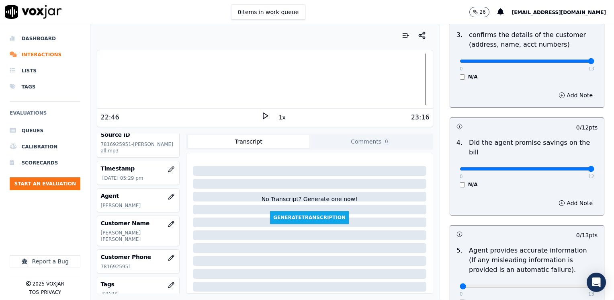
drag, startPoint x: 457, startPoint y: 160, endPoint x: 616, endPoint y: 160, distance: 158.8
type input "12"
click at [595, 167] on input "range" at bounding box center [527, 168] width 135 height 3
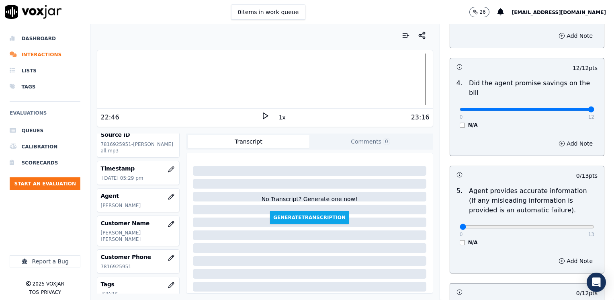
scroll to position [402, 0]
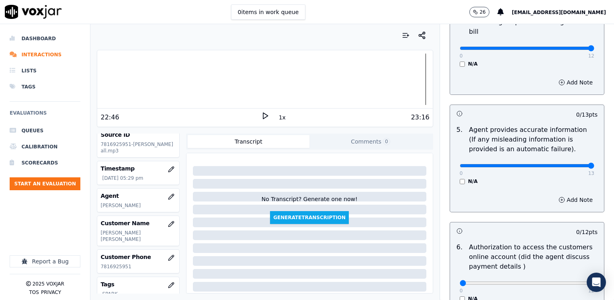
drag, startPoint x: 457, startPoint y: 157, endPoint x: 616, endPoint y: 158, distance: 158.8
type input "13"
click at [595, 164] on input "range" at bounding box center [527, 165] width 135 height 3
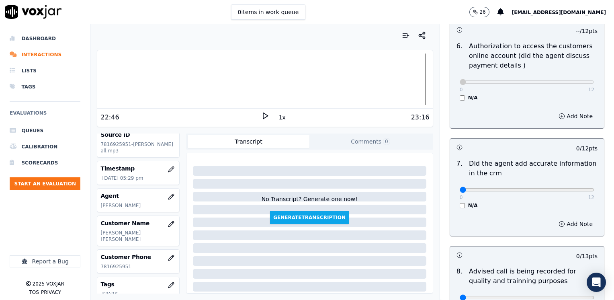
scroll to position [603, 0]
drag, startPoint x: 458, startPoint y: 179, endPoint x: 616, endPoint y: 175, distance: 157.3
type input "12"
click at [595, 188] on input "range" at bounding box center [527, 189] width 135 height 3
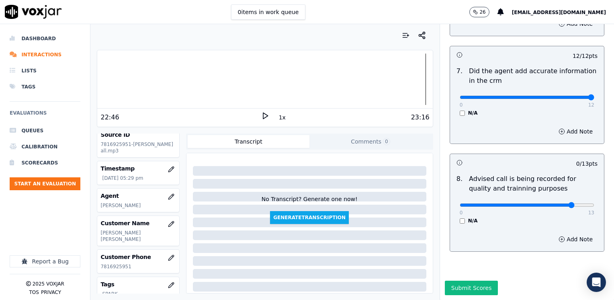
click at [551, 203] on input "range" at bounding box center [527, 204] width 135 height 3
click at [544, 200] on div "0 13" at bounding box center [527, 205] width 135 height 10
type input "10"
click at [548, 203] on input "range" at bounding box center [527, 204] width 135 height 3
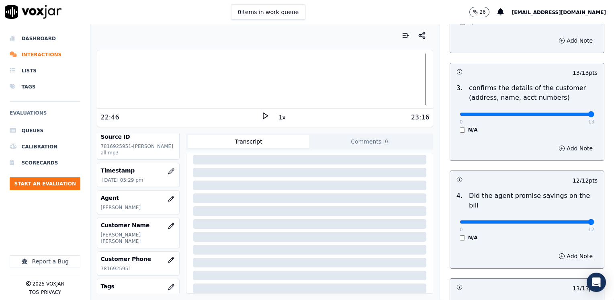
scroll to position [220, 0]
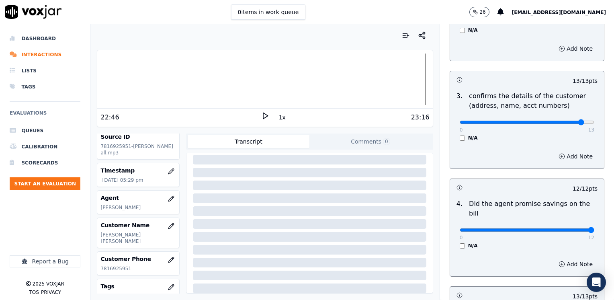
type input "12"
click at [563, 122] on input "range" at bounding box center [527, 122] width 135 height 3
click at [569, 156] on button "Add Note" at bounding box center [576, 156] width 44 height 11
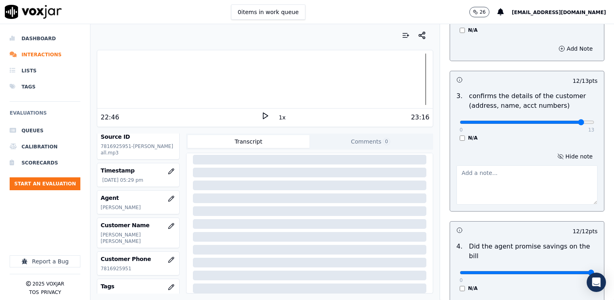
click at [531, 197] on textarea at bounding box center [527, 184] width 141 height 39
type textarea "N"
click at [562, 186] on textarea "Make sure to confirm full service address and the name as it appears on the bil…" at bounding box center [527, 184] width 141 height 39
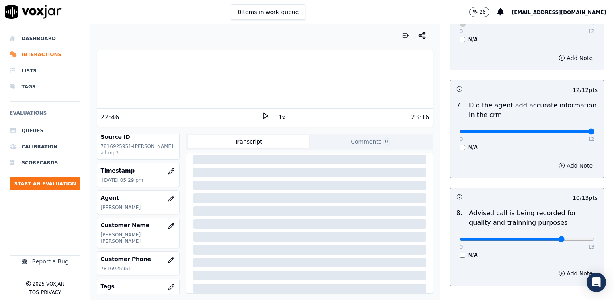
scroll to position [745, 0]
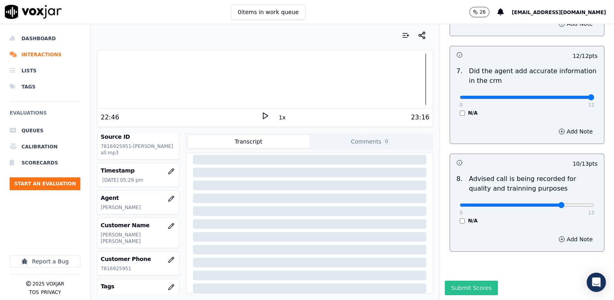
type textarea "Make sure to confirm full service address and the name as it appears on the bil…"
click at [473, 281] on button "Submit Scores" at bounding box center [471, 288] width 53 height 14
